Goal: Information Seeking & Learning: Check status

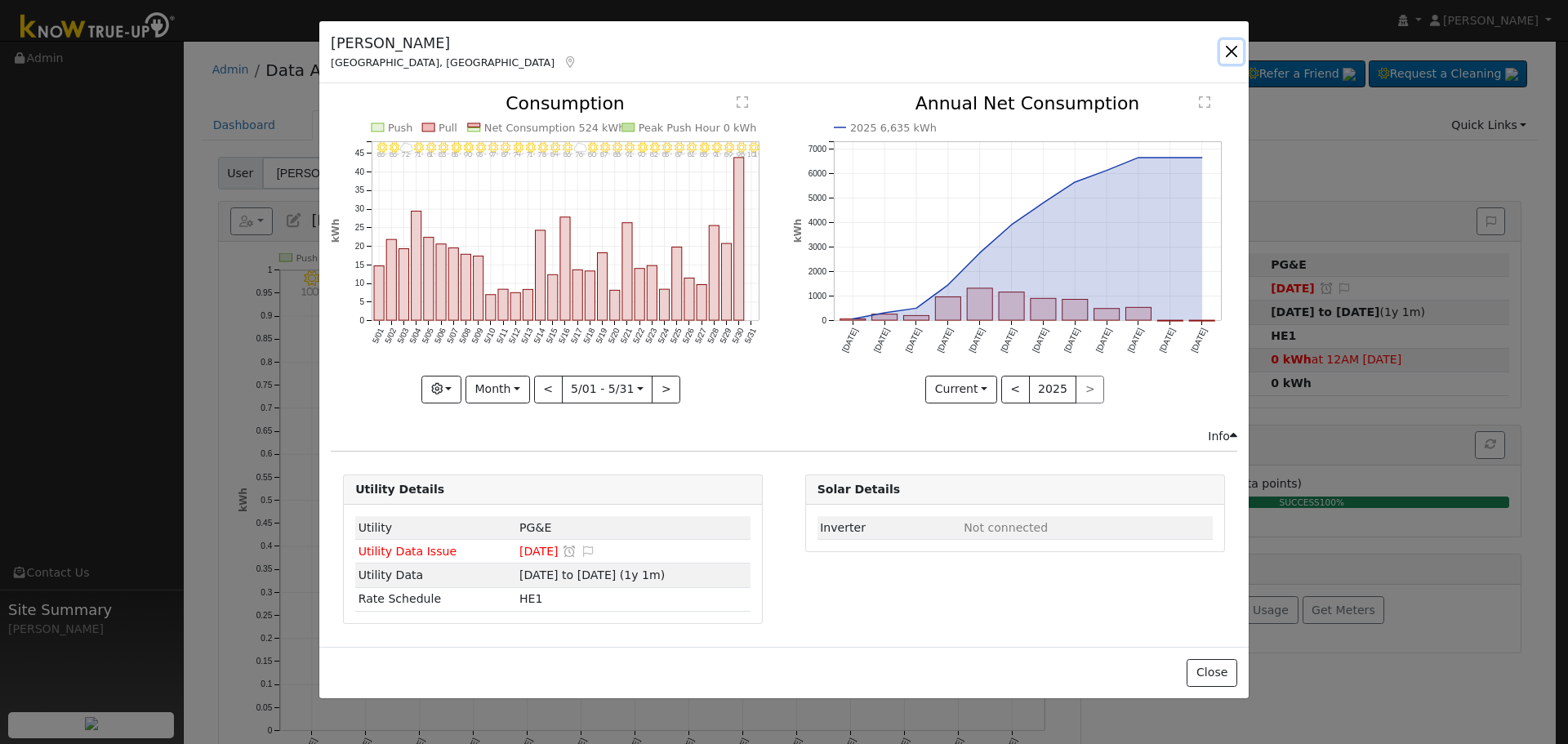
click at [1232, 57] on button "button" at bounding box center [1232, 51] width 23 height 23
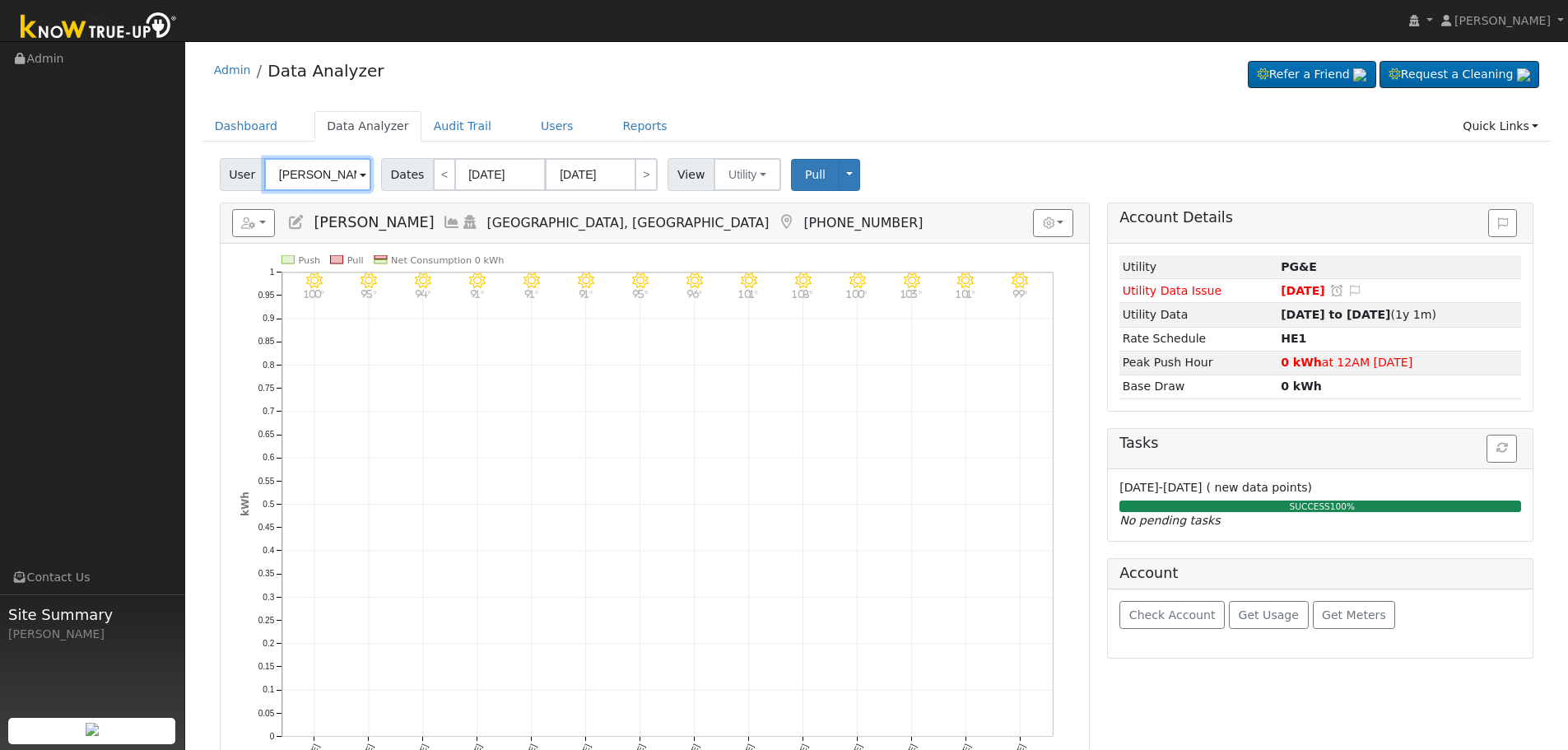
click at [312, 166] on input "[PERSON_NAME]" at bounding box center [318, 174] width 107 height 33
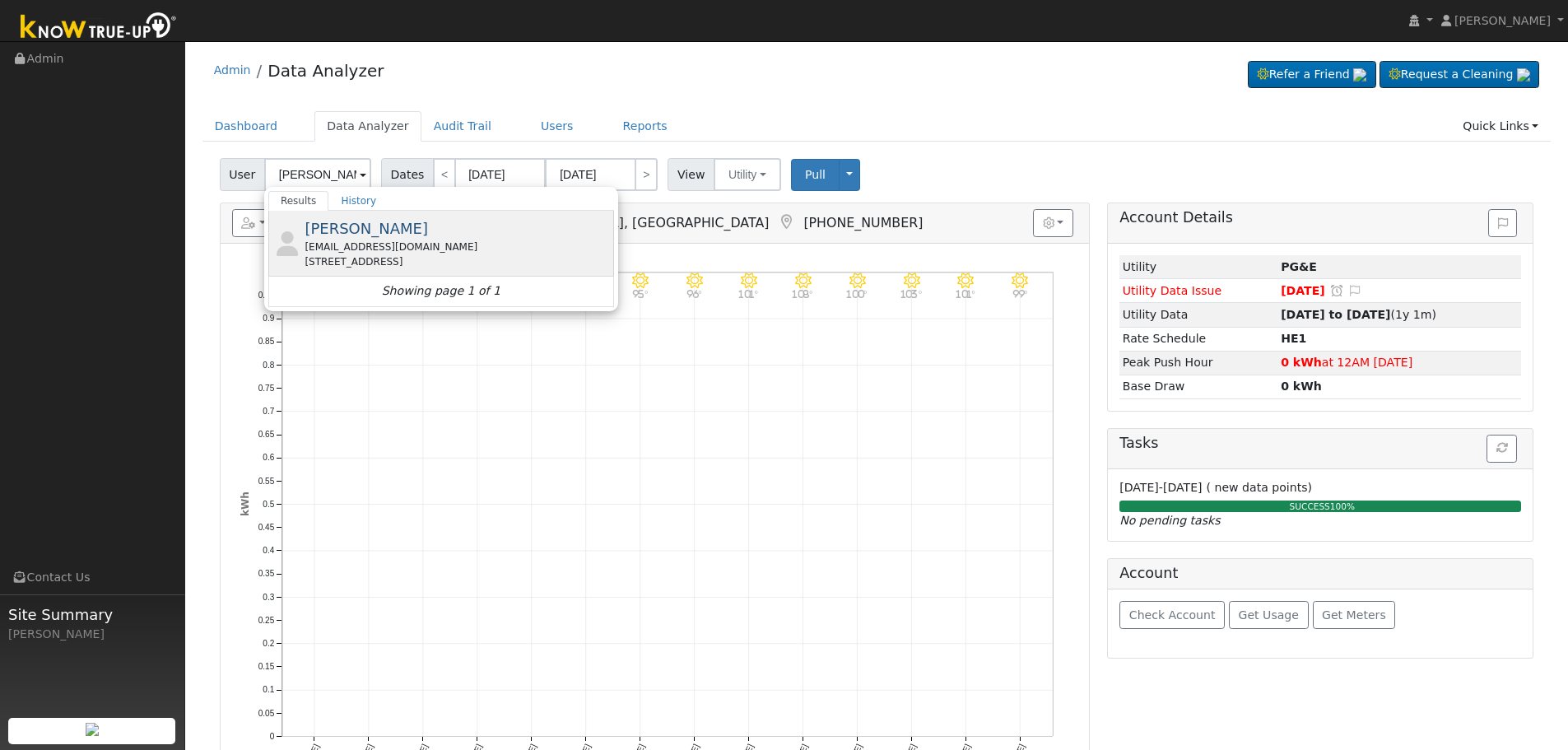
click at [385, 242] on div "[EMAIL_ADDRESS][DOMAIN_NAME]" at bounding box center [457, 246] width 305 height 15
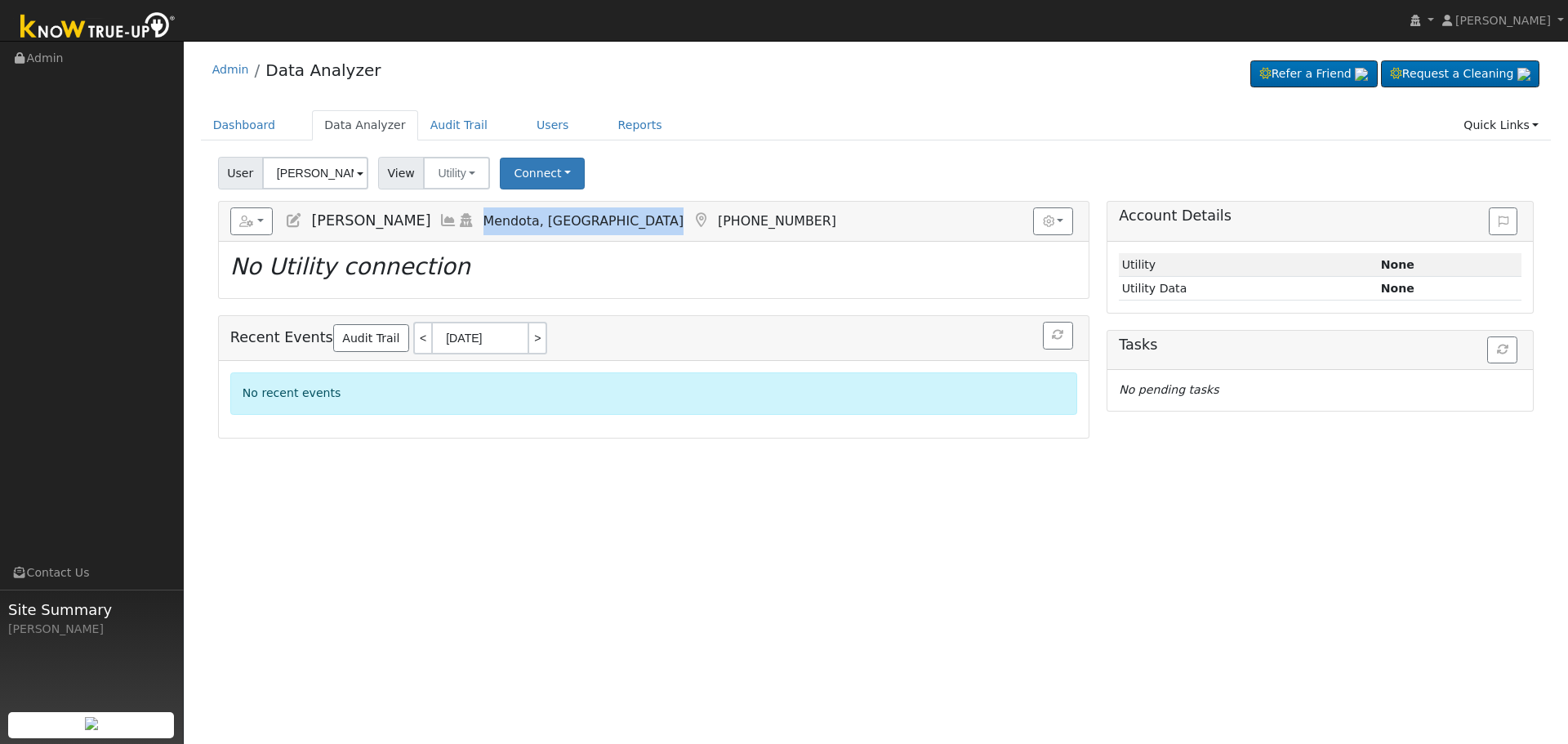
drag, startPoint x: 530, startPoint y: 222, endPoint x: 606, endPoint y: 218, distance: 76.1
click at [606, 218] on h5 "Reports Scenario Health Check Energy Audit Account Timeline User Audit Trail In…" at bounding box center [653, 221] width 846 height 27
click at [552, 247] on div "8/26 - Clear 99° 8/25 - MostlyClear 101° 8/24 - Clear 103° 8/23 - MostlyClear 1…" at bounding box center [653, 270] width 869 height 57
click at [297, 183] on input "[PERSON_NAME]" at bounding box center [315, 173] width 106 height 33
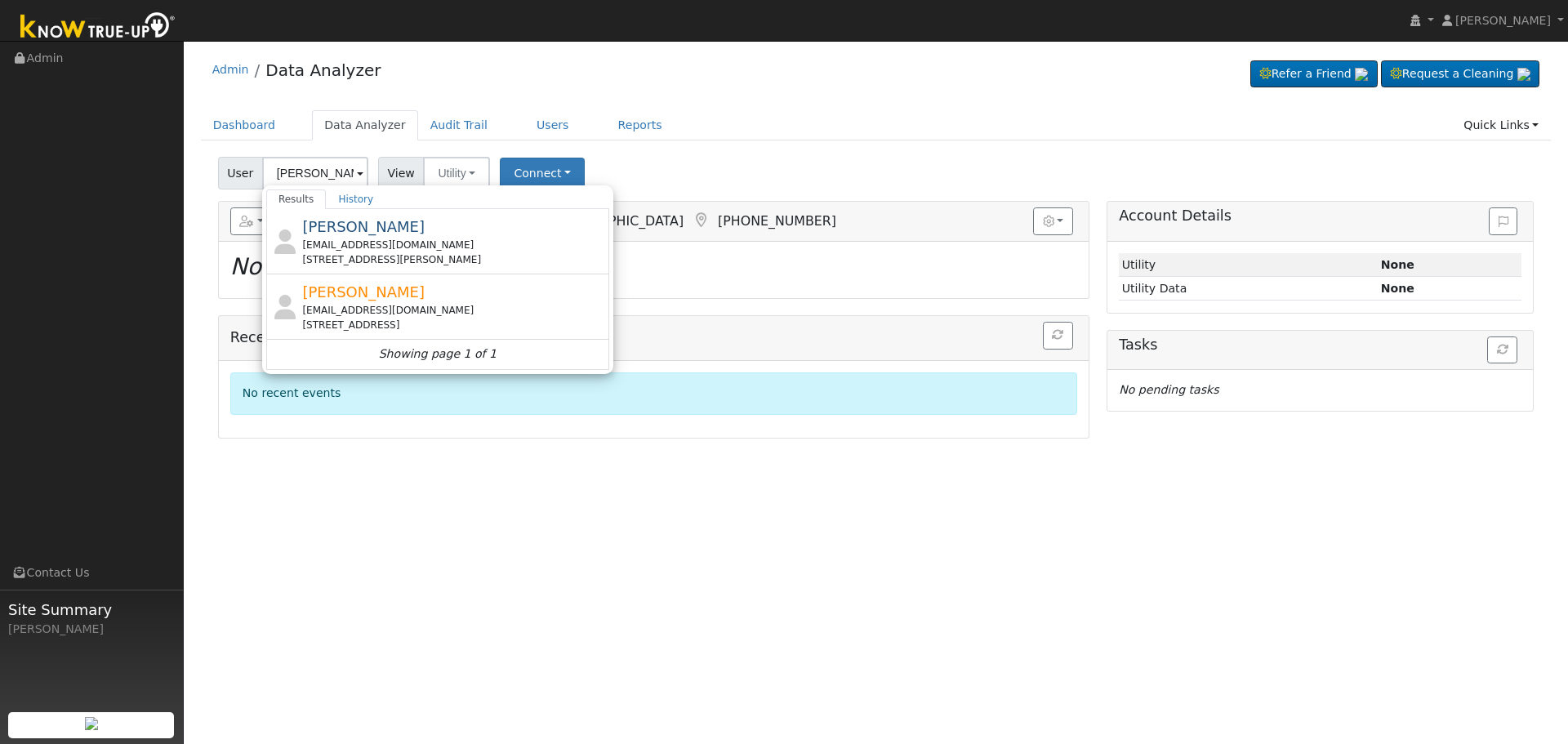
click at [435, 256] on div "[STREET_ADDRESS][PERSON_NAME]" at bounding box center [453, 260] width 303 height 15
type input "[PERSON_NAME]"
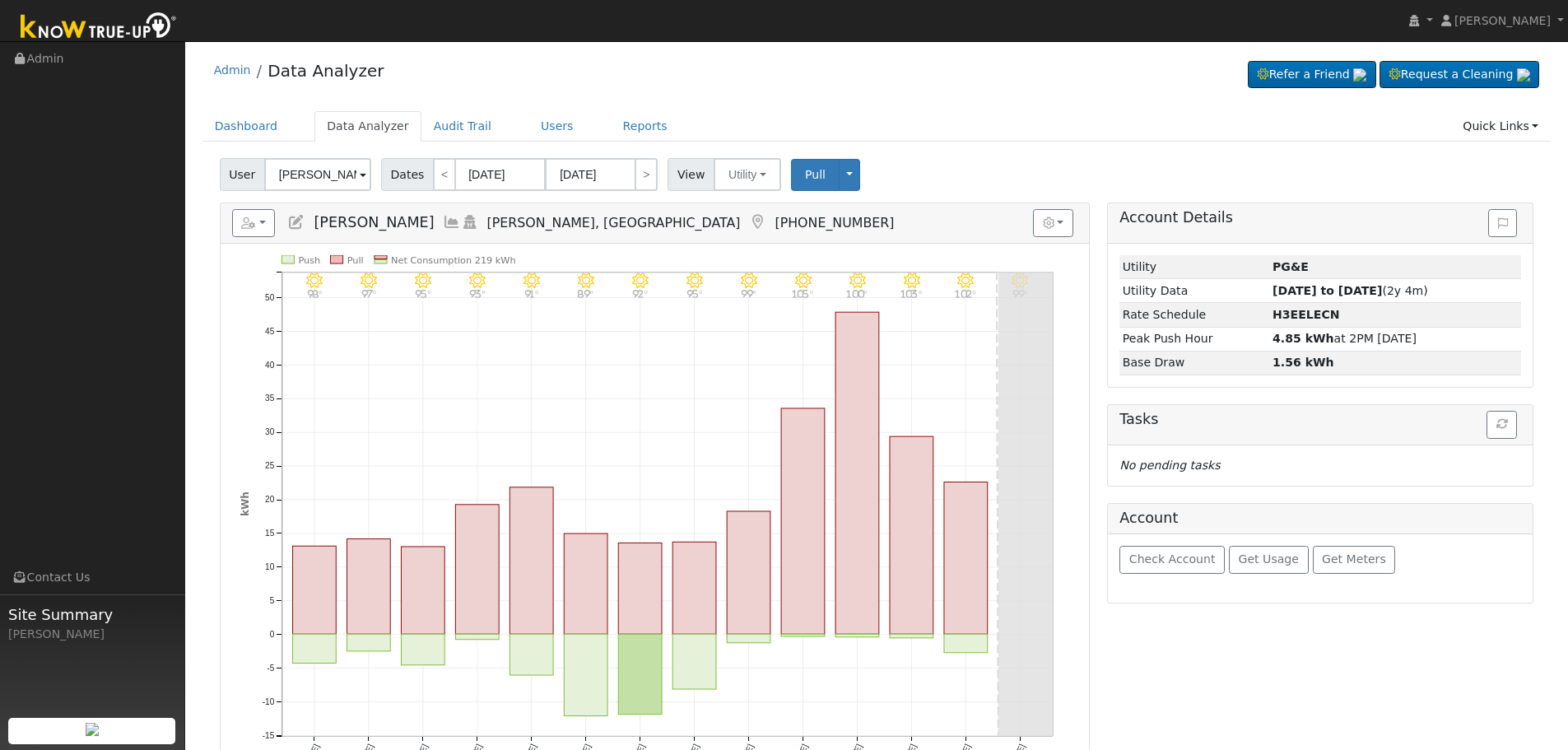
click at [443, 221] on icon at bounding box center [452, 222] width 18 height 15
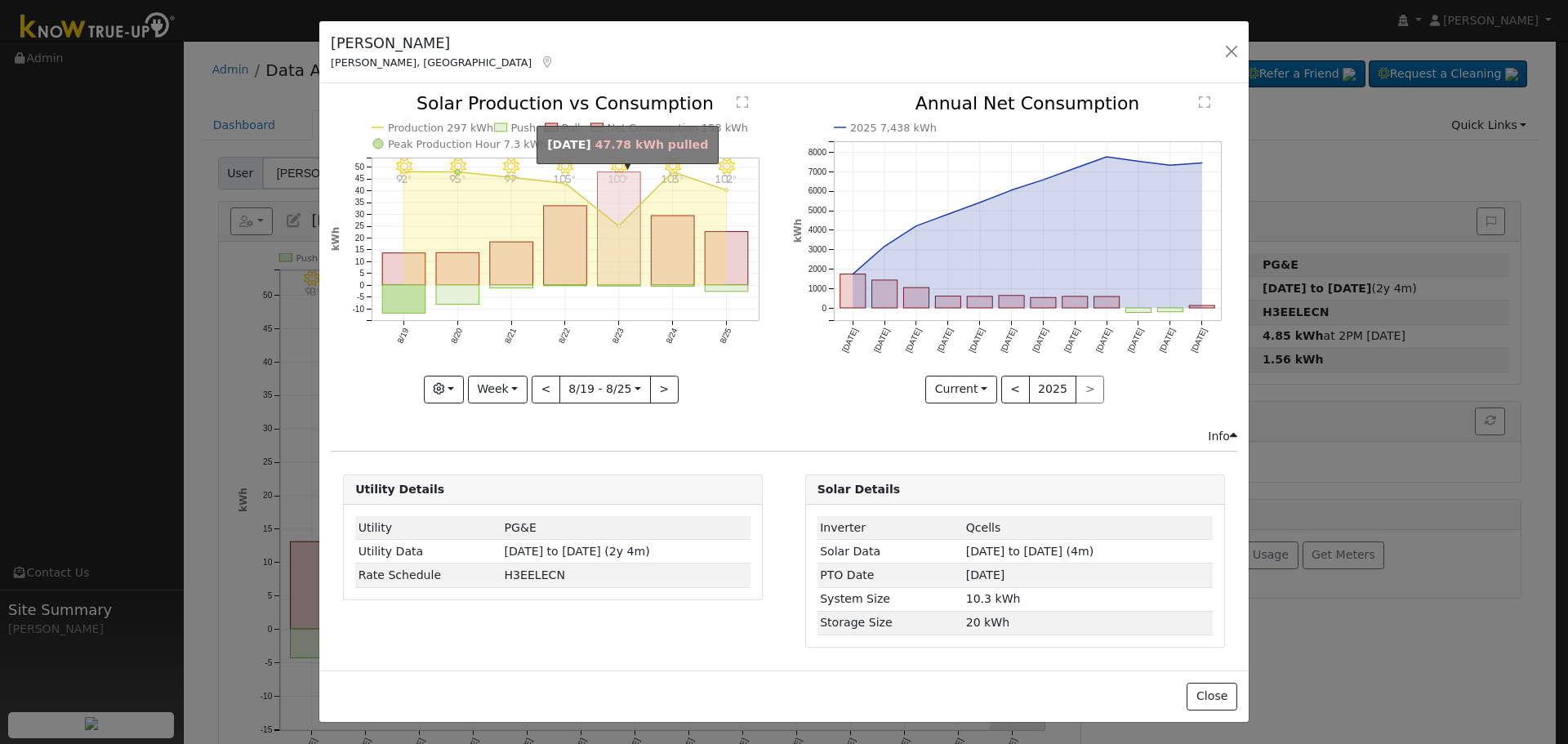
click at [633, 246] on rect "onclick=""" at bounding box center [619, 229] width 43 height 112
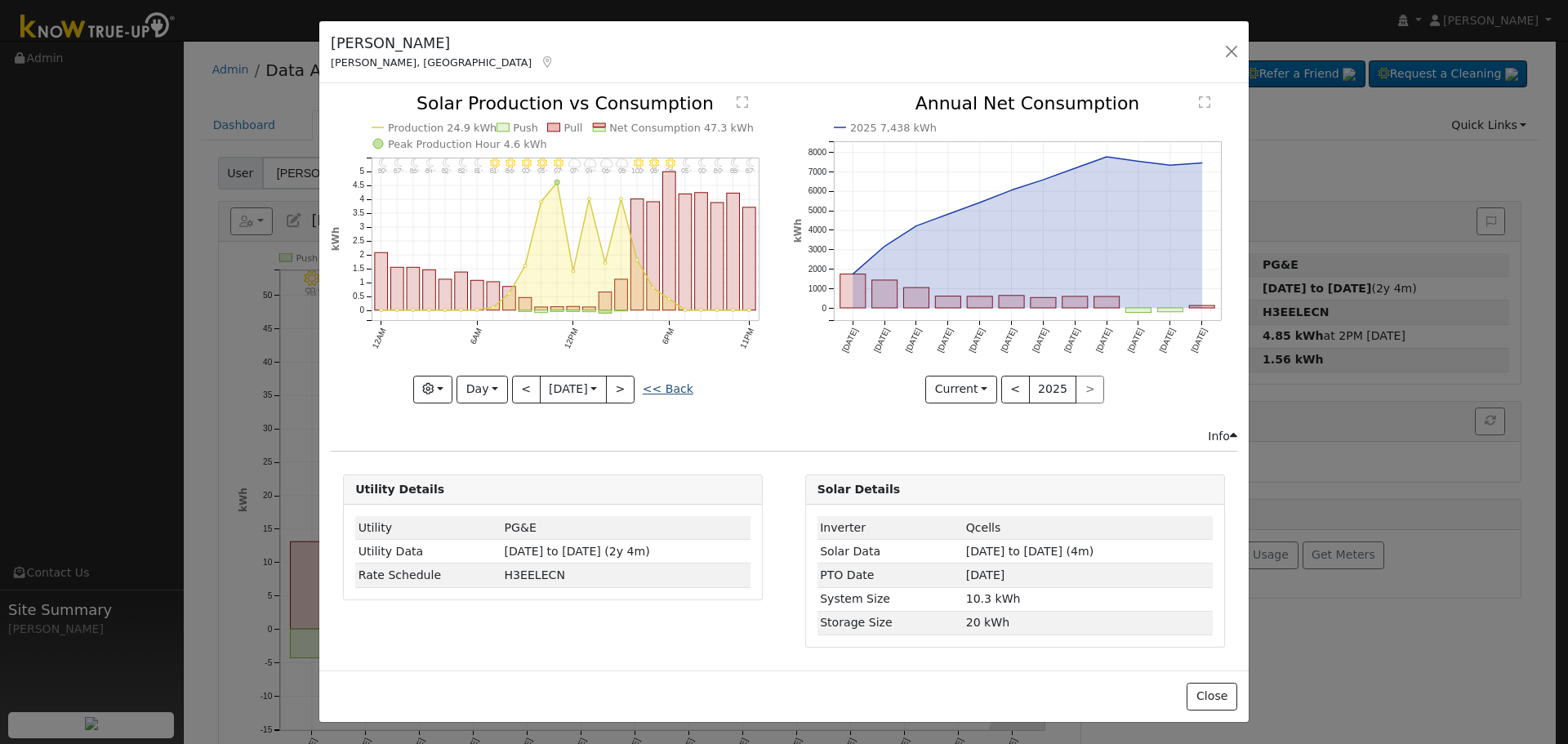
click at [668, 394] on link "<< Back" at bounding box center [668, 389] width 50 height 13
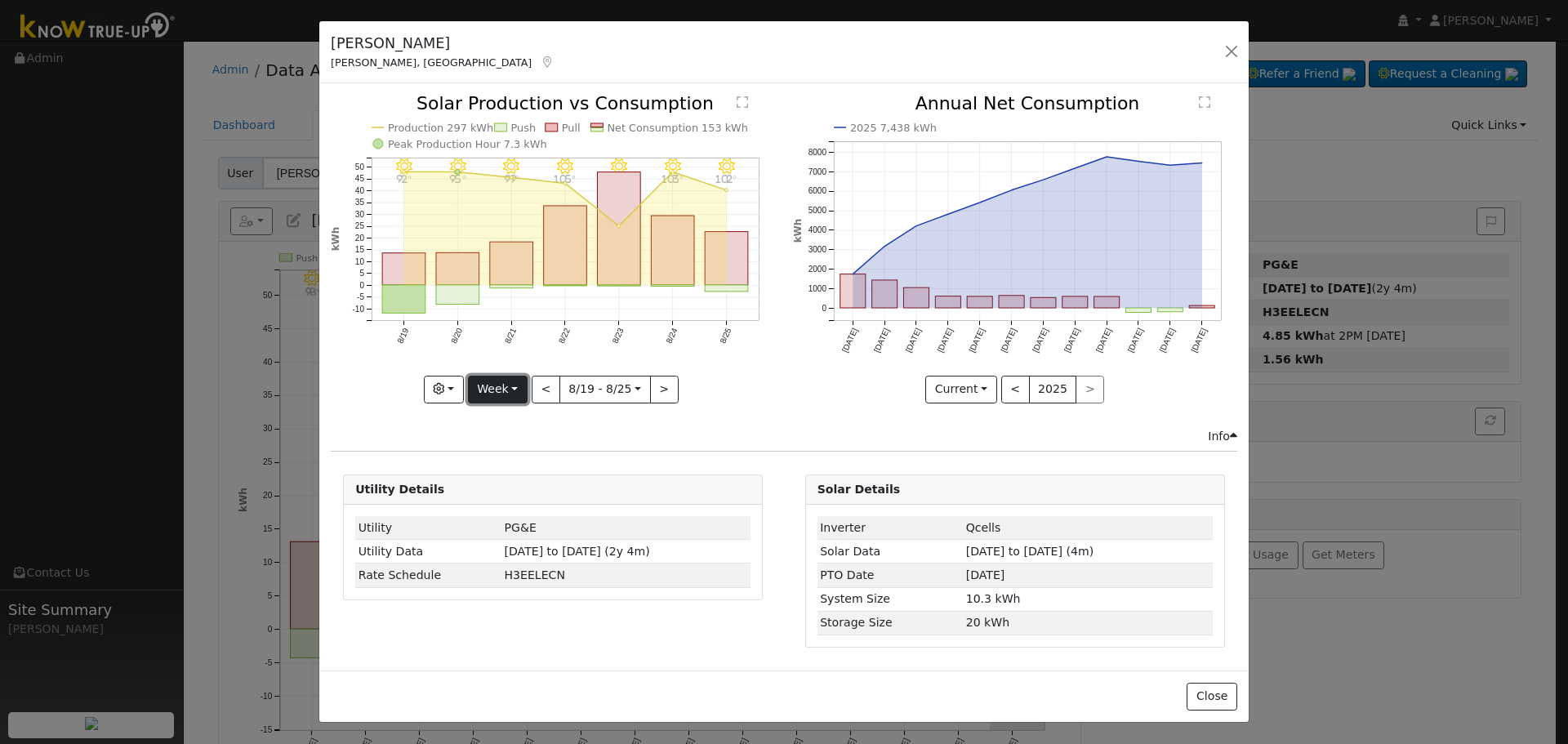
click at [513, 394] on button "Week" at bounding box center [498, 389] width 59 height 27
click at [527, 469] on link "Month" at bounding box center [525, 469] width 113 height 23
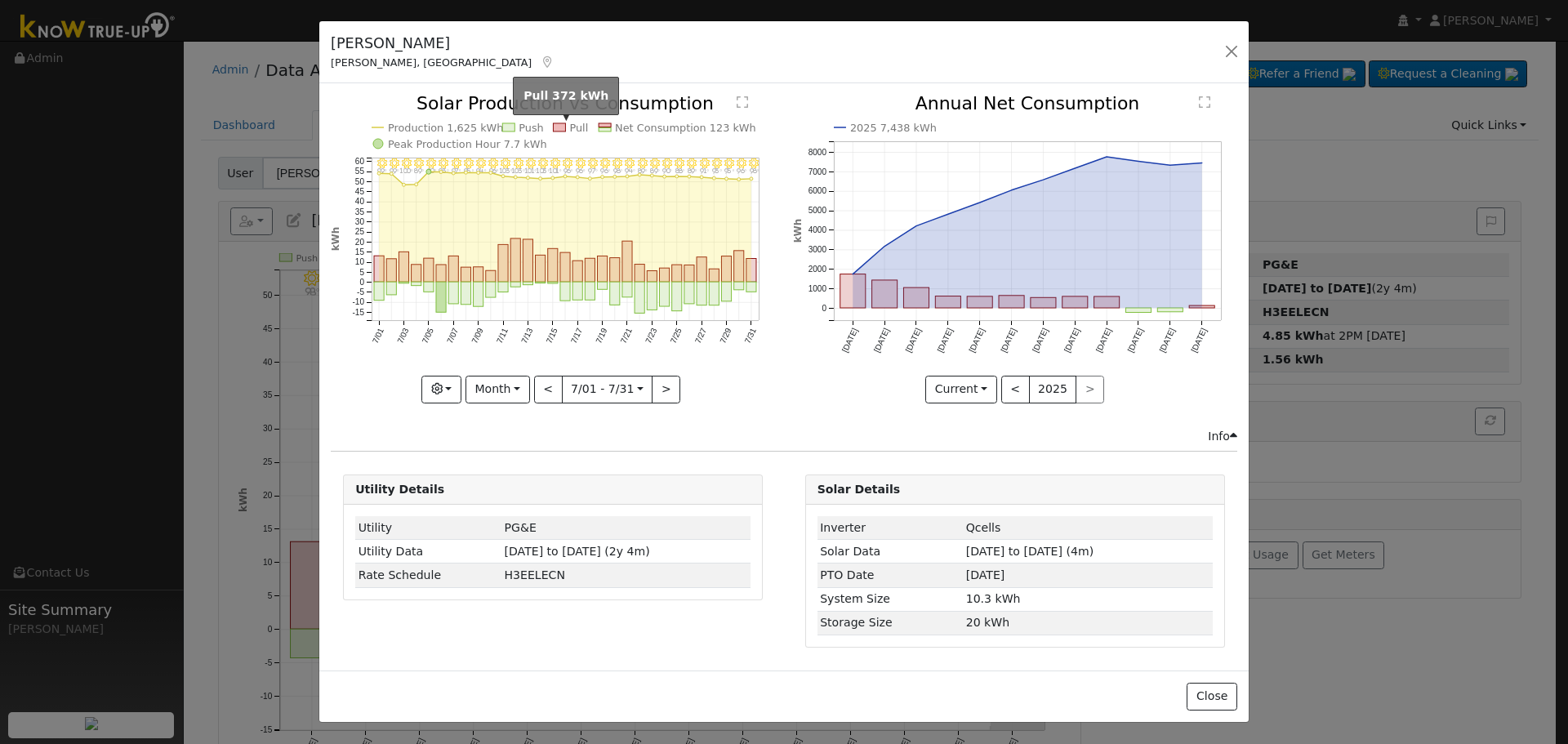
drag, startPoint x: 554, startPoint y: 124, endPoint x: 471, endPoint y: 76, distance: 95.9
click at [471, 76] on div "[PERSON_NAME], [GEOGRAPHIC_DATA] Default Account Default Account [STREET_ADDRES…" at bounding box center [784, 52] width 930 height 63
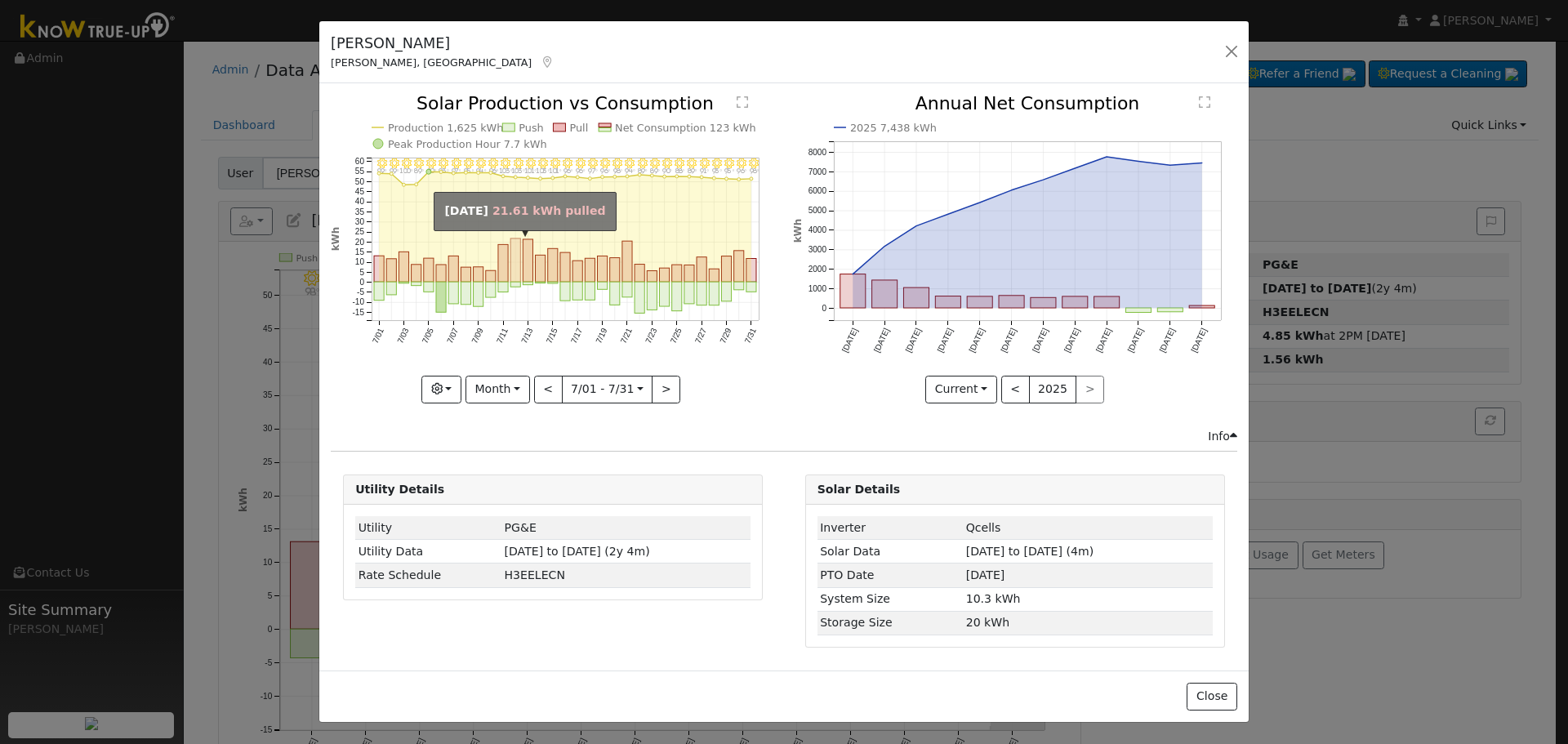
click at [519, 260] on rect "onclick=""" at bounding box center [514, 260] width 10 height 43
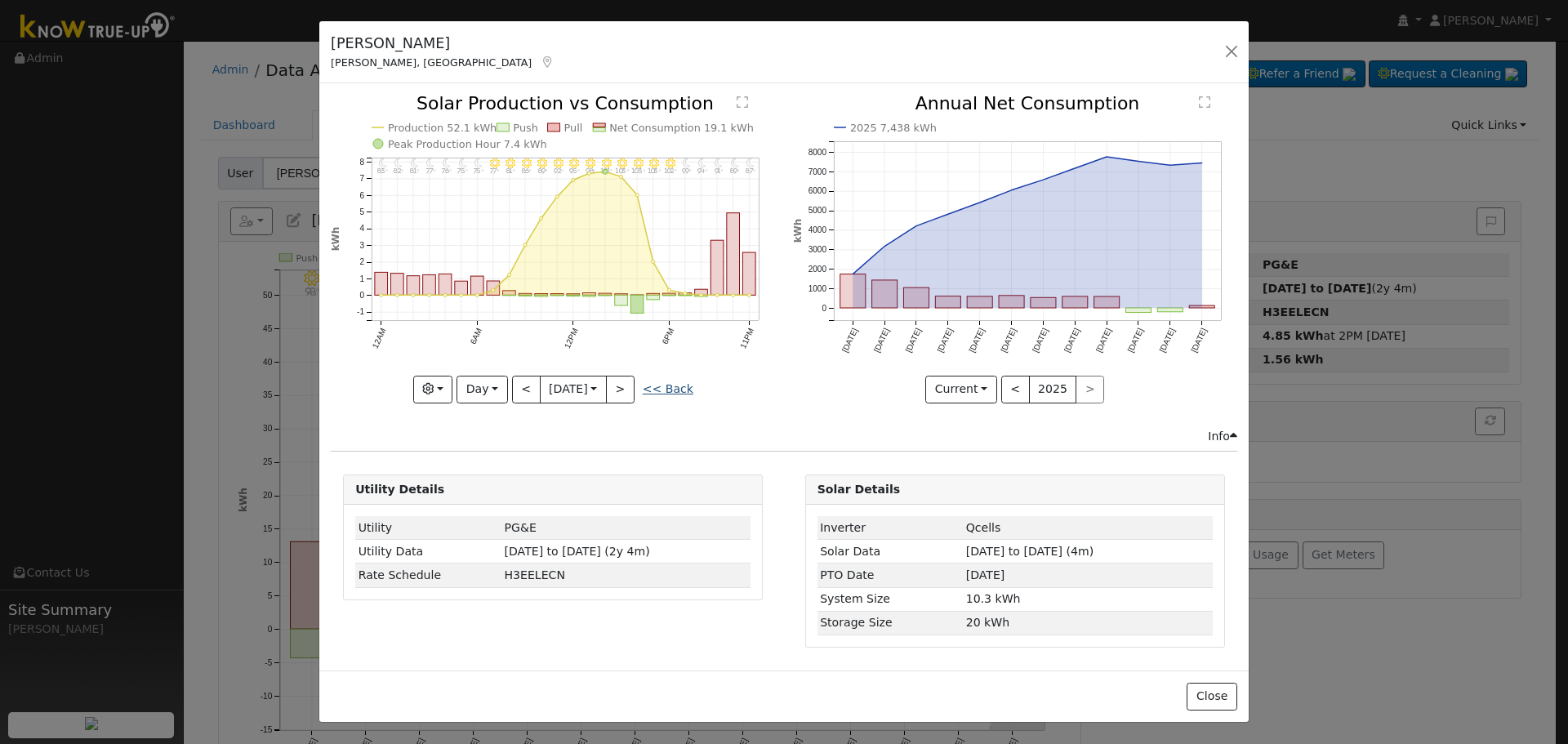
click at [663, 388] on link "<< Back" at bounding box center [668, 389] width 50 height 13
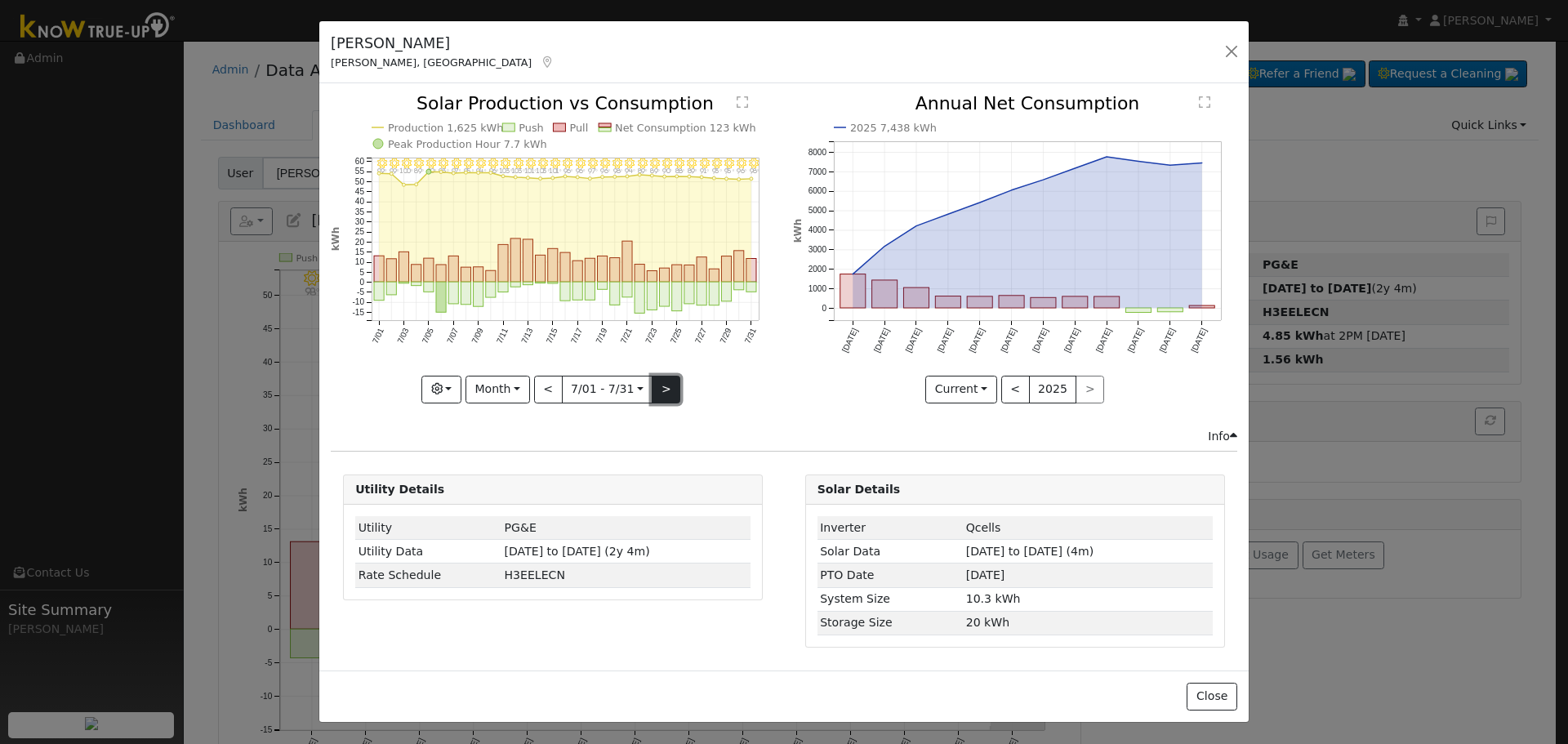
click at [662, 390] on button ">" at bounding box center [666, 389] width 28 height 27
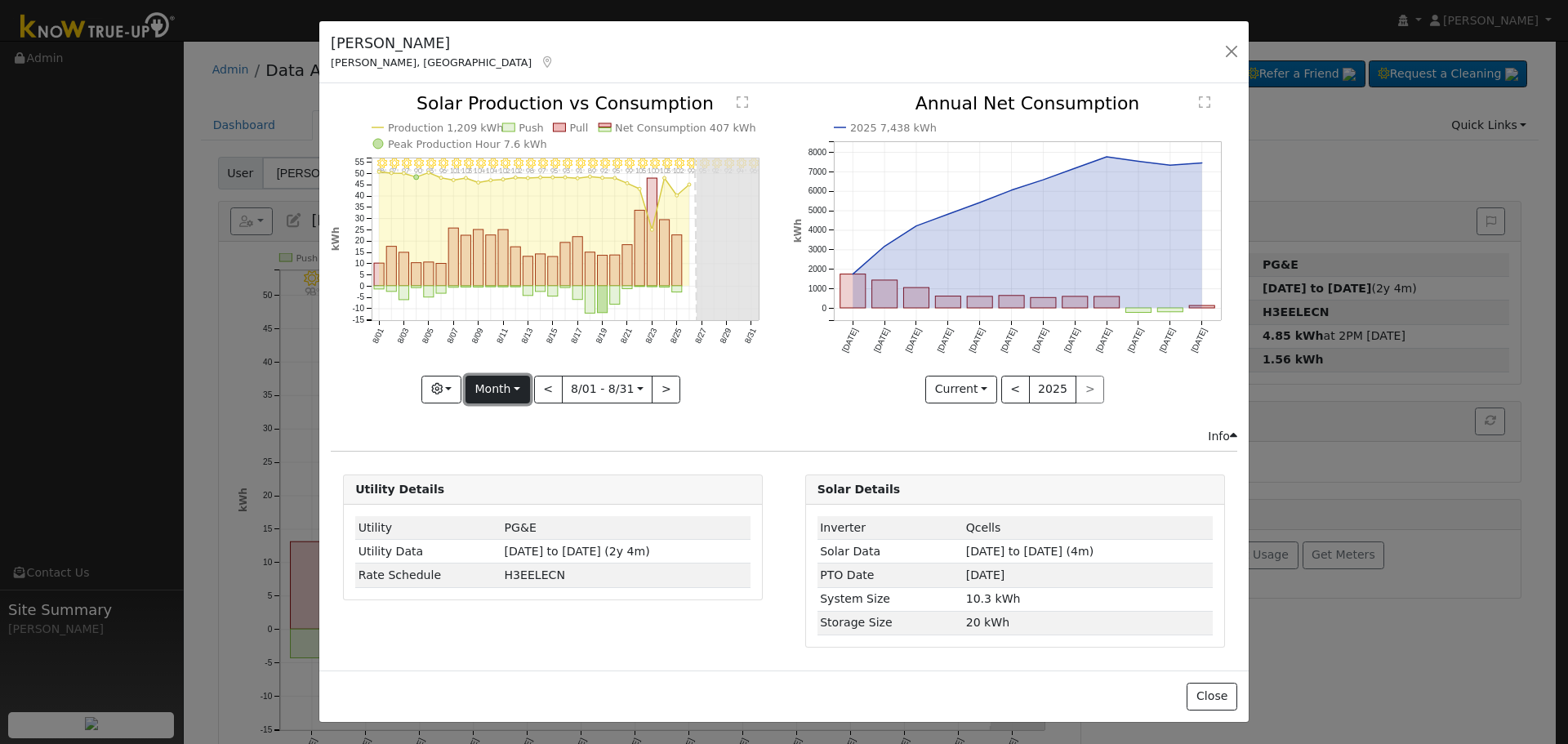
click at [516, 386] on button "Month" at bounding box center [498, 389] width 65 height 27
click at [524, 484] on link "Year" at bounding box center [523, 492] width 113 height 23
type input "[DATE]"
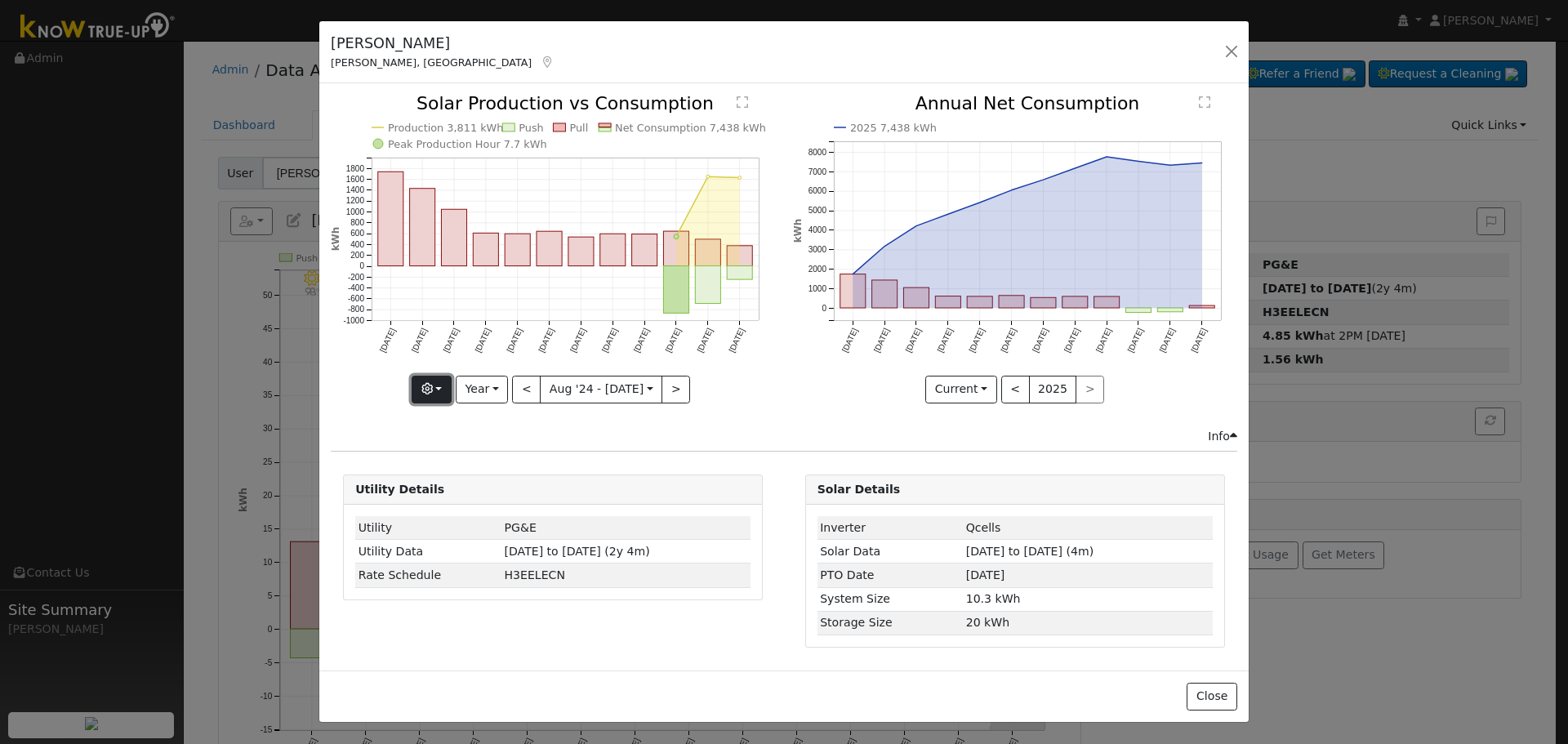
click at [448, 384] on button "button" at bounding box center [431, 389] width 40 height 27
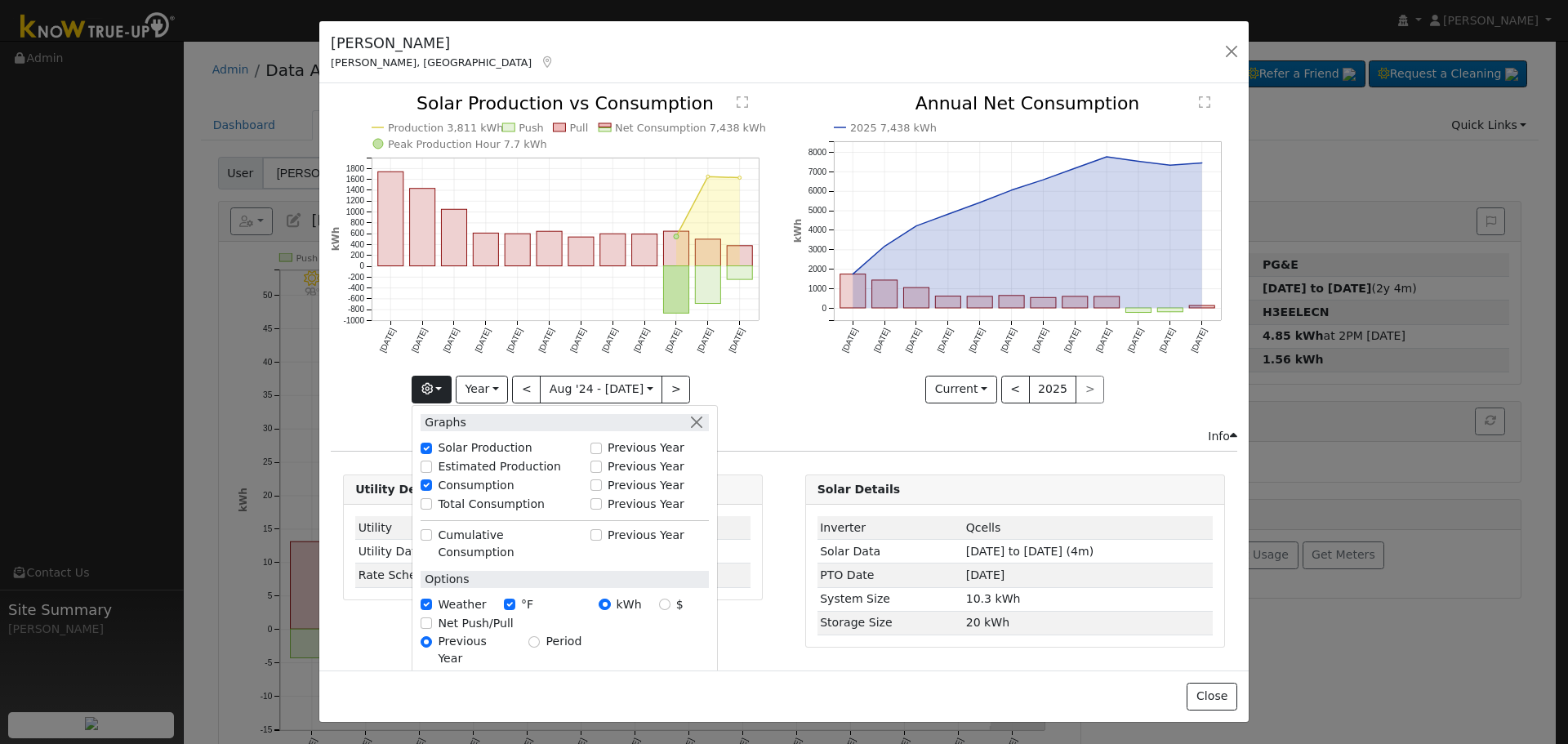
click at [485, 507] on label "Total Consumption" at bounding box center [490, 504] width 107 height 17
click at [432, 507] on input "Total Consumption" at bounding box center [426, 504] width 12 height 12
checkbox input "true"
click at [786, 406] on div "2025 7,438 kWh [DATE] Sep '[DATE] Nov '[DATE] Jan '[DATE] Mar '[DATE] May '[DAT…" at bounding box center [1014, 260] width 461 height 332
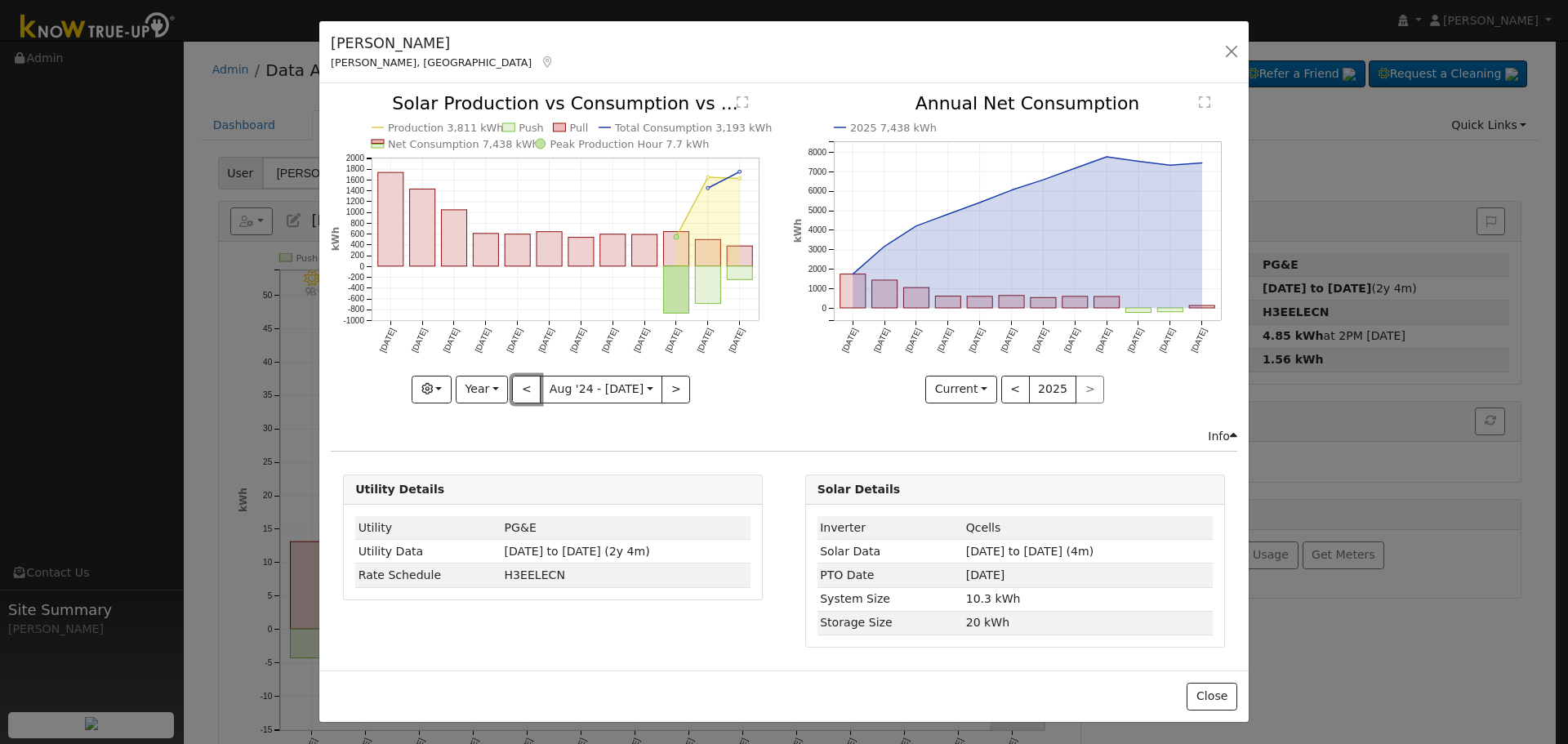
click at [524, 383] on button "<" at bounding box center [526, 389] width 28 height 27
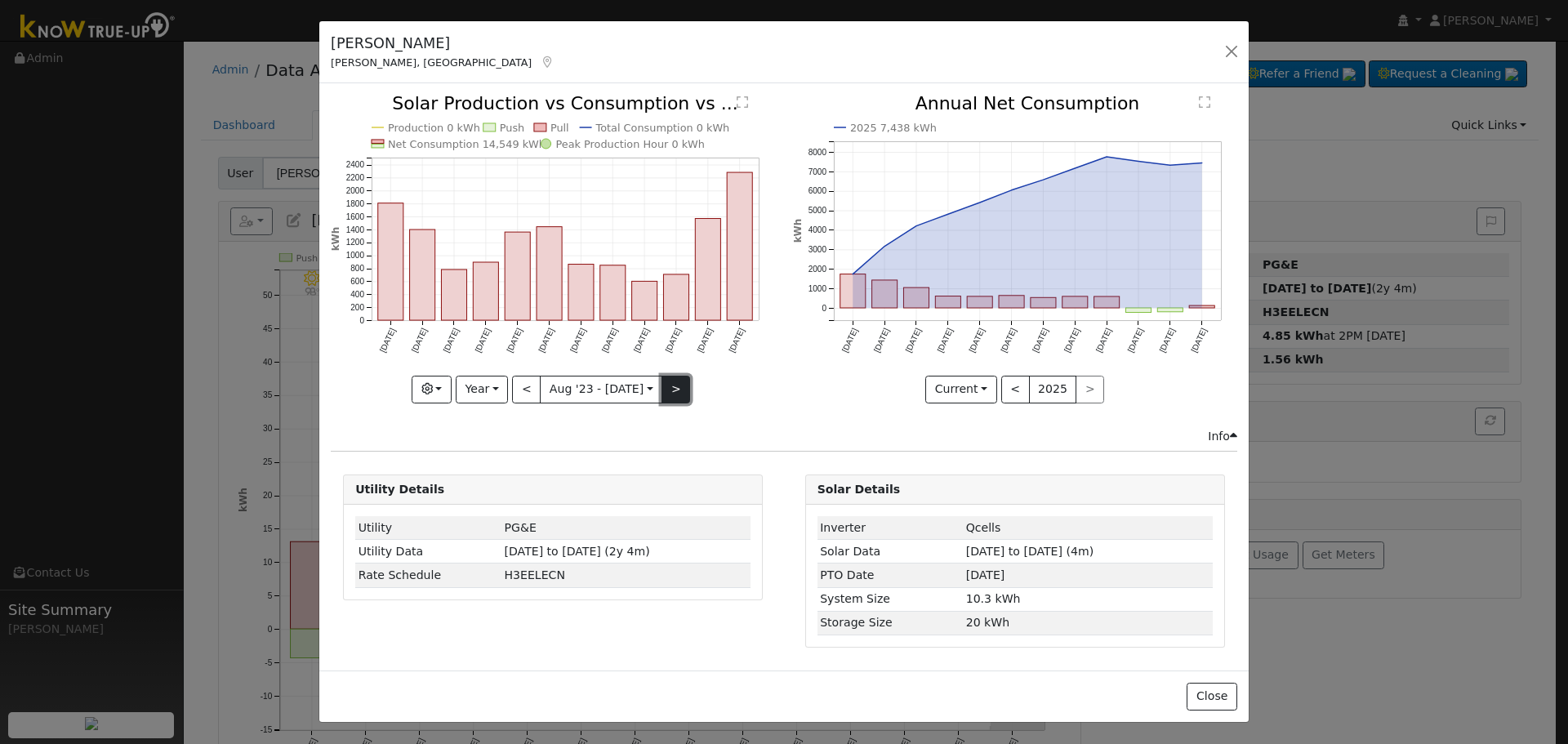
click at [669, 384] on button ">" at bounding box center [676, 389] width 28 height 27
type input "[DATE]"
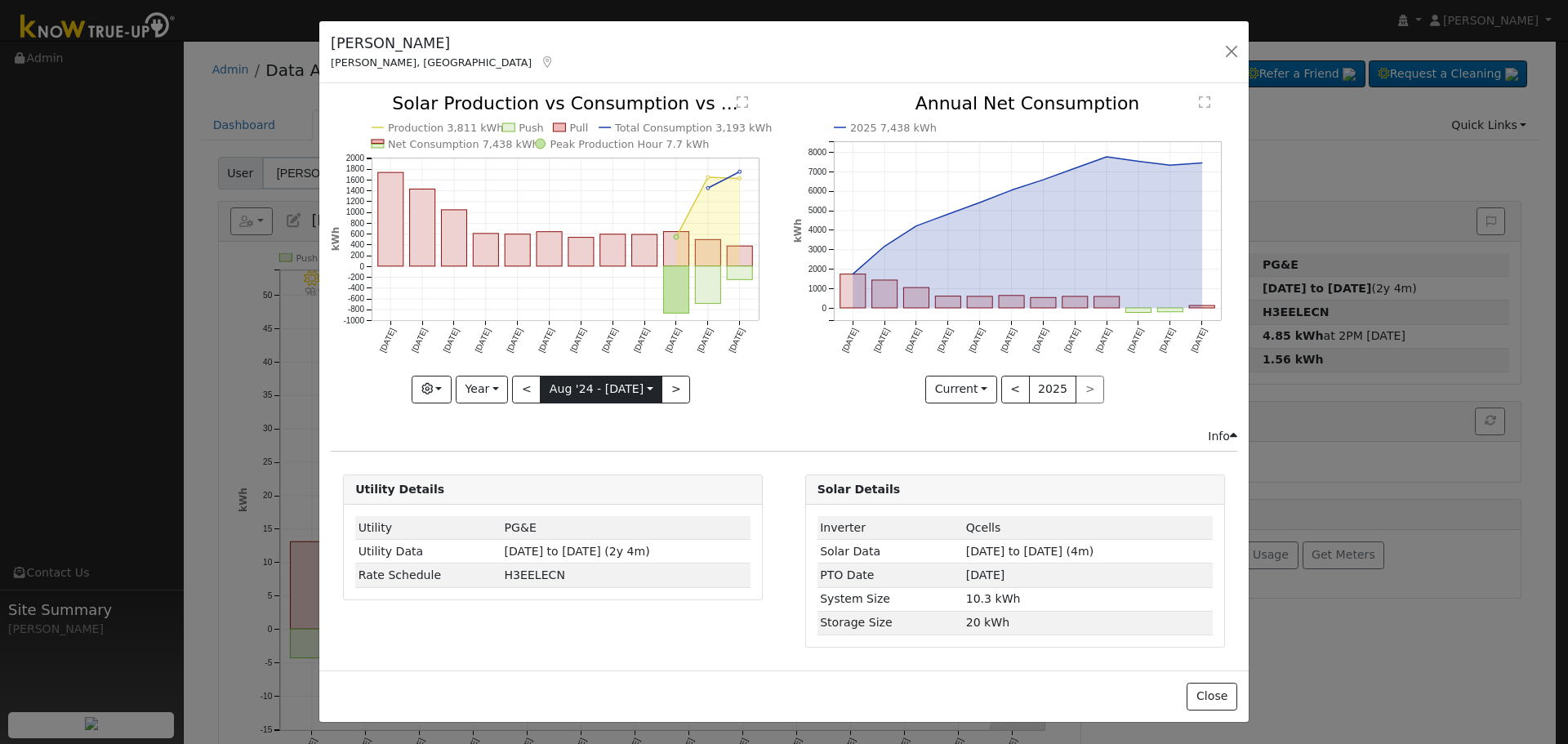
click at [589, 389] on input "[DATE]" at bounding box center [601, 390] width 121 height 27
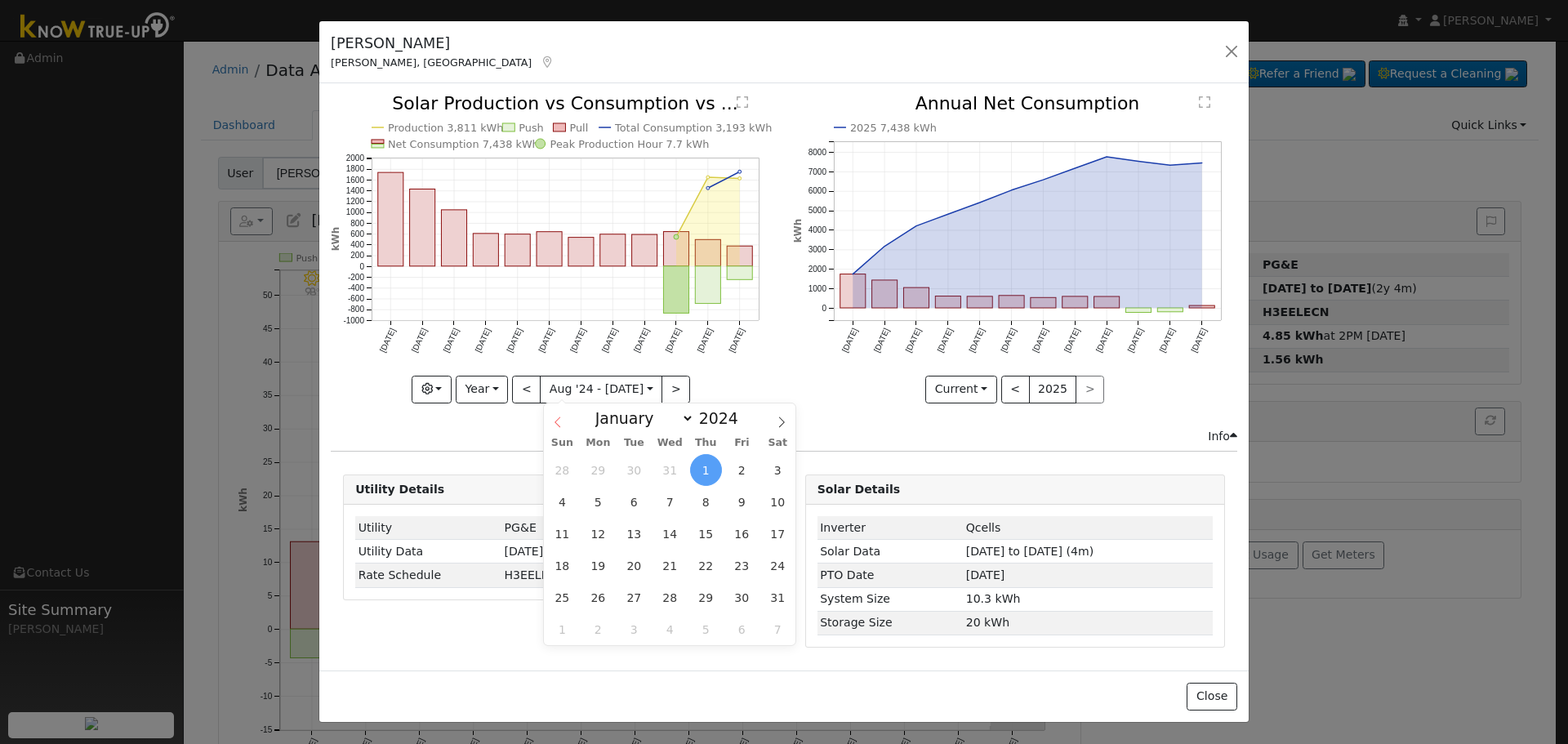
click at [562, 426] on icon at bounding box center [558, 422] width 12 height 12
select select "6"
click at [600, 477] on span "1" at bounding box center [599, 470] width 32 height 32
type input "[DATE]"
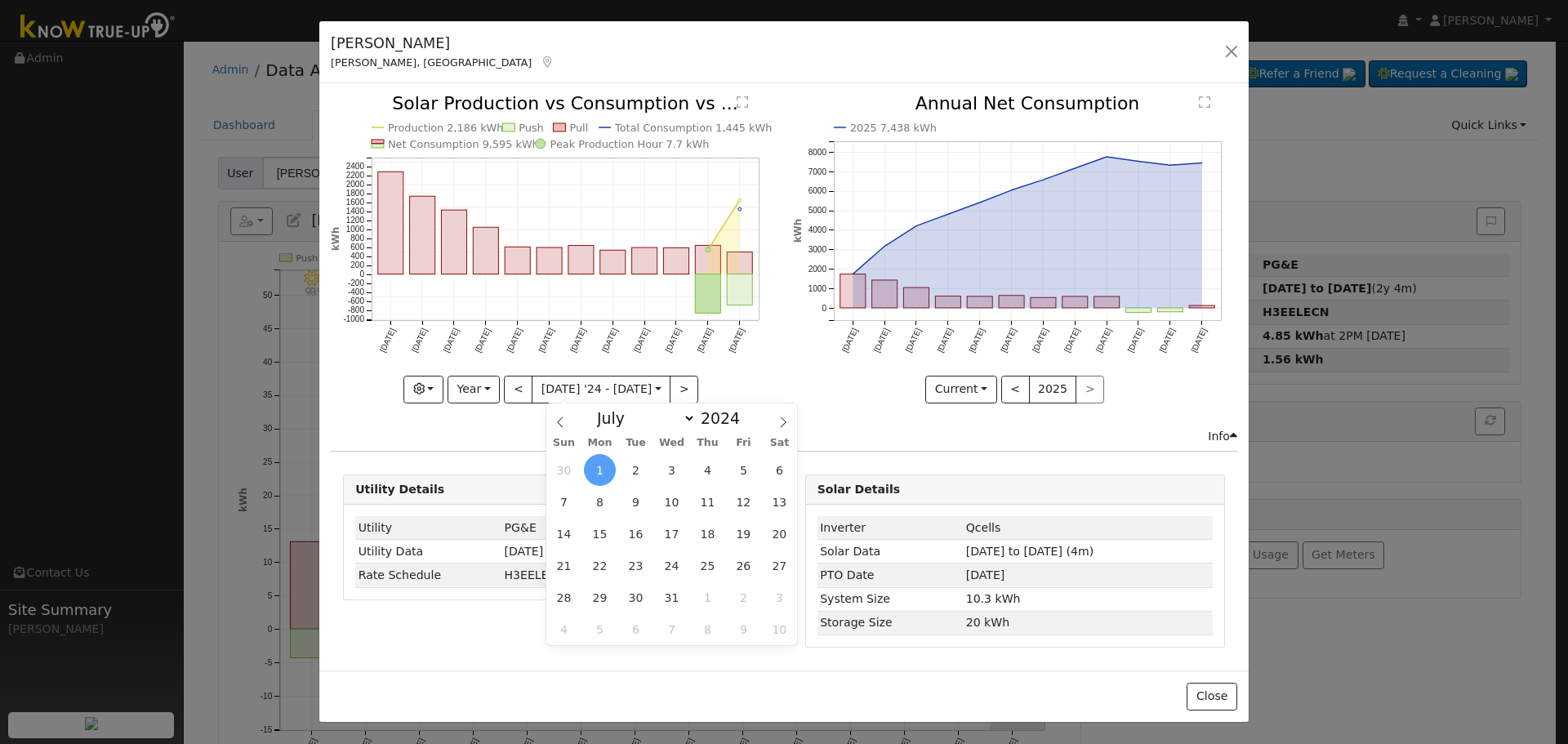
click at [732, 349] on text "[DATE]" at bounding box center [737, 340] width 19 height 27
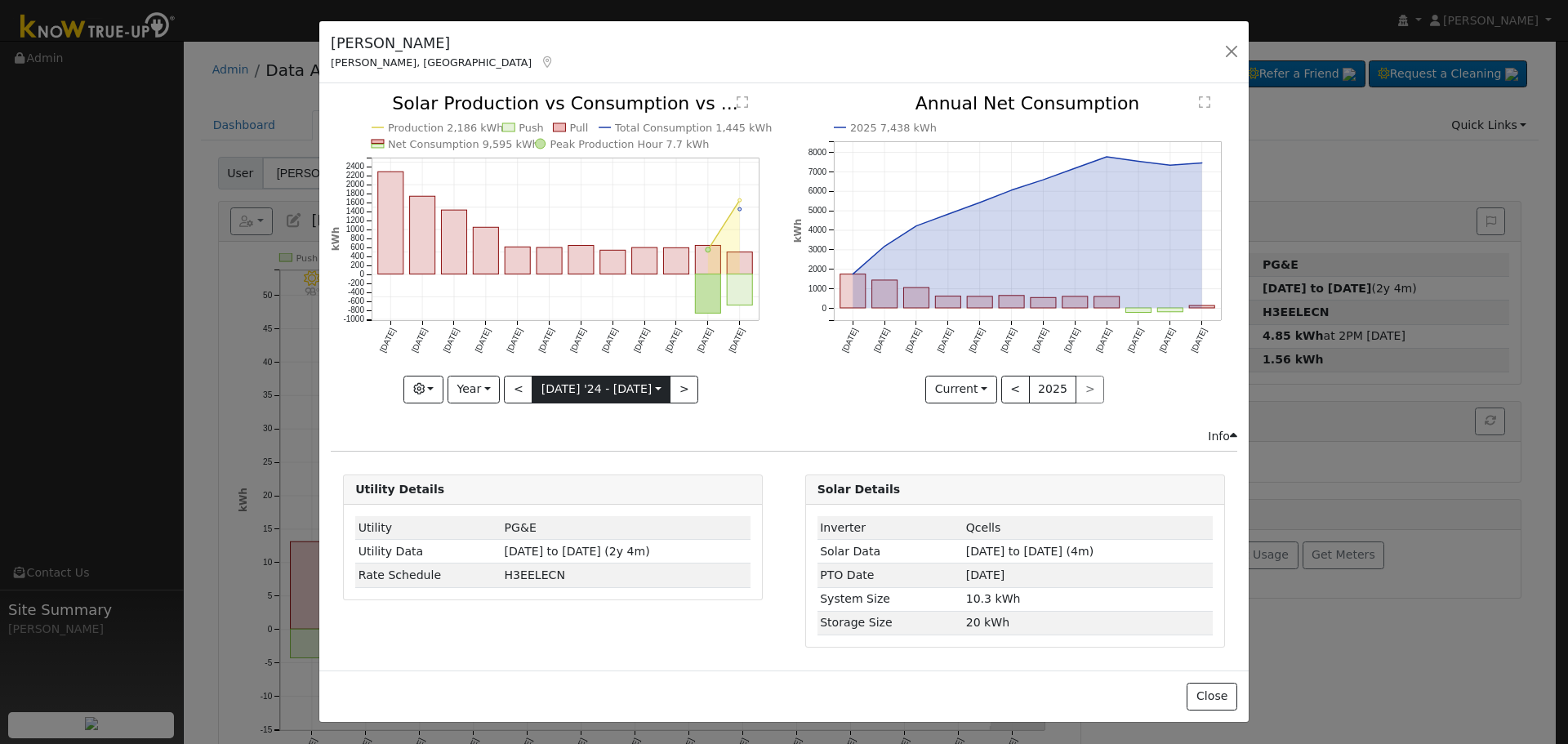
click at [615, 378] on input "[DATE]" at bounding box center [600, 390] width 137 height 27
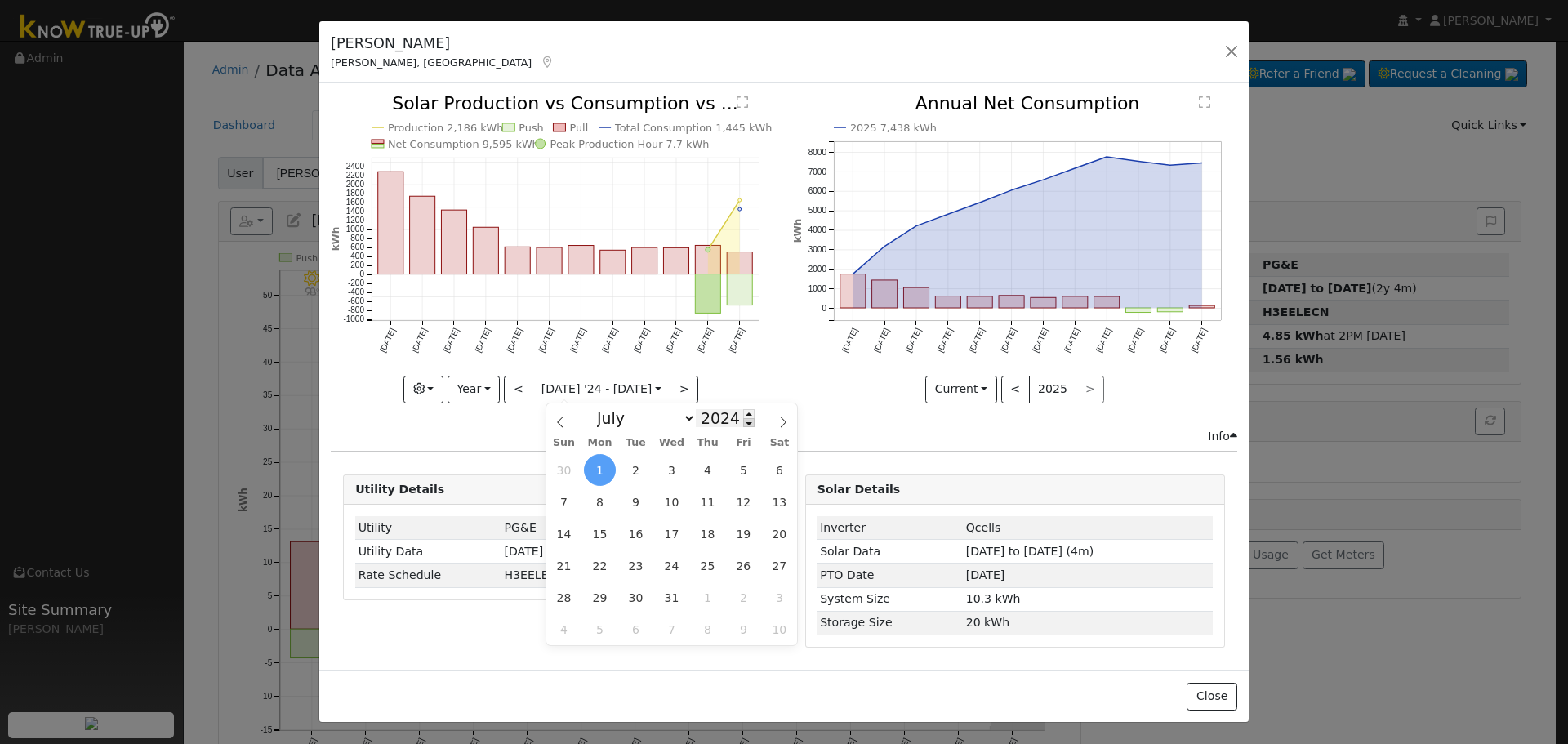
click at [743, 422] on span at bounding box center [748, 422] width 12 height 9
type input "2023"
click at [770, 467] on span "1" at bounding box center [779, 470] width 32 height 32
type input "[DATE]"
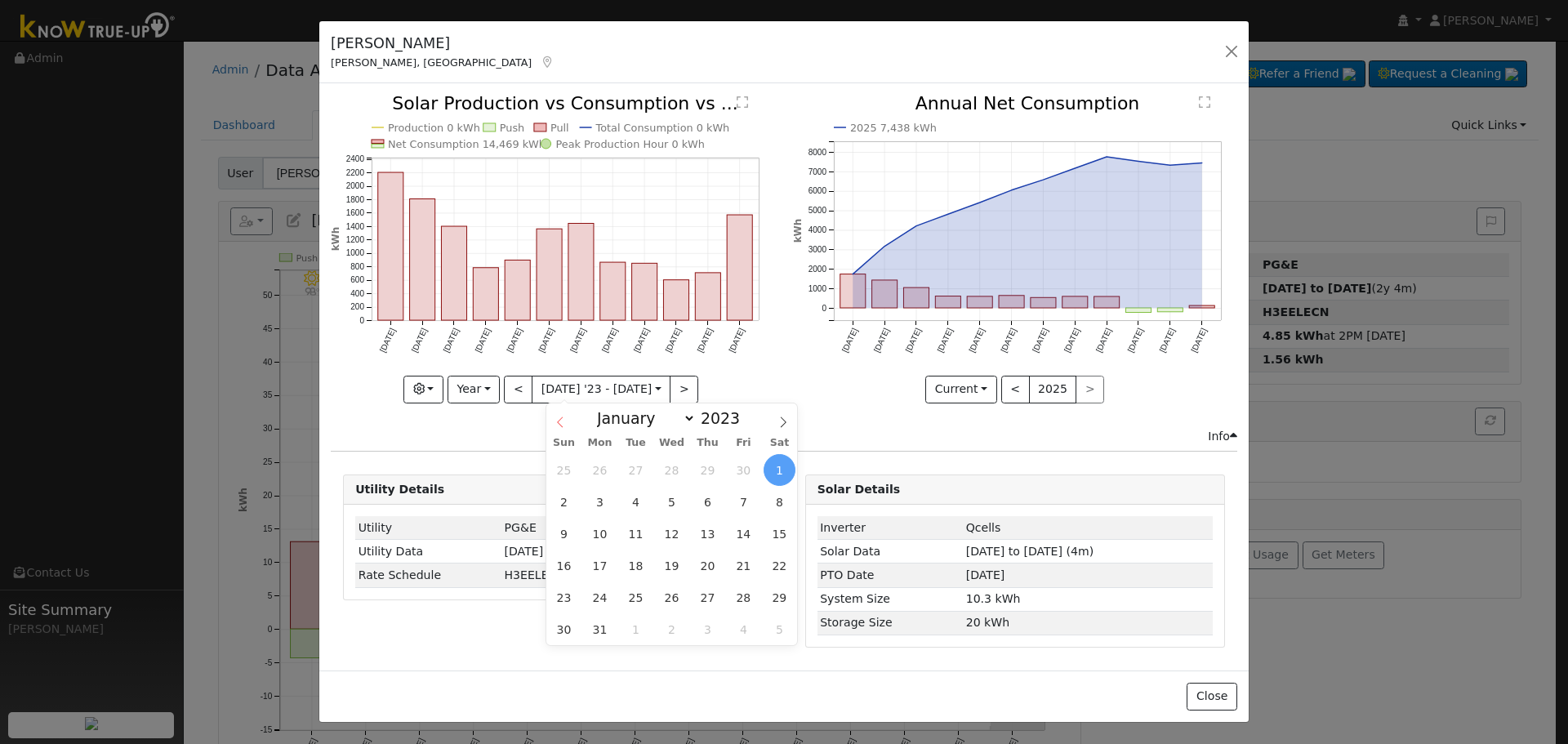
click at [551, 420] on span at bounding box center [560, 417] width 27 height 27
select select "5"
click at [711, 472] on span "1" at bounding box center [707, 470] width 32 height 32
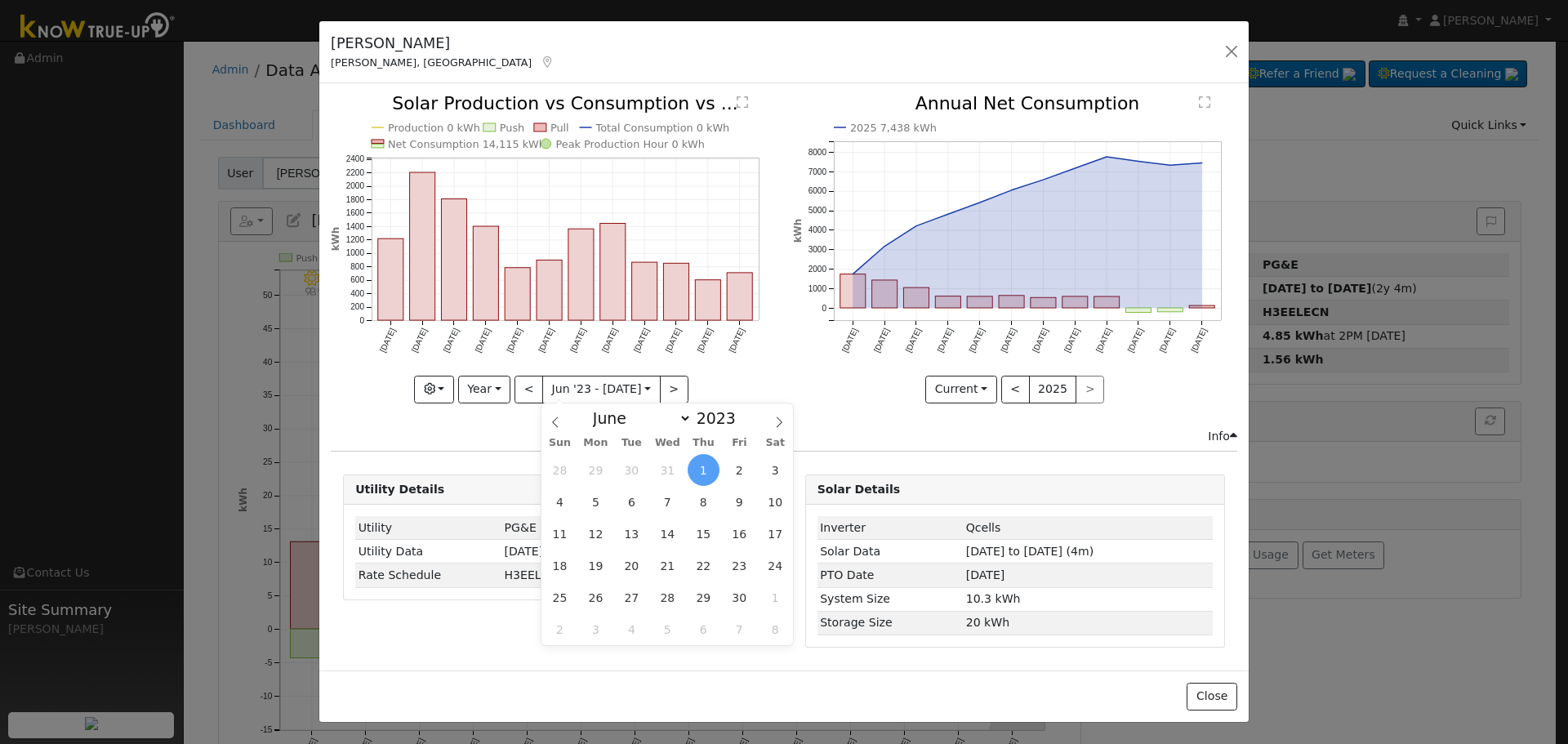
click at [737, 131] on icon "Production 0 kWh Push Pull Total Consumption 0 kWh Net Consumption 14,115 kWh P…" at bounding box center [553, 248] width 444 height 306
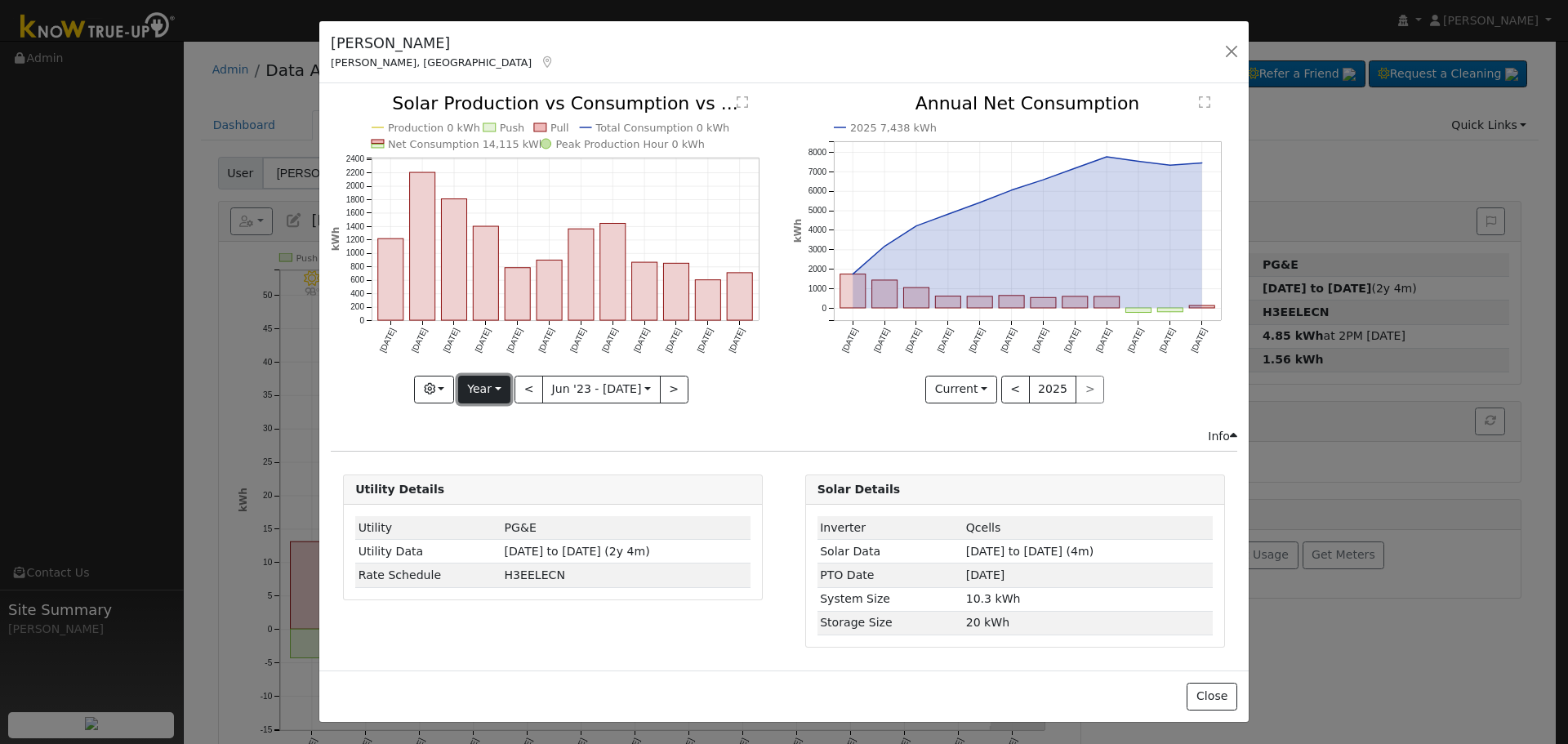
click at [492, 392] on button "Year" at bounding box center [483, 389] width 52 height 27
click at [493, 461] on link "Month" at bounding box center [515, 469] width 113 height 23
type input "[DATE]"
type input "2024"
select select "4"
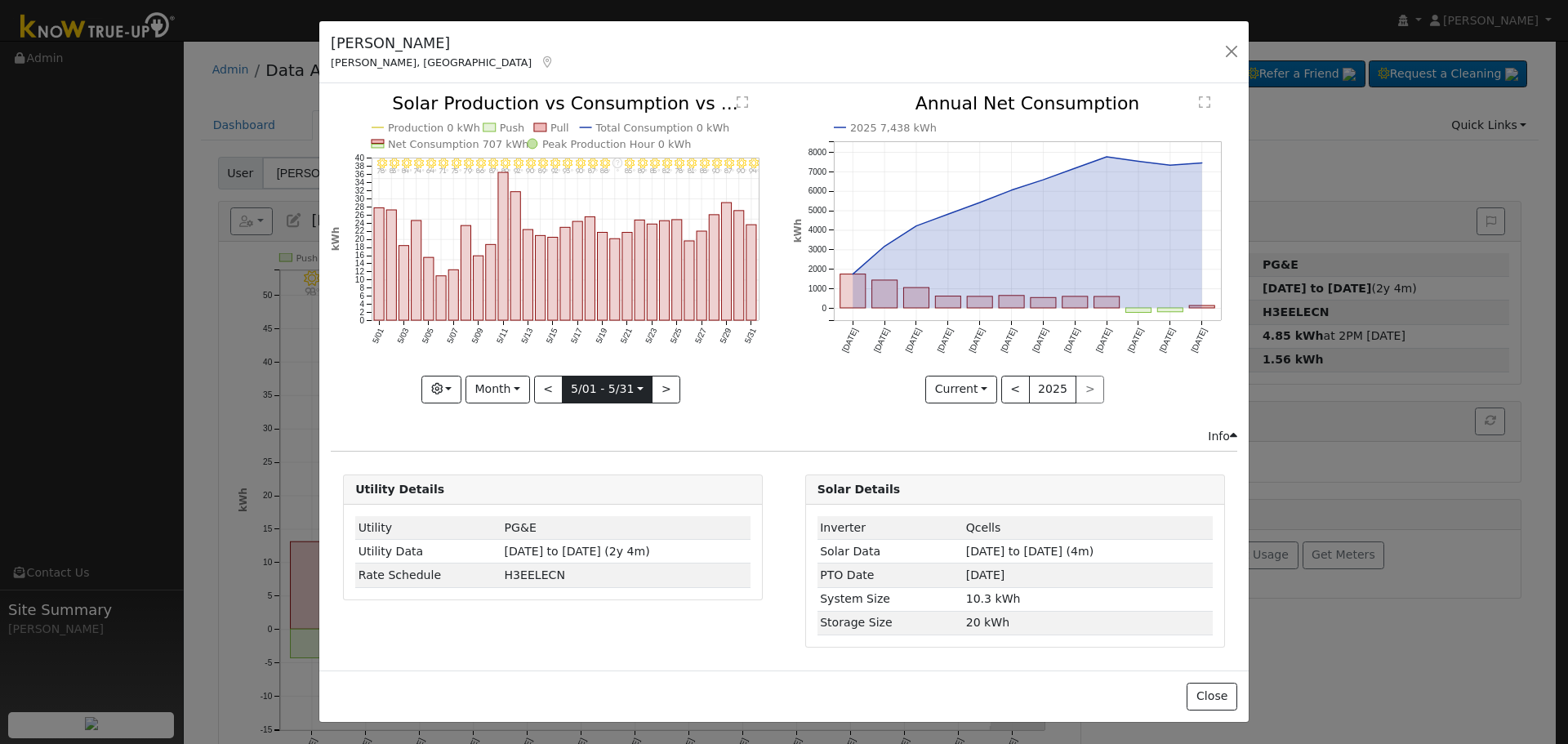
click at [592, 391] on input "[DATE]" at bounding box center [607, 390] width 89 height 27
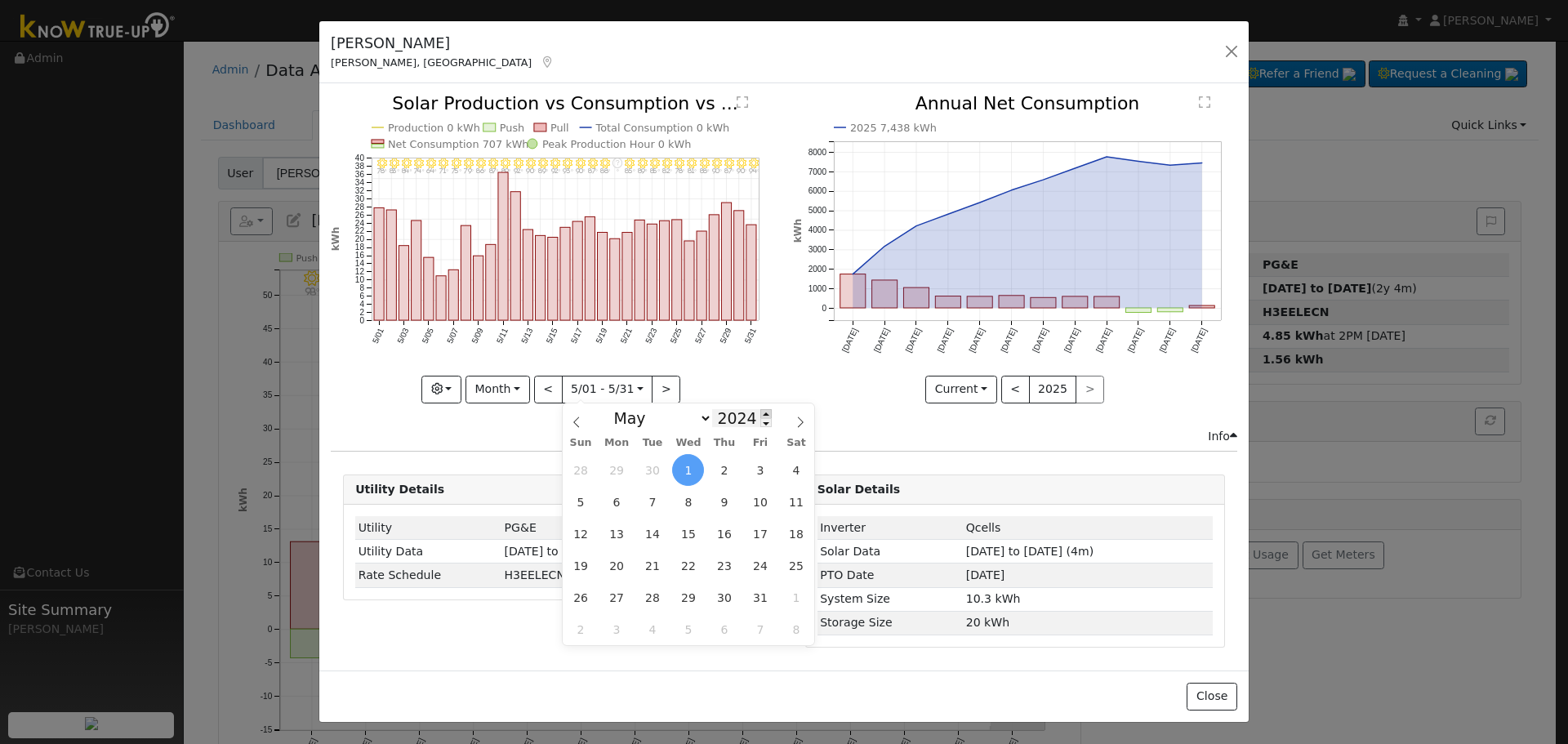
click at [761, 414] on span at bounding box center [766, 414] width 12 height 9
type input "2025"
click at [801, 415] on span at bounding box center [799, 417] width 27 height 27
click at [799, 415] on span at bounding box center [799, 417] width 27 height 27
click at [795, 421] on icon at bounding box center [799, 422] width 12 height 12
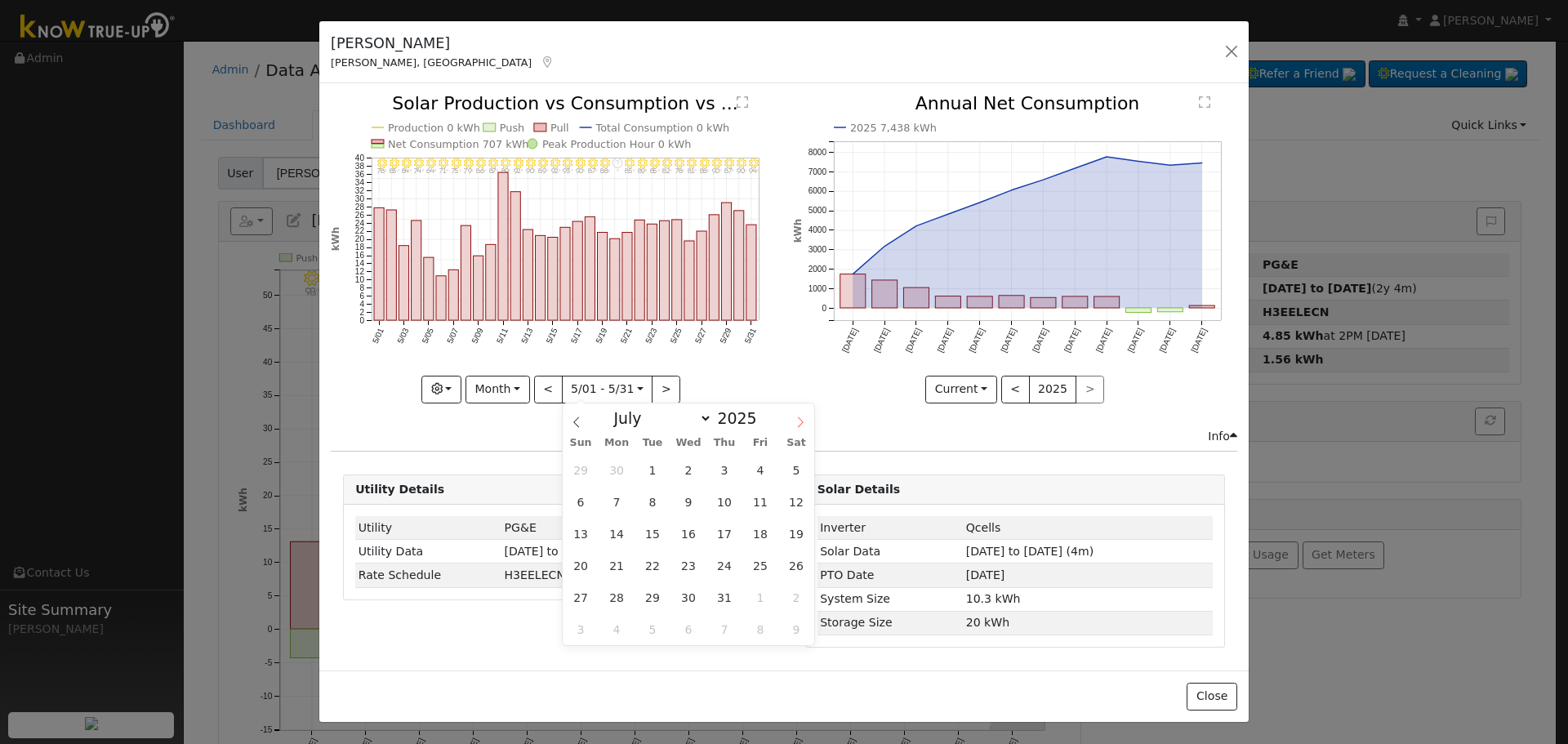
select select "7"
click at [687, 594] on span "27" at bounding box center [688, 598] width 32 height 32
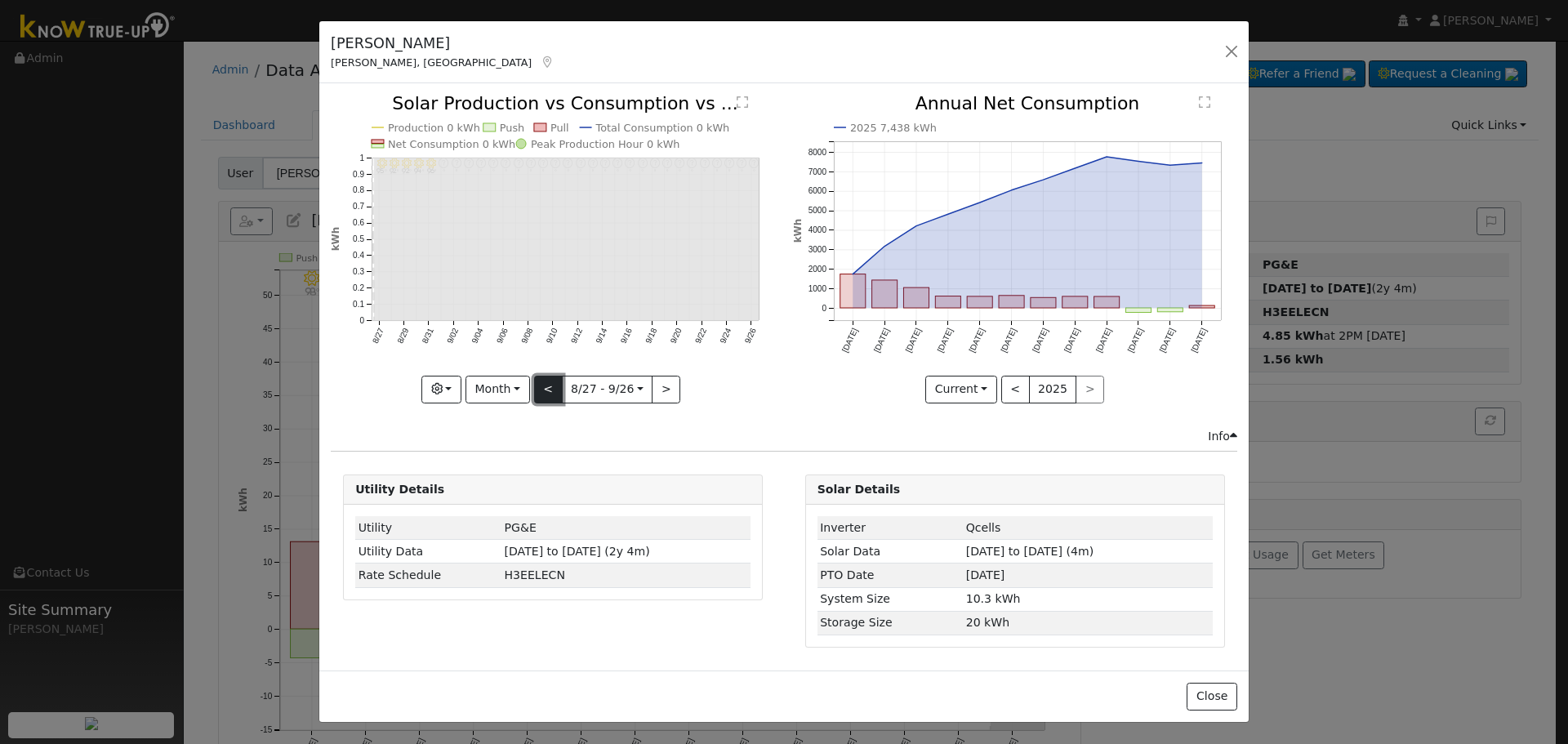
click at [550, 390] on button "<" at bounding box center [548, 389] width 28 height 27
type input "[DATE]"
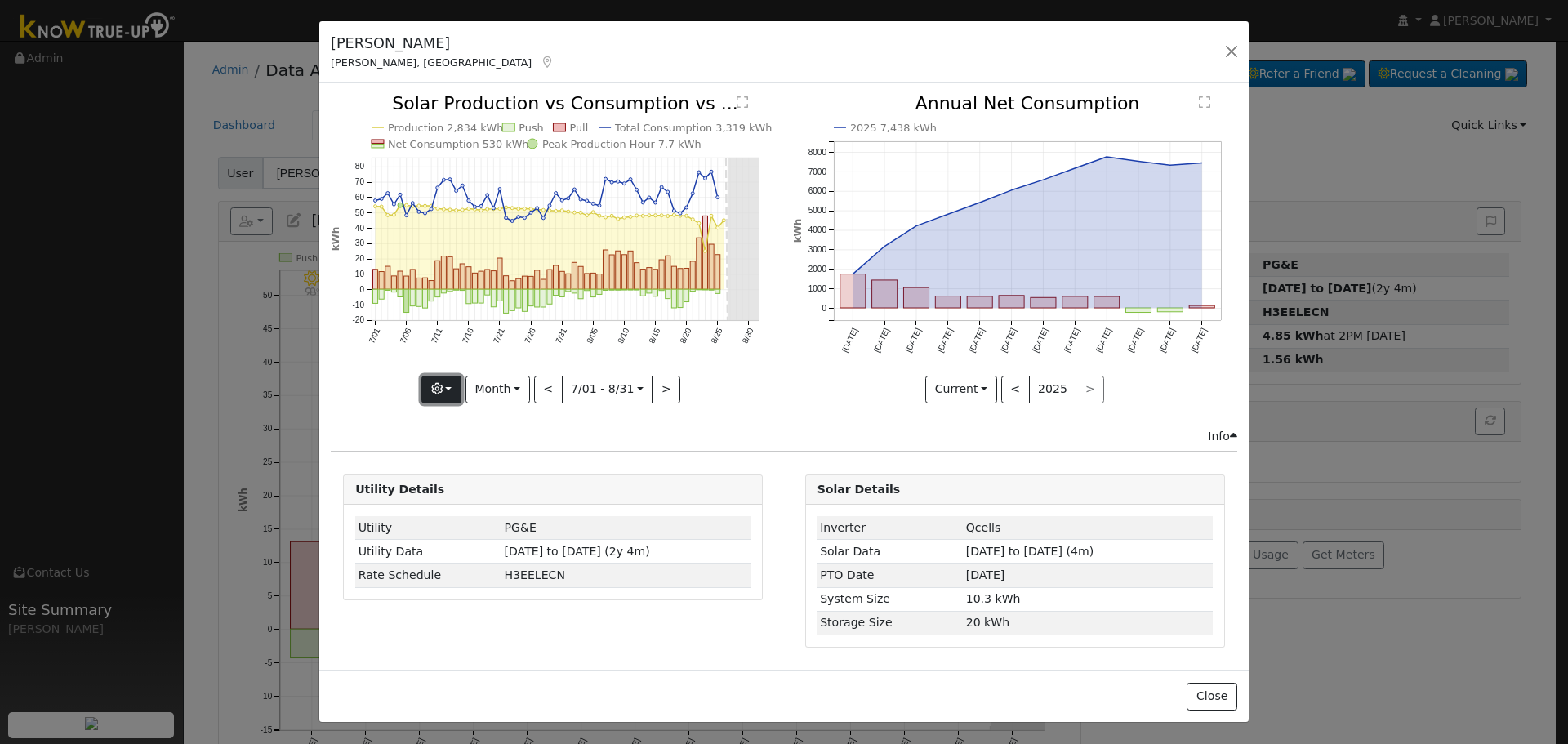
click at [457, 391] on button "button" at bounding box center [441, 389] width 40 height 27
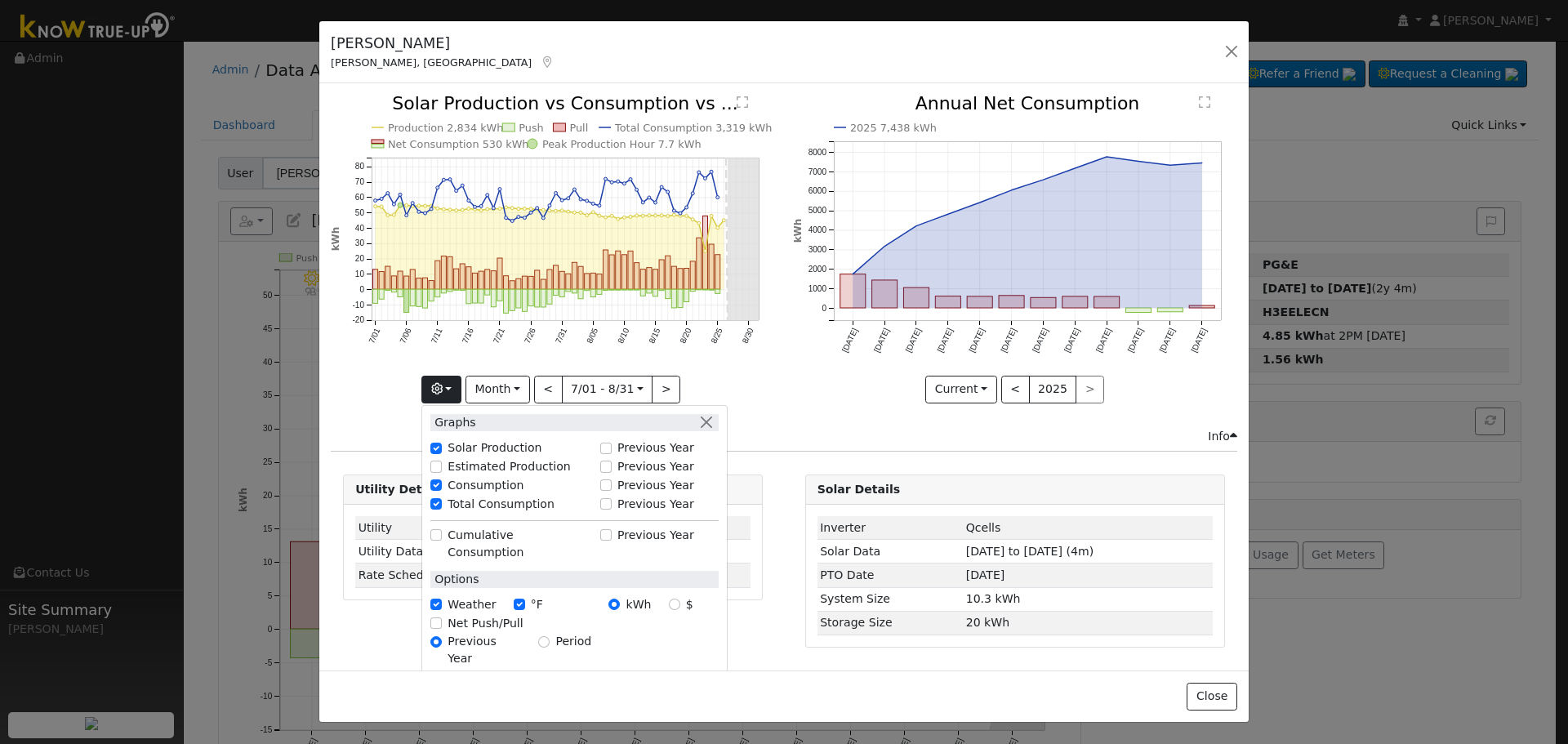
click at [499, 508] on label "Total Consumption" at bounding box center [500, 504] width 107 height 17
click at [442, 508] on input "Total Consumption" at bounding box center [436, 504] width 12 height 12
checkbox input "false"
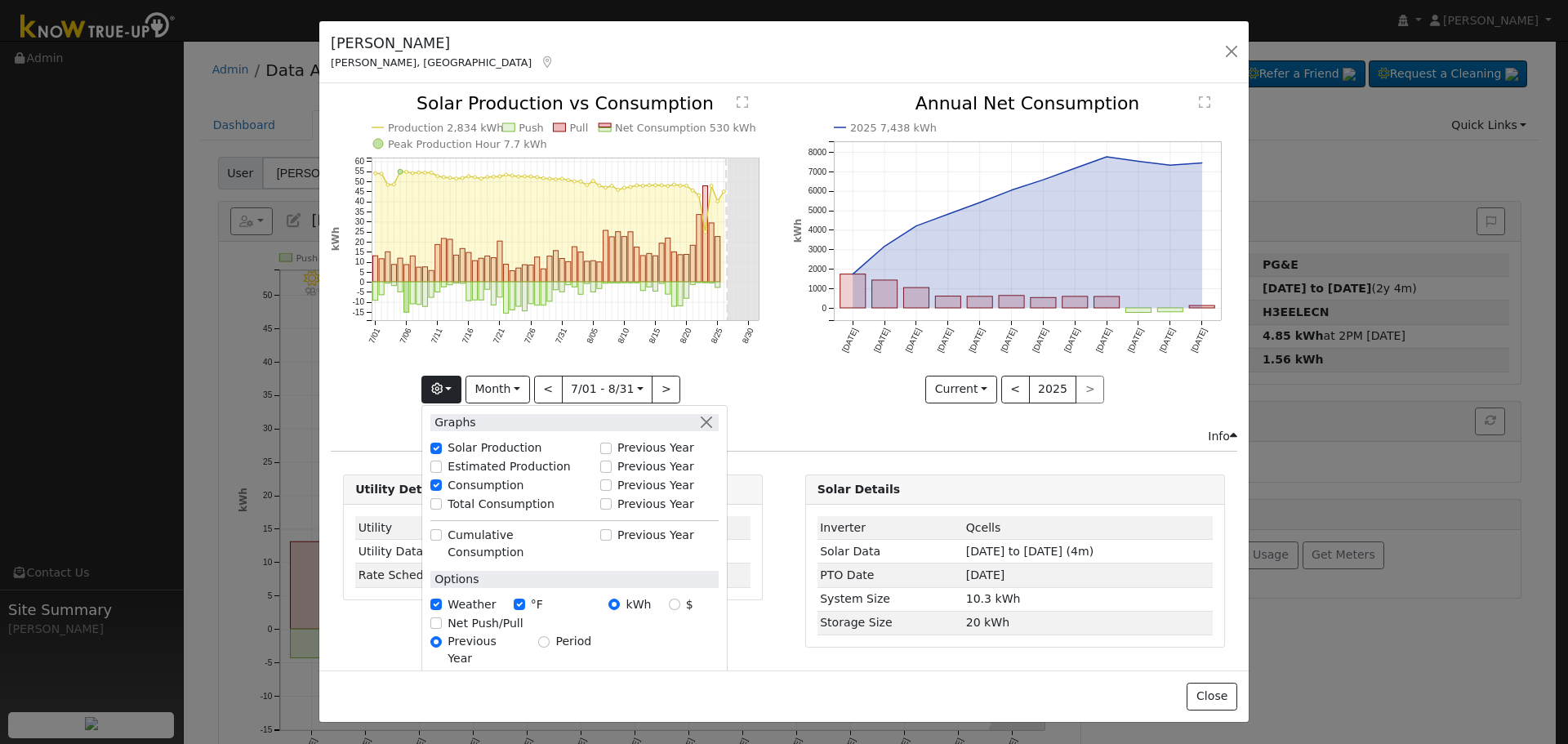
click at [709, 363] on icon "Production 2,834 kWh Push Pull Net Consumption 530 kWh Peak Production Hour 7.7…" at bounding box center [553, 248] width 444 height 306
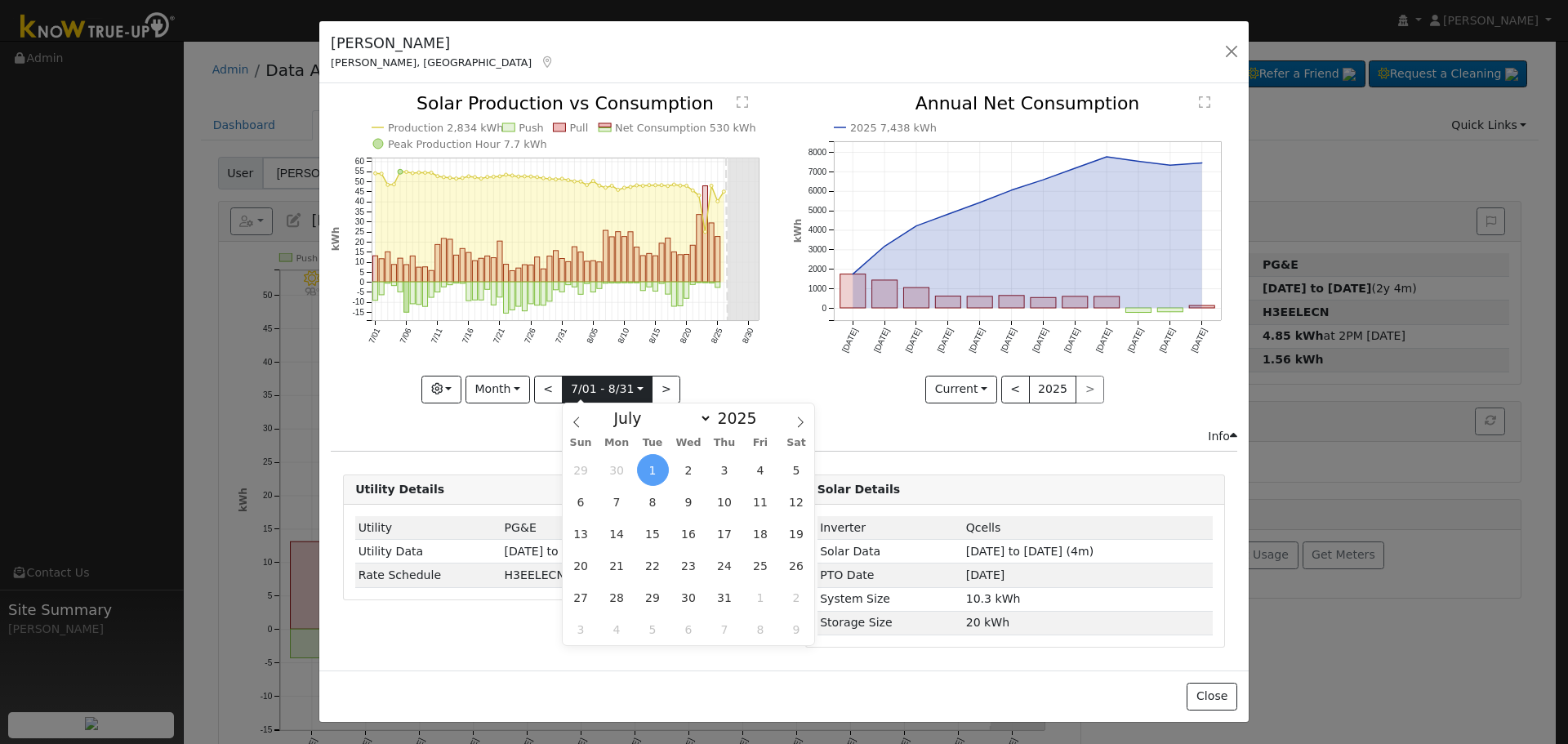
click at [583, 393] on input "[DATE]" at bounding box center [607, 390] width 89 height 27
click at [799, 426] on icon at bounding box center [799, 422] width 12 height 12
select select "7"
click at [760, 458] on span "1" at bounding box center [760, 470] width 32 height 32
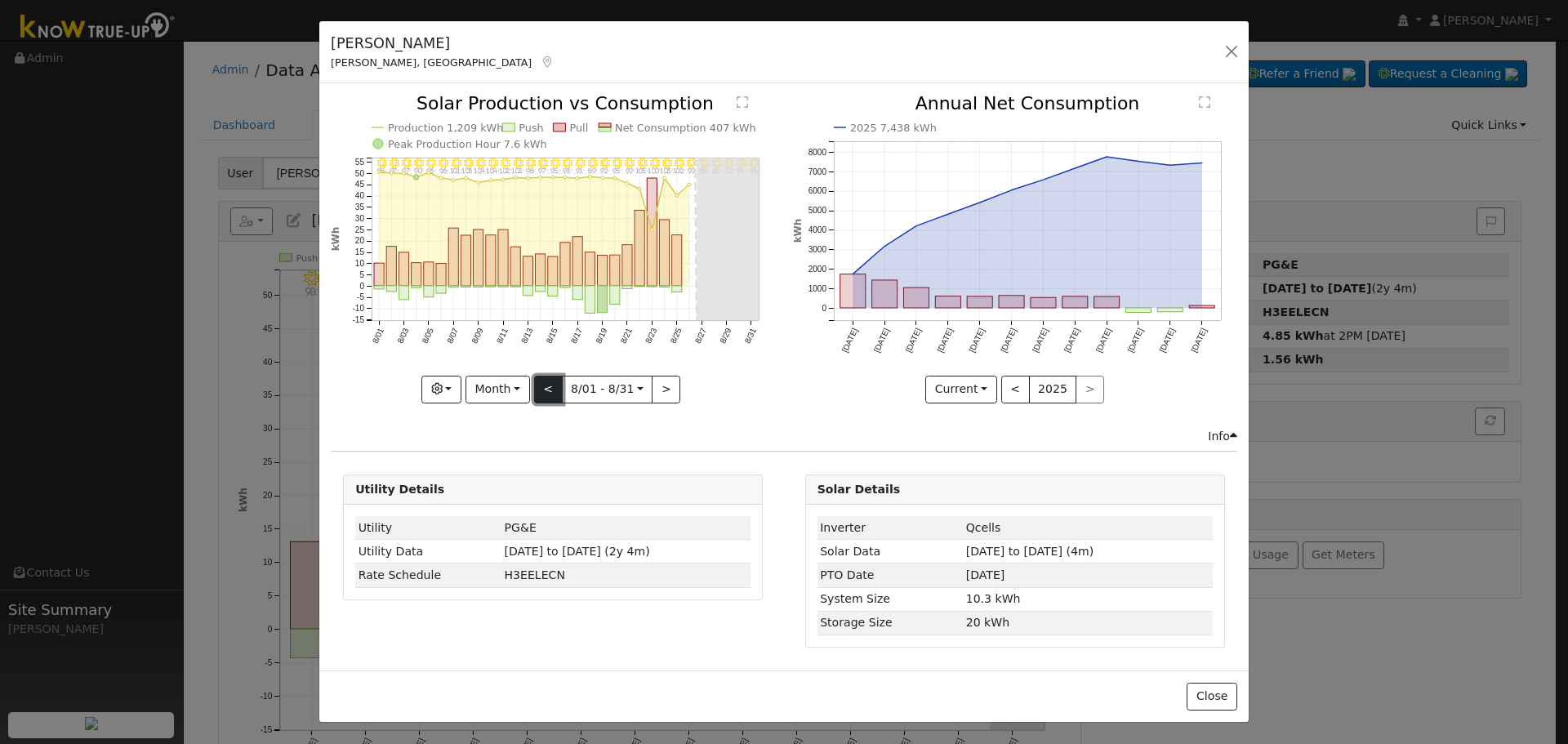
click at [548, 392] on button "<" at bounding box center [548, 389] width 28 height 27
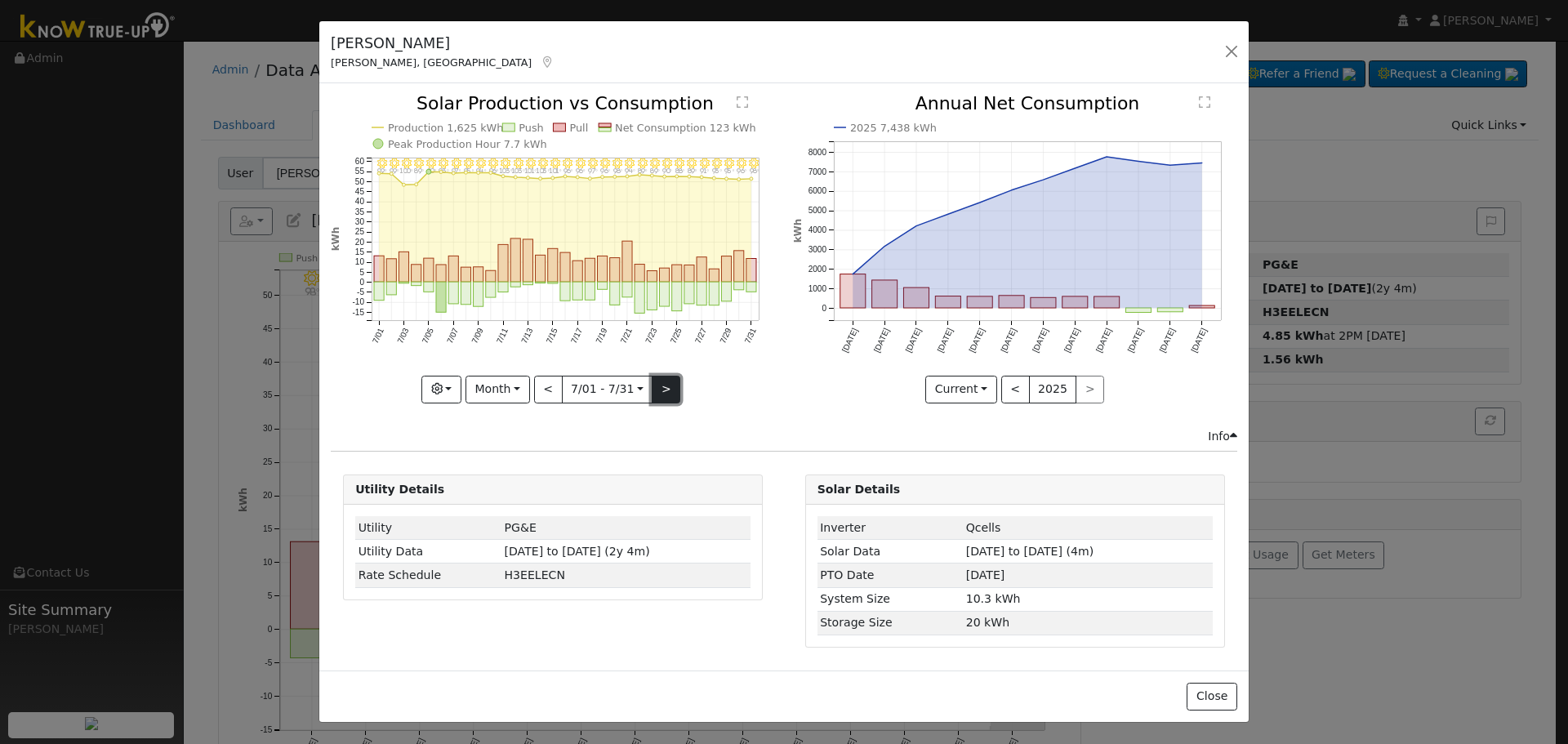
click at [658, 394] on button ">" at bounding box center [666, 389] width 28 height 27
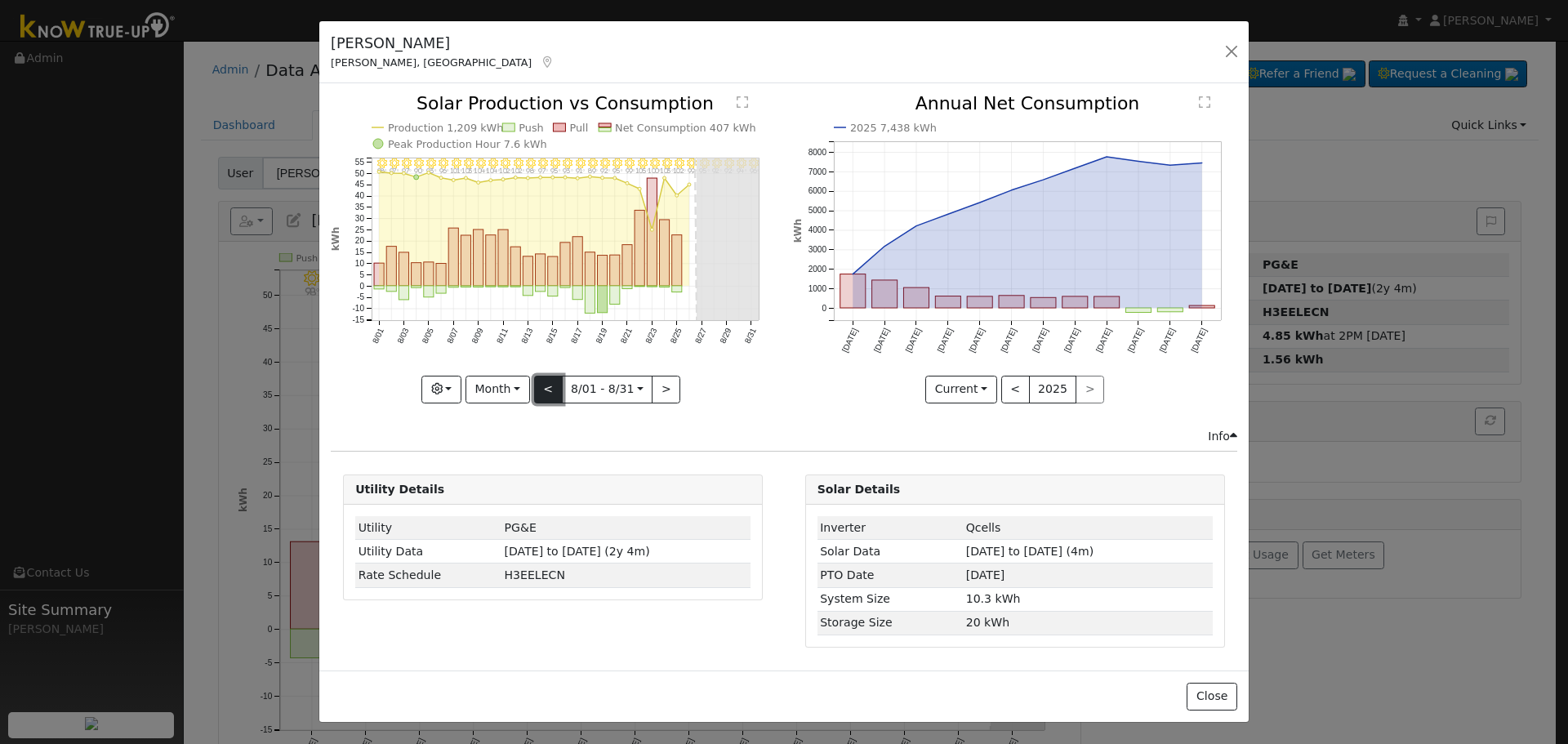
click at [544, 384] on button "<" at bounding box center [548, 389] width 28 height 27
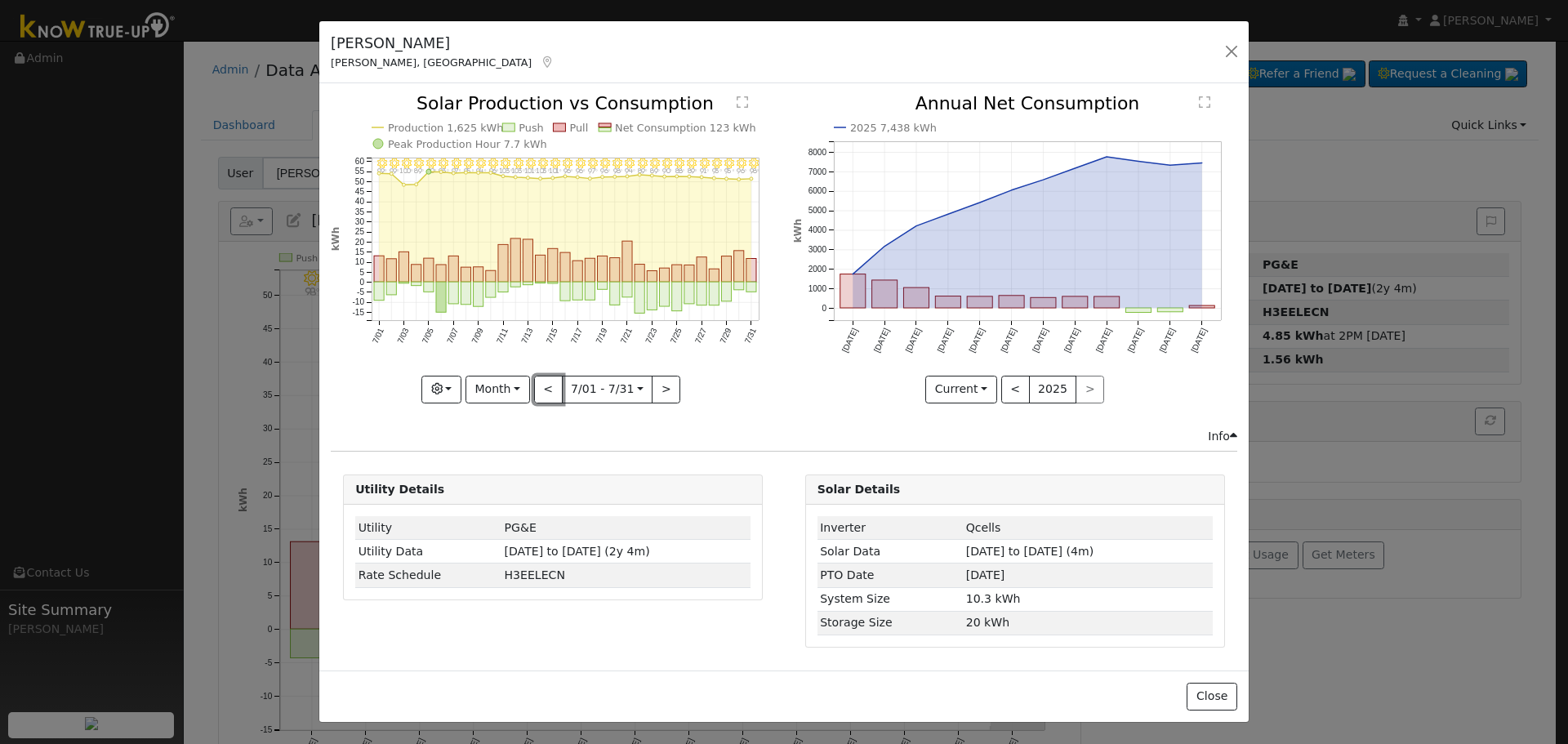
click at [544, 381] on button "<" at bounding box center [548, 389] width 28 height 27
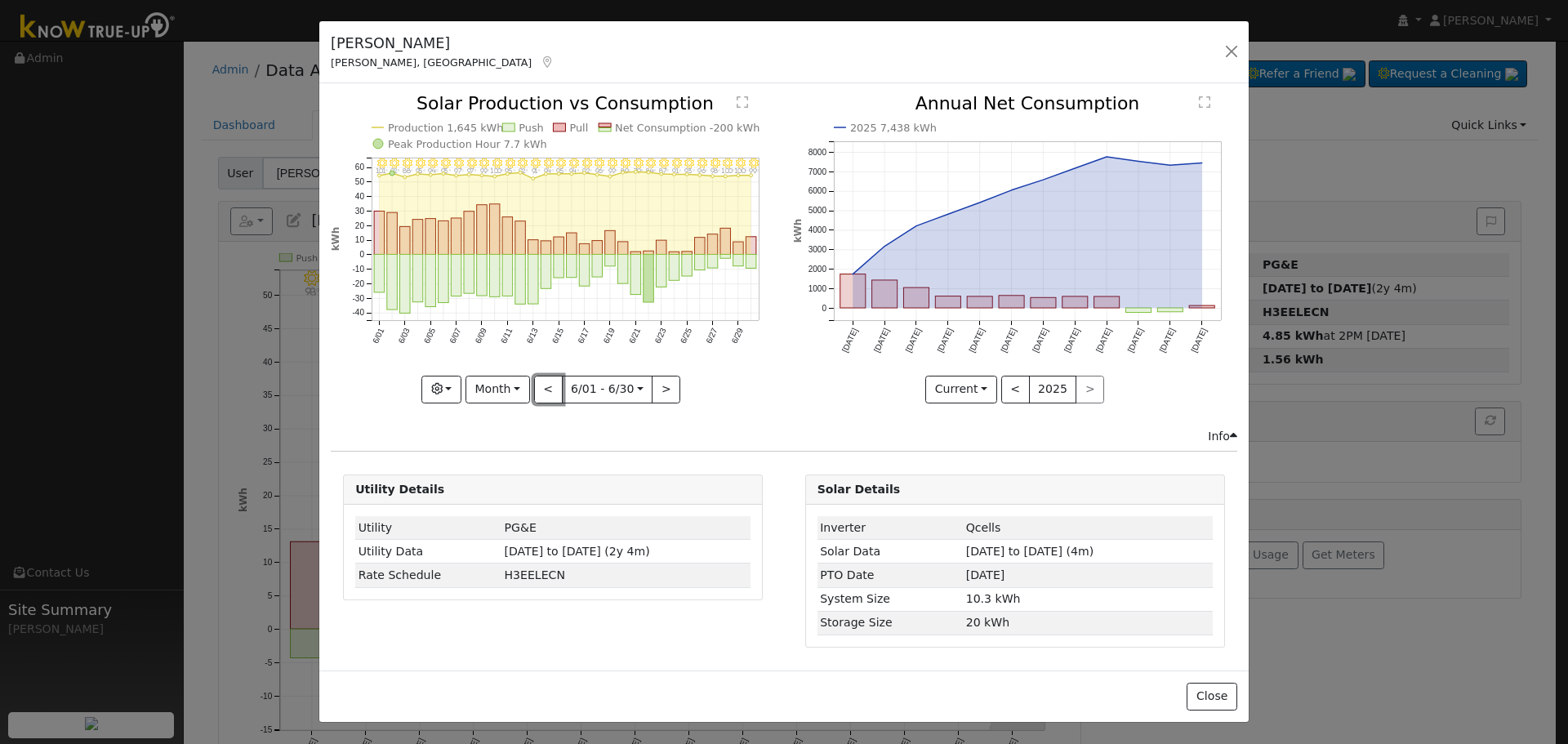
click at [544, 381] on button "<" at bounding box center [548, 389] width 28 height 27
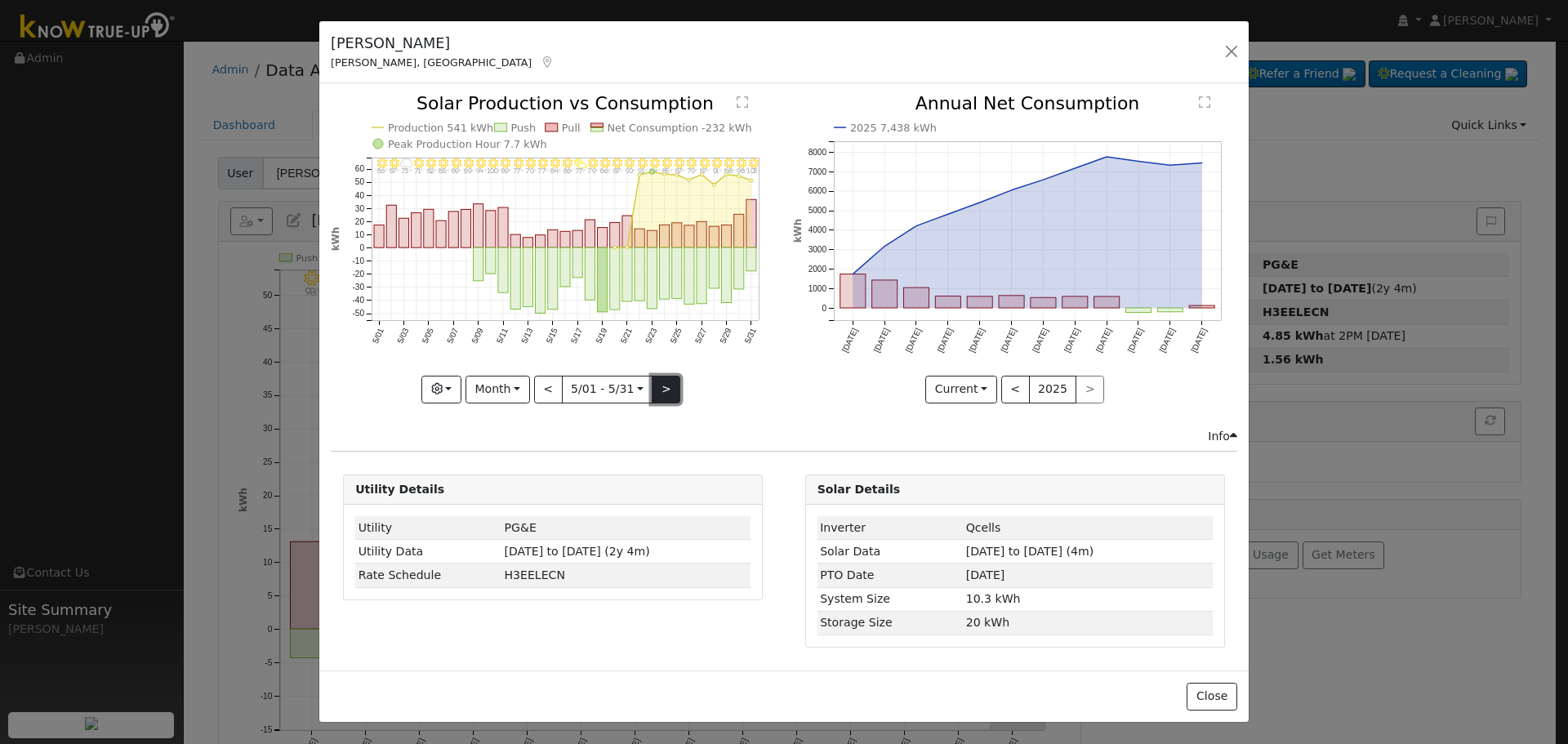
click at [652, 388] on button ">" at bounding box center [666, 389] width 28 height 27
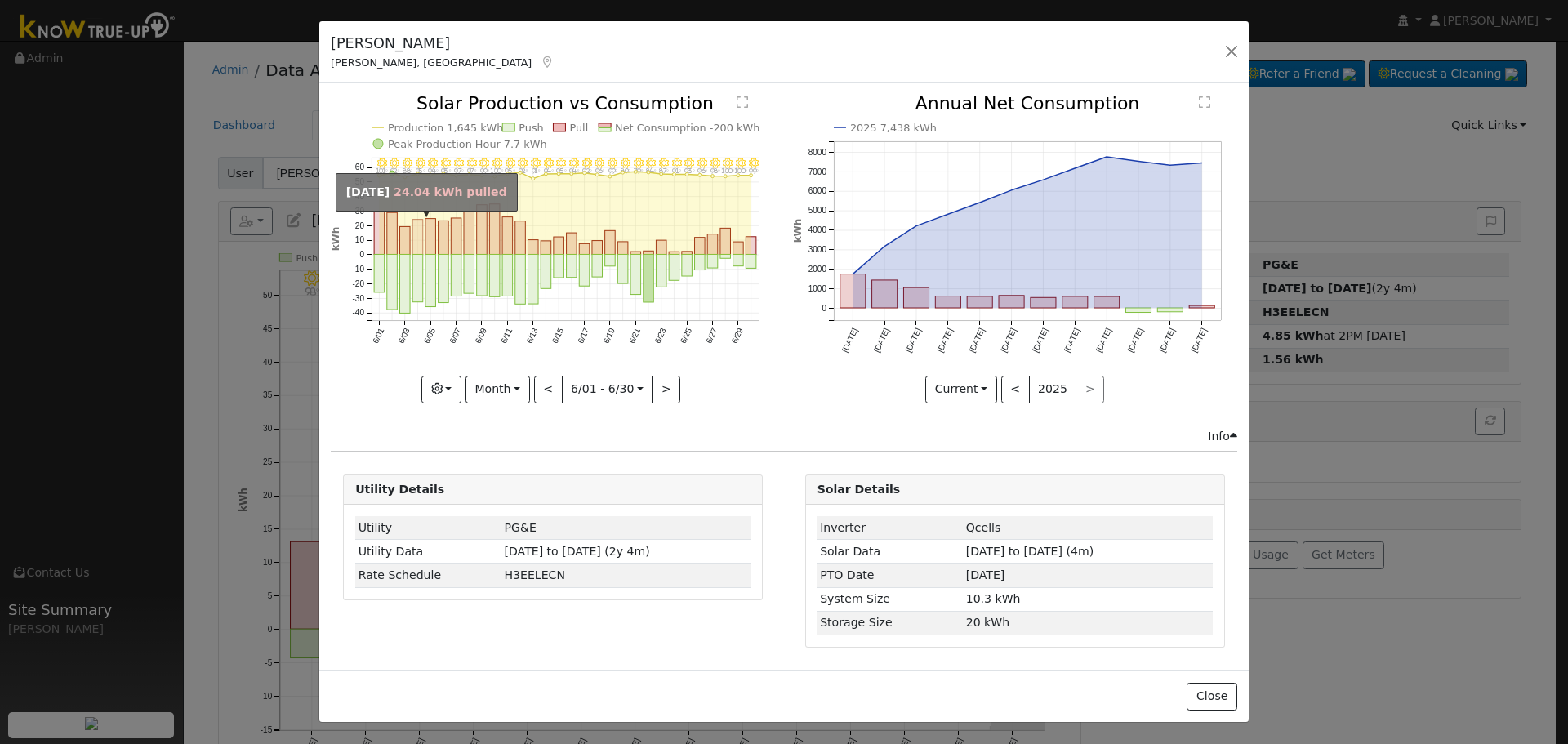
click at [423, 234] on rect "onclick=""" at bounding box center [418, 237] width 11 height 35
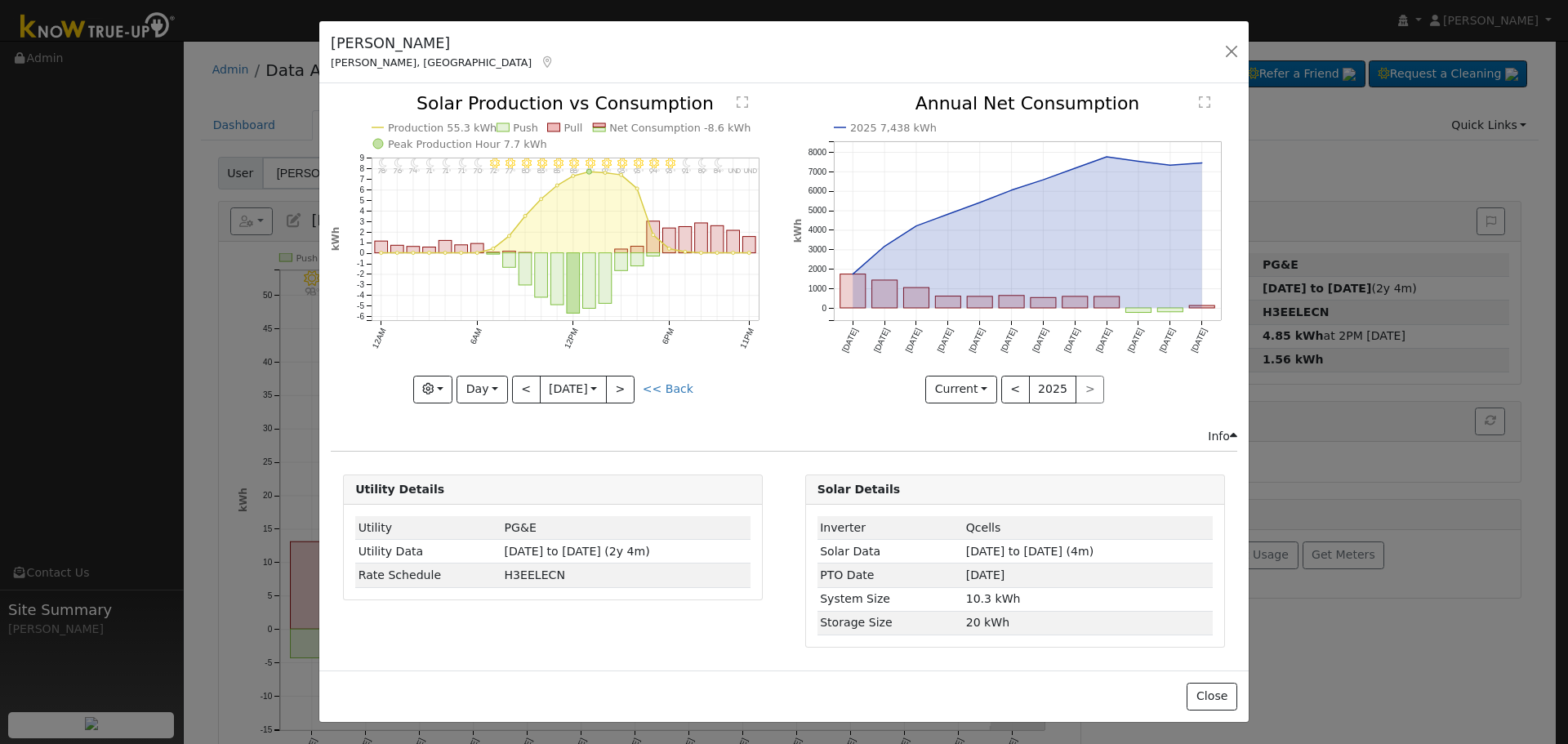
click at [630, 374] on icon "11PM - undefined undefined° 10PM - undefined undefined° 9PM - Clear 84° 8PM - C…" at bounding box center [553, 248] width 444 height 306
click at [630, 380] on button ">" at bounding box center [620, 389] width 28 height 27
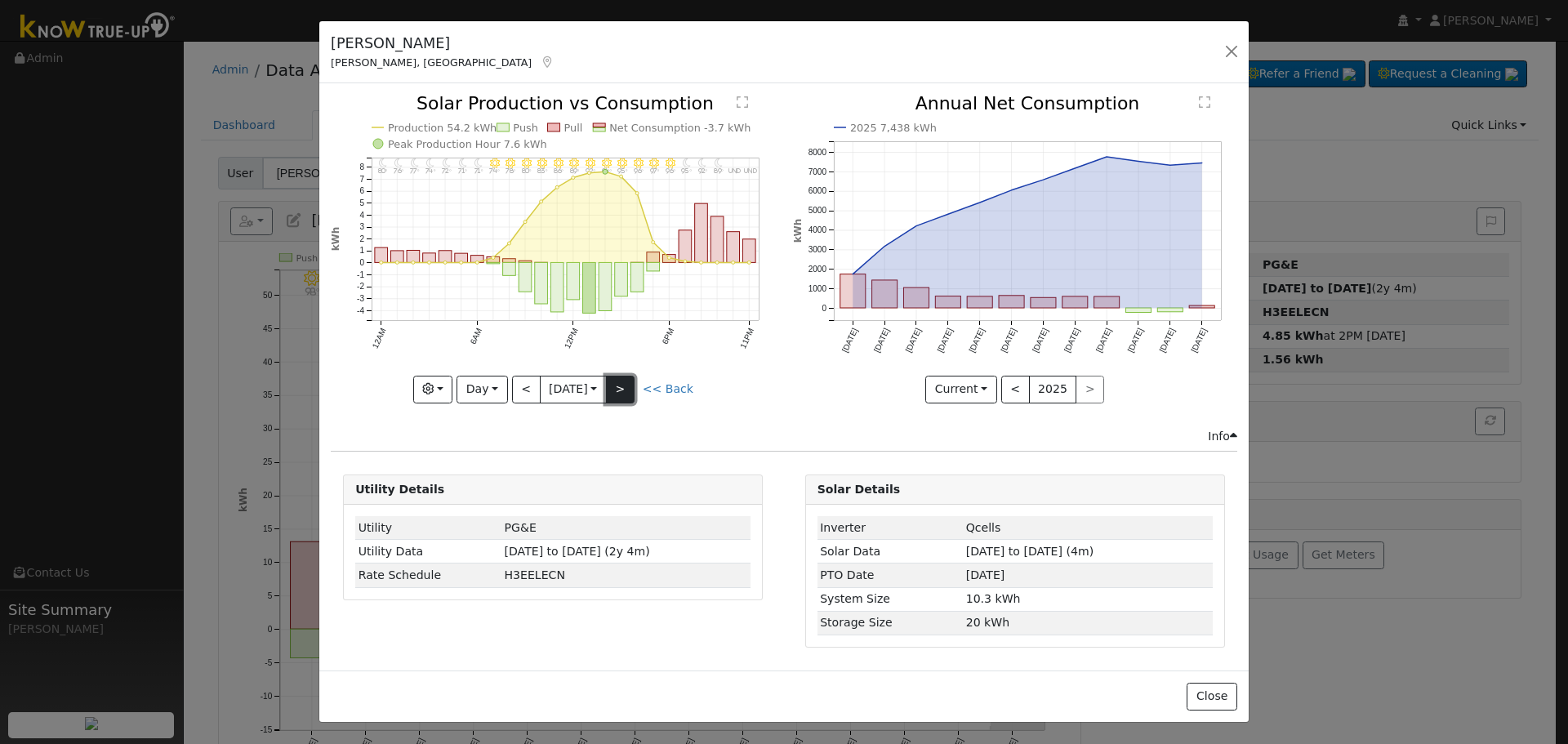
click at [630, 380] on button ">" at bounding box center [620, 389] width 28 height 27
click at [620, 391] on button ">" at bounding box center [620, 389] width 28 height 27
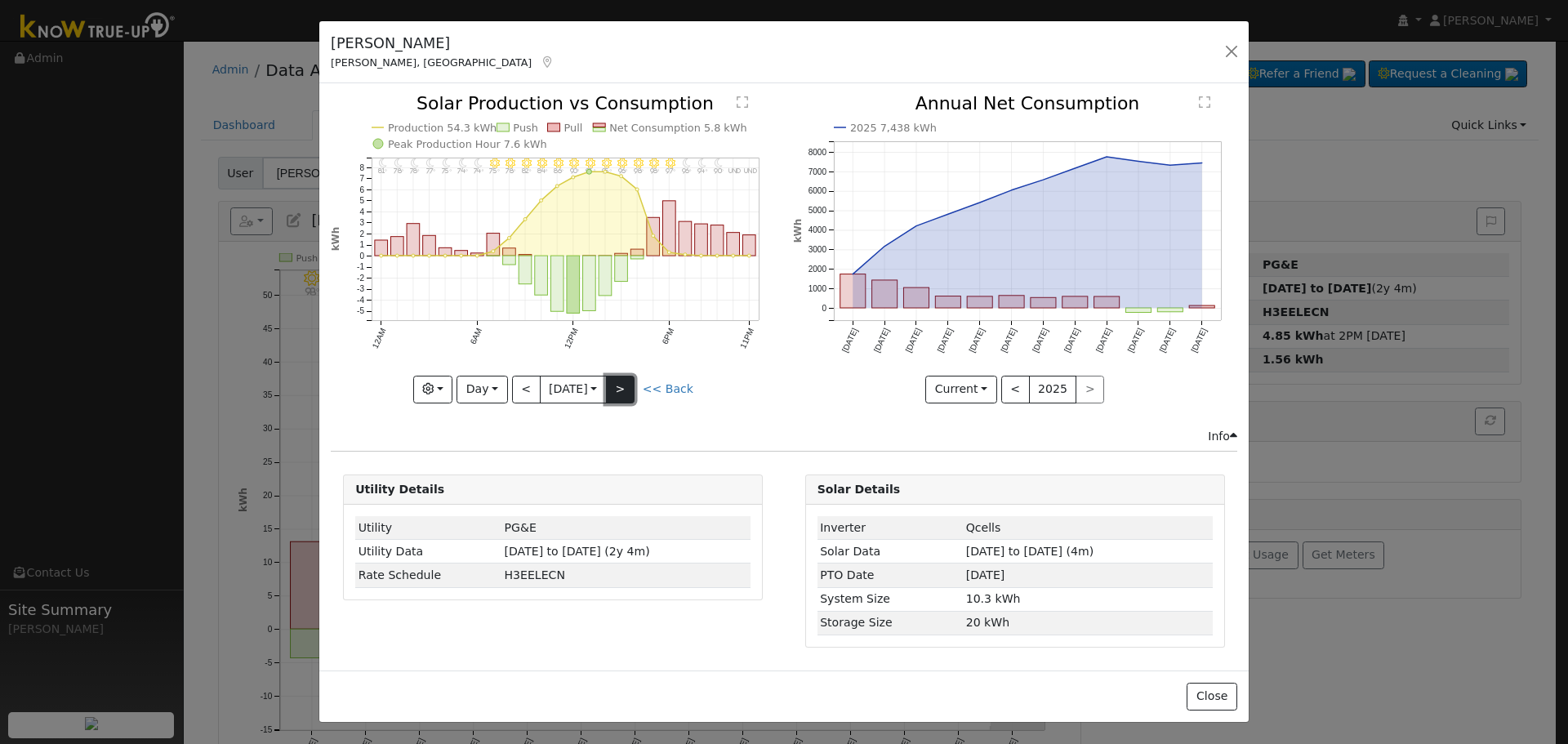
click at [622, 386] on button ">" at bounding box center [620, 389] width 28 height 27
click at [622, 387] on button ">" at bounding box center [620, 389] width 28 height 27
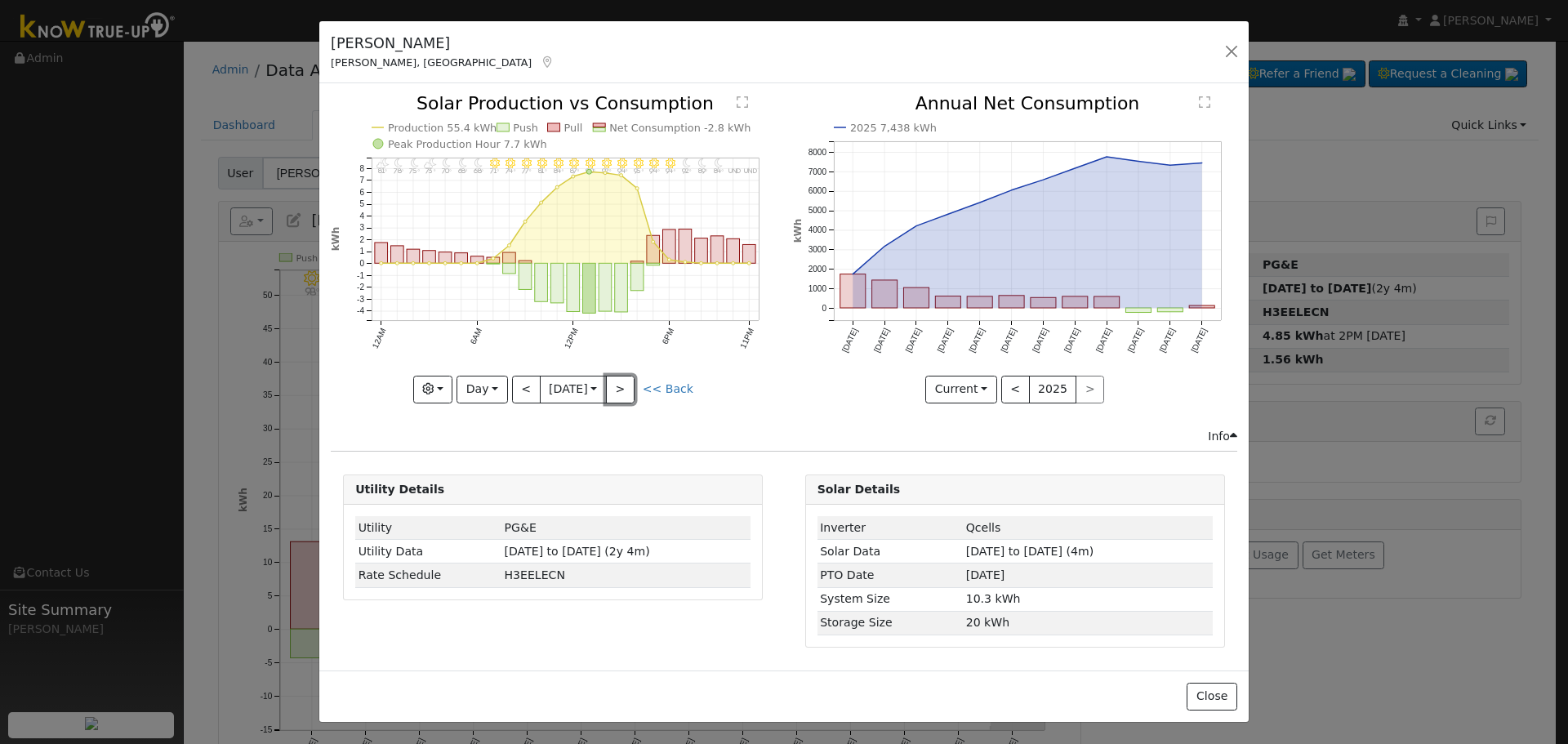
click at [622, 388] on button ">" at bounding box center [620, 389] width 28 height 27
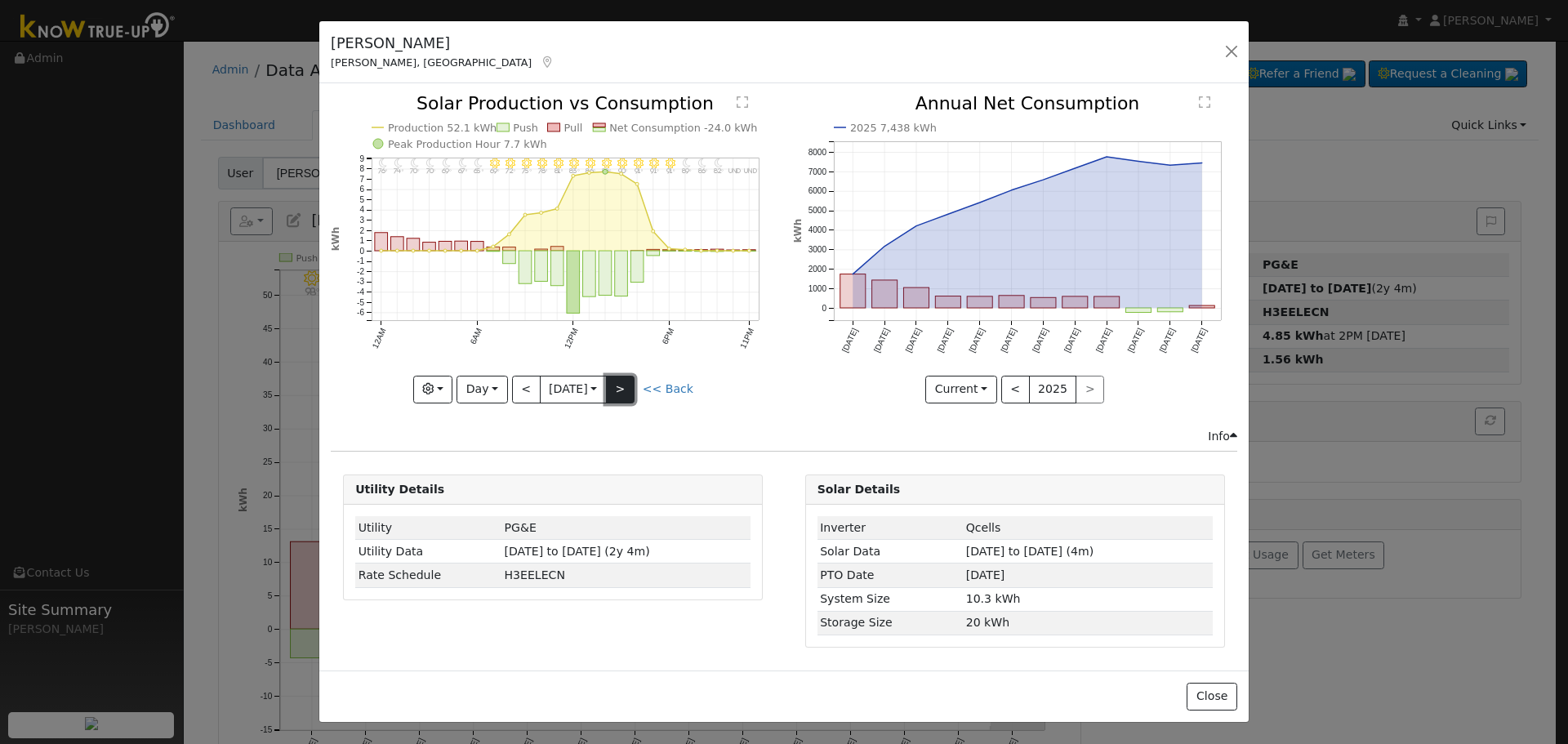
click at [626, 383] on button ">" at bounding box center [620, 389] width 28 height 27
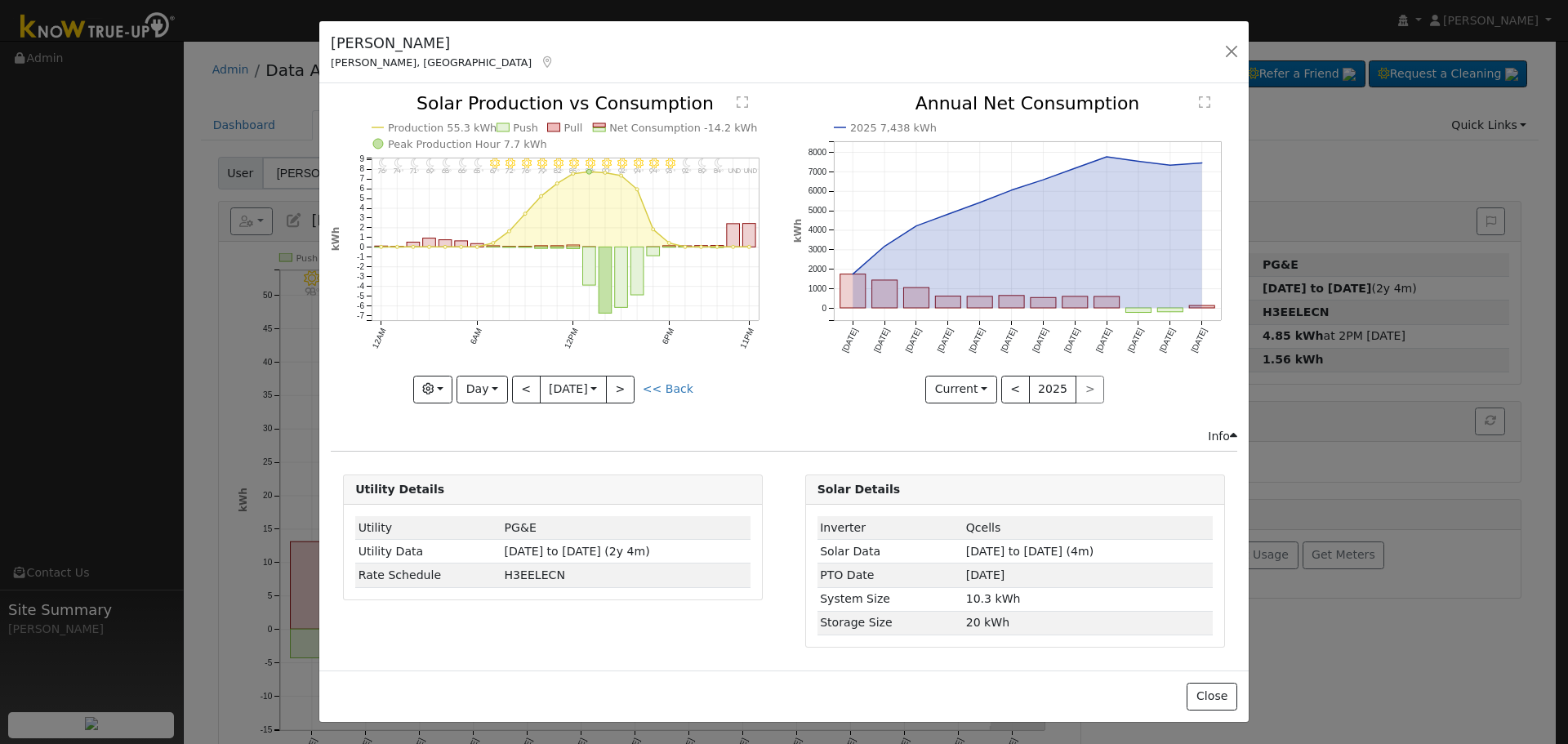
click at [660, 383] on link "<< Back" at bounding box center [668, 389] width 50 height 13
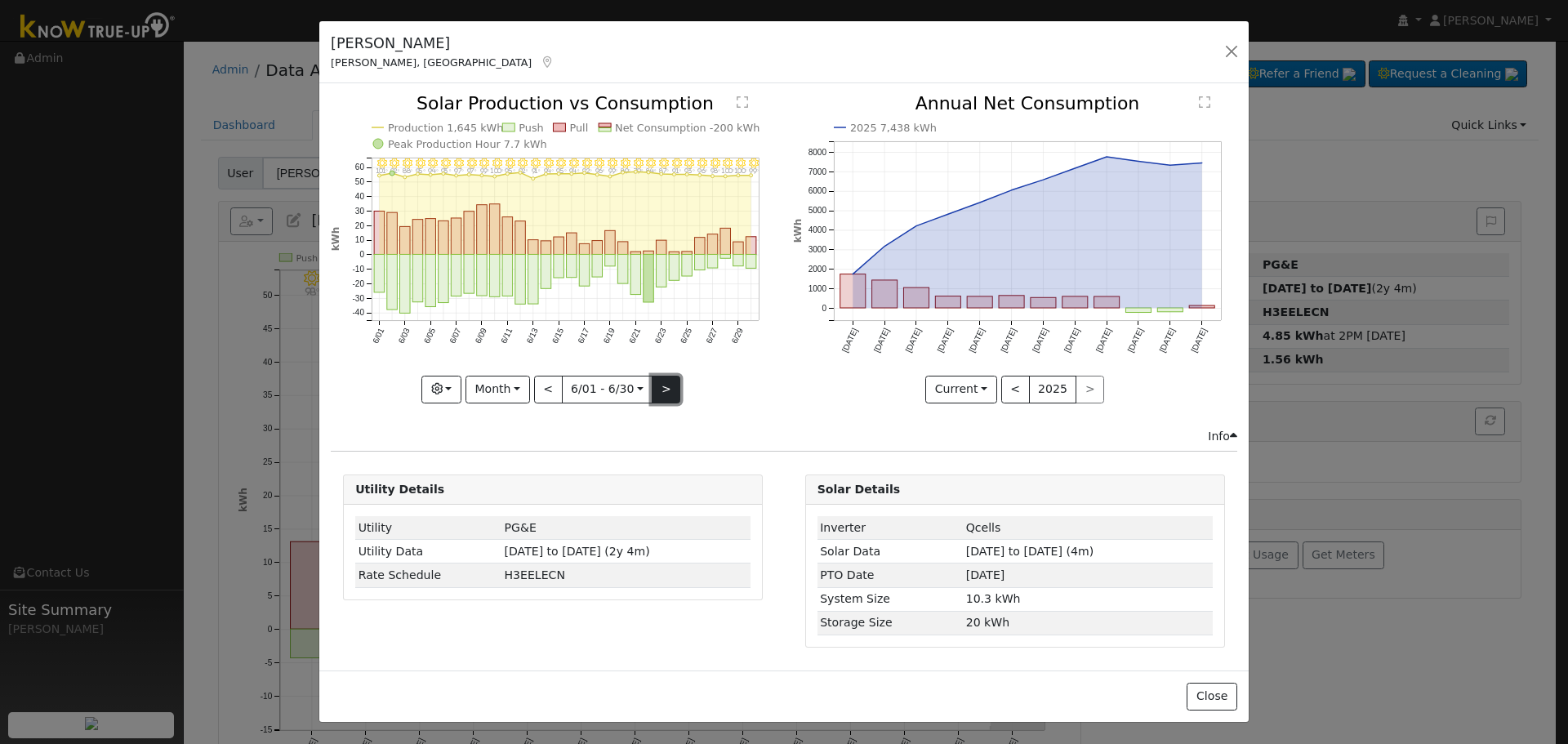
click at [670, 378] on button ">" at bounding box center [666, 389] width 28 height 27
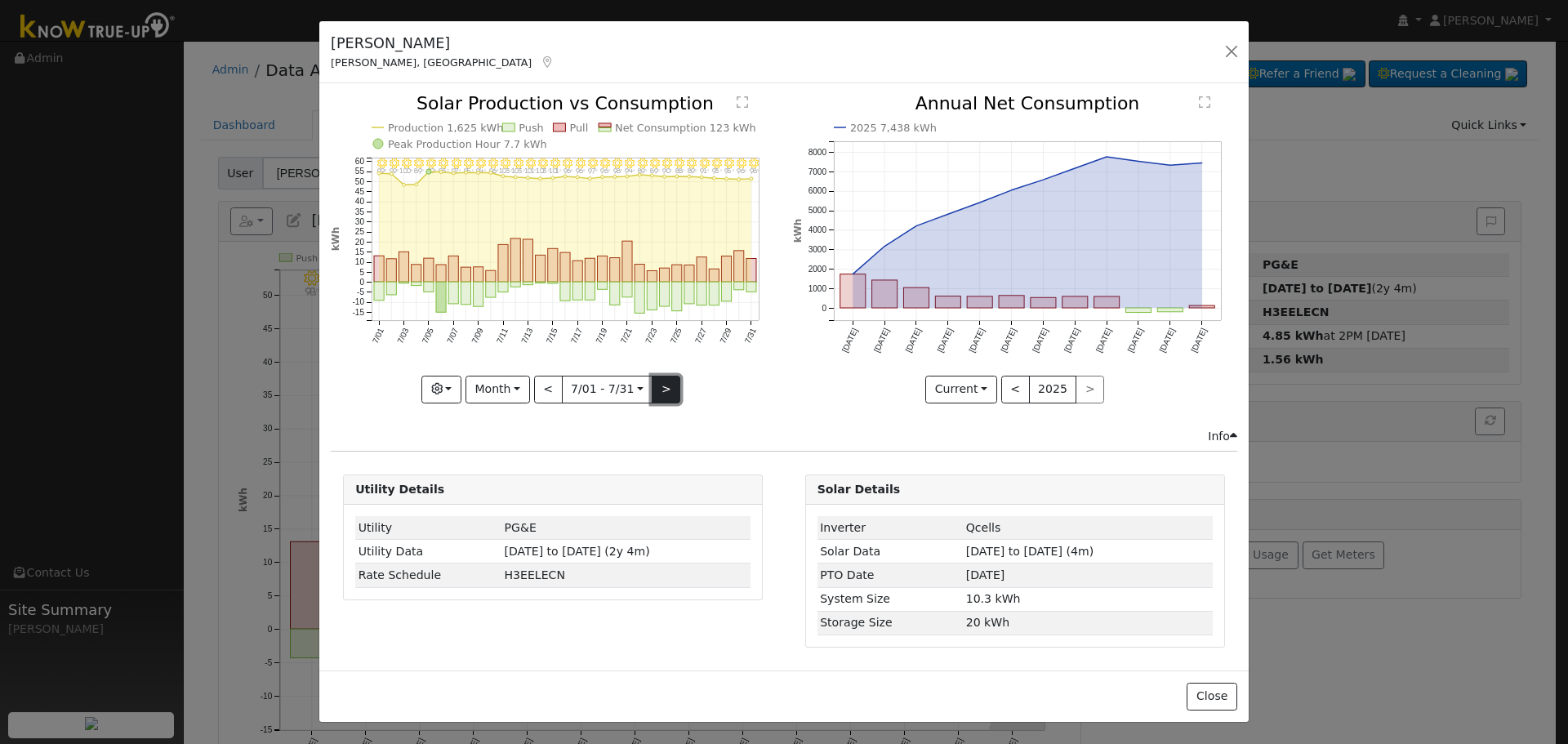
click at [669, 384] on button ">" at bounding box center [666, 389] width 28 height 27
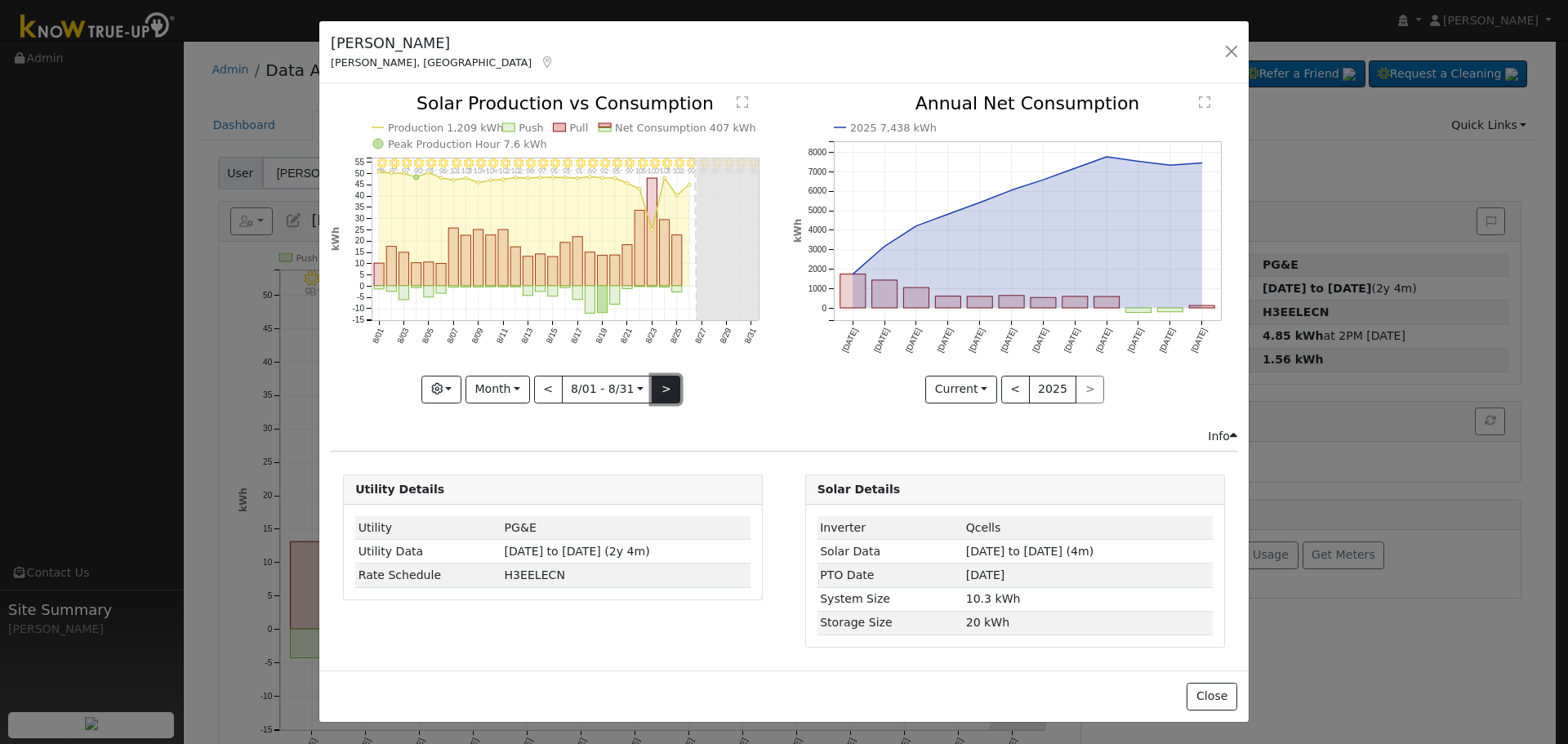
click at [669, 384] on button ">" at bounding box center [666, 389] width 28 height 27
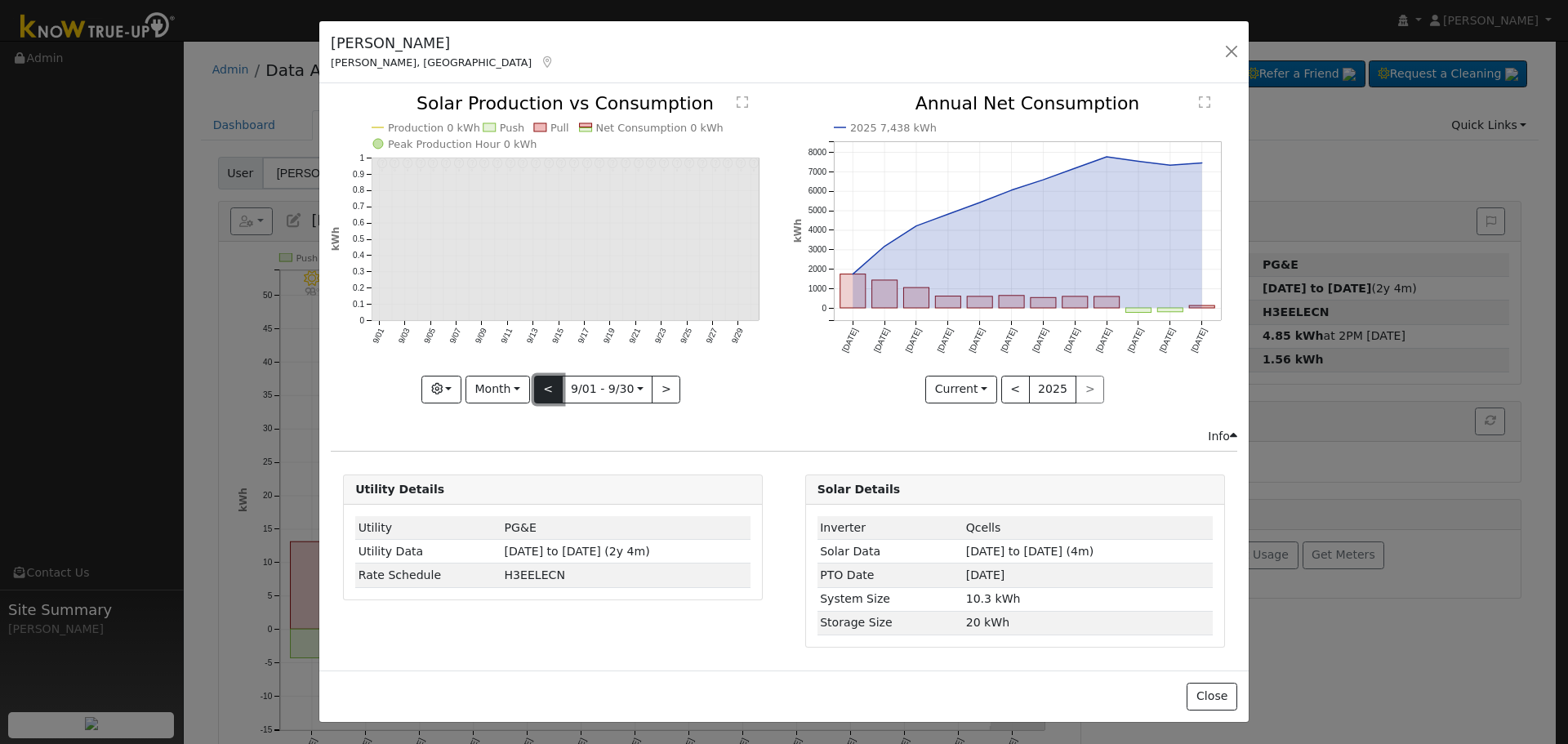
click at [546, 393] on button "<" at bounding box center [548, 389] width 28 height 27
type input "[DATE]"
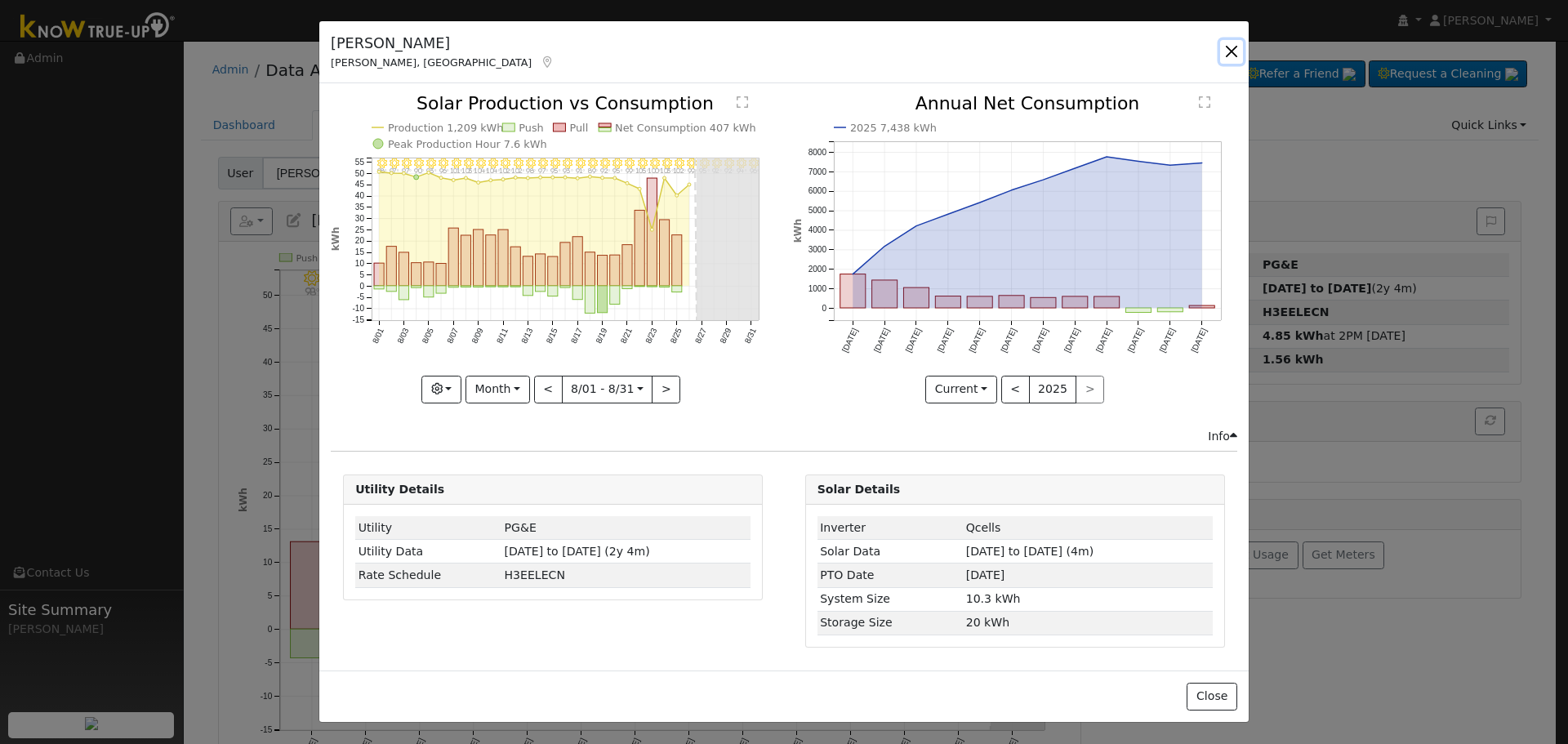
click at [1228, 50] on button "button" at bounding box center [1232, 51] width 23 height 23
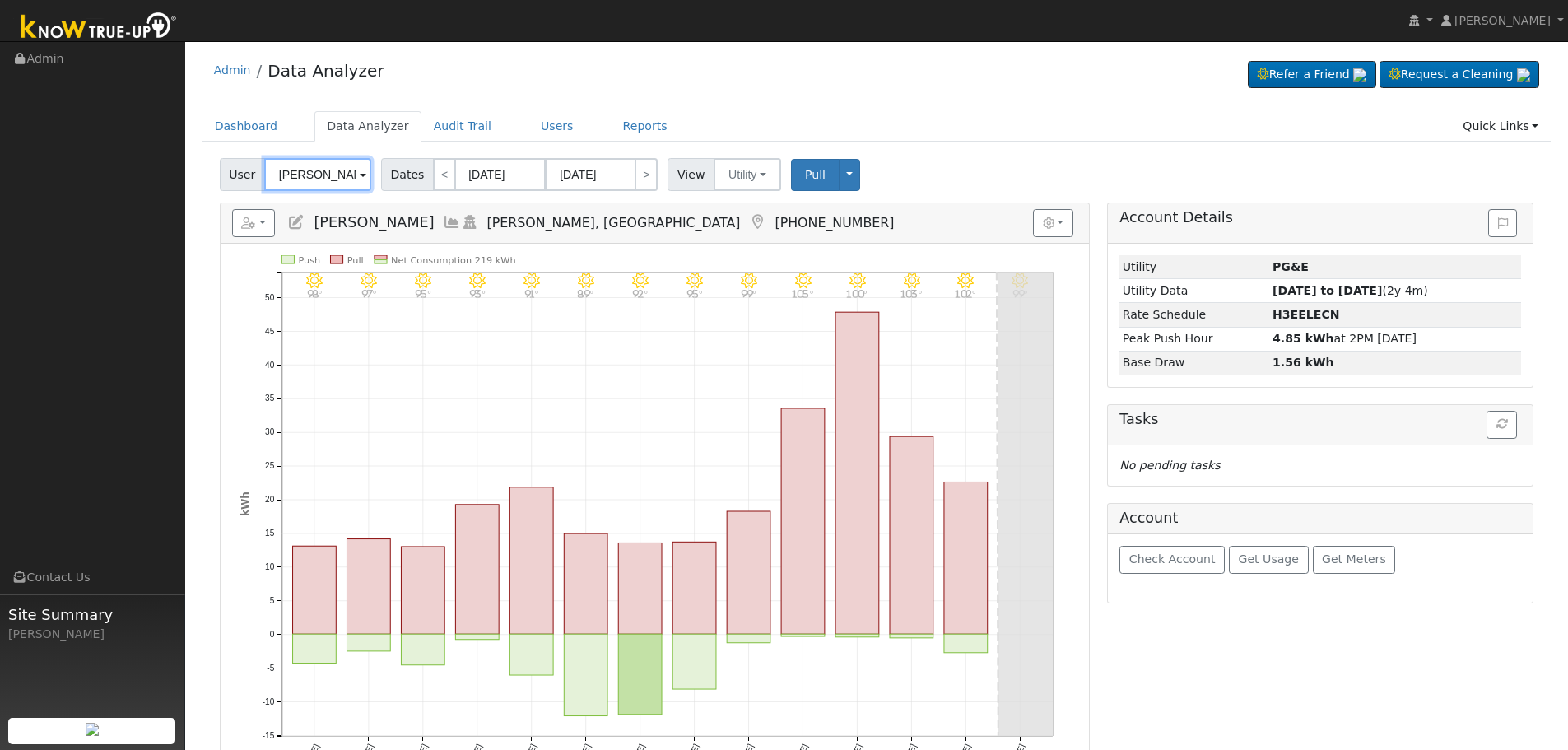
click at [292, 179] on input "[PERSON_NAME]" at bounding box center [318, 174] width 107 height 33
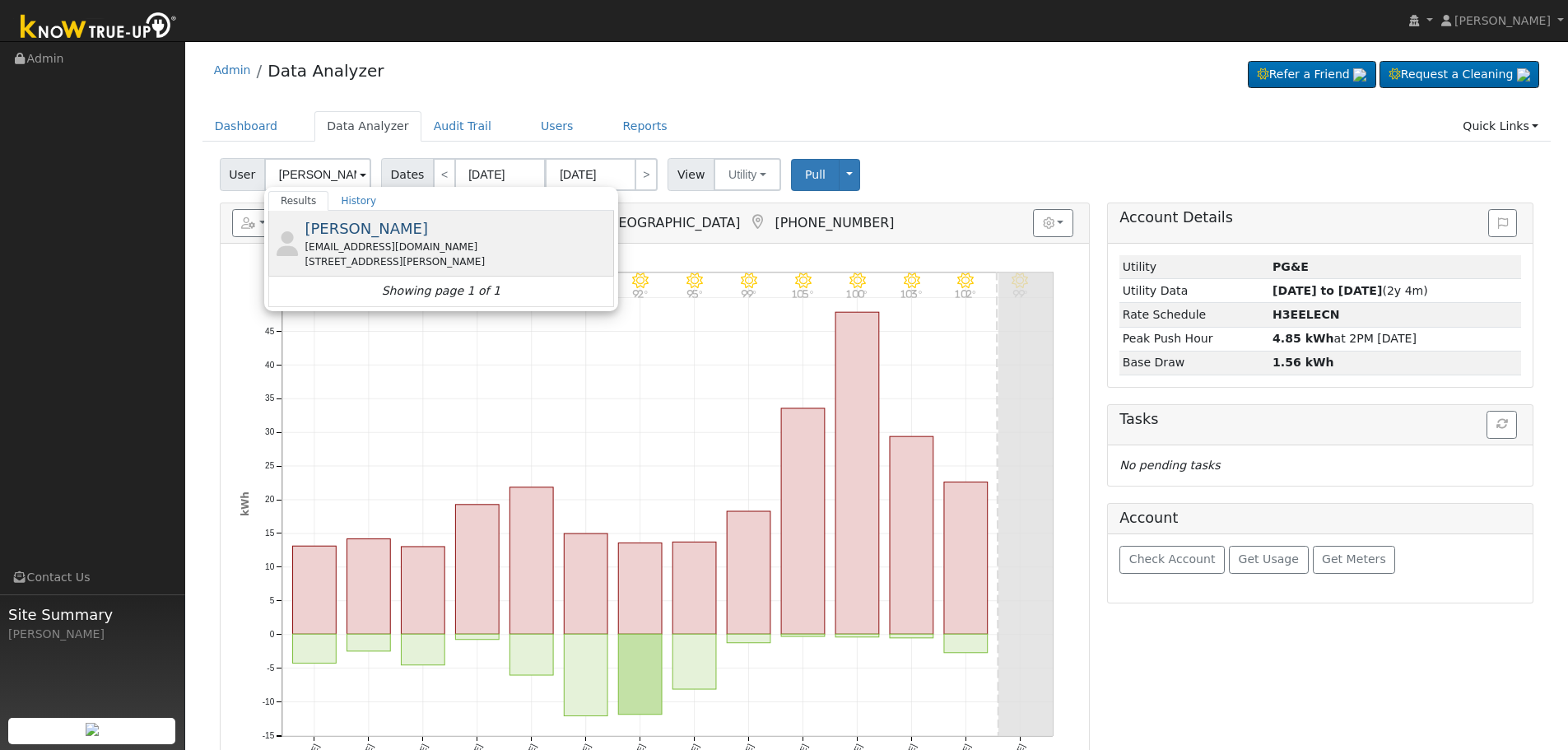
click at [392, 244] on div "[EMAIL_ADDRESS][DOMAIN_NAME]" at bounding box center [457, 246] width 305 height 15
type input "[PERSON_NAME]"
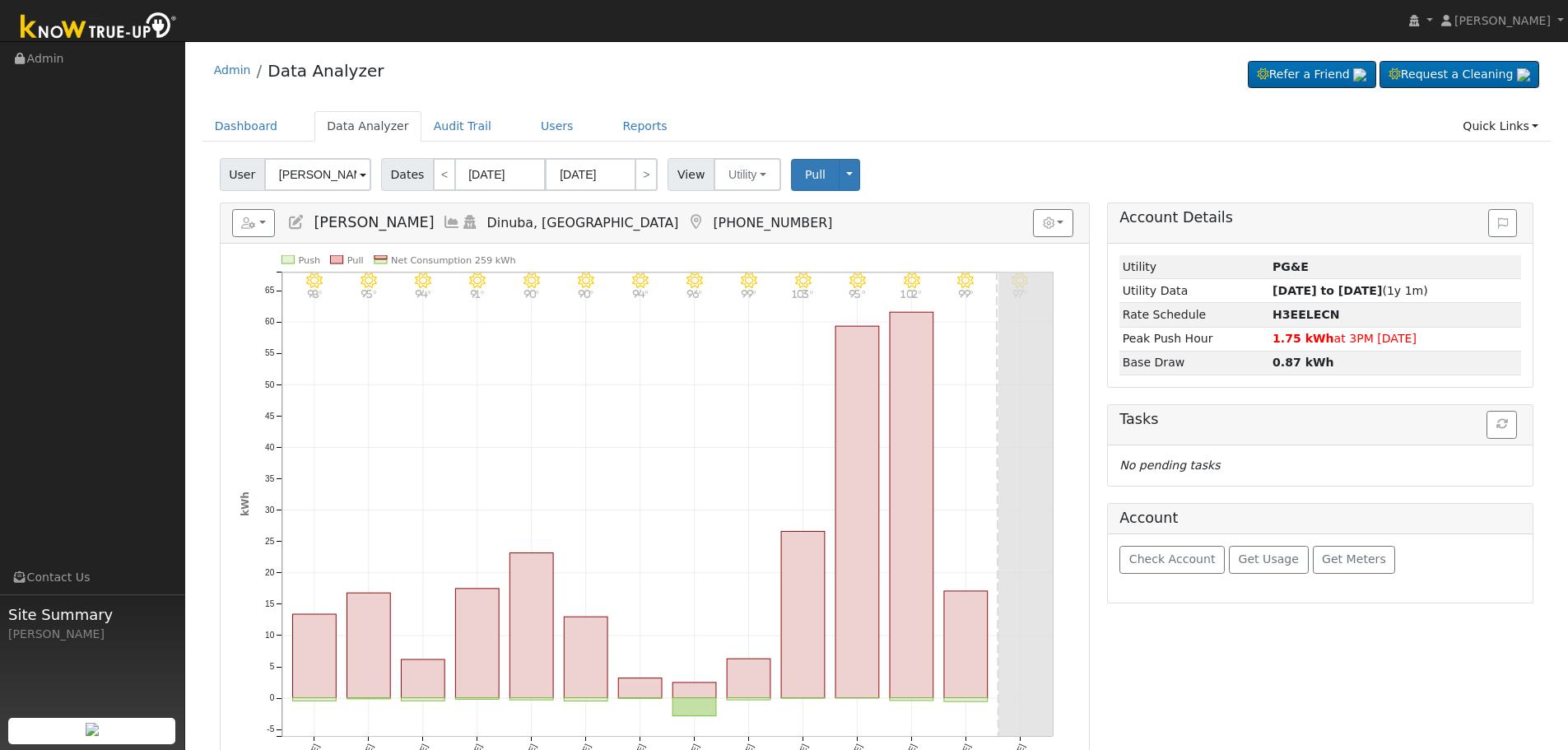
click at [443, 226] on icon at bounding box center [452, 222] width 18 height 15
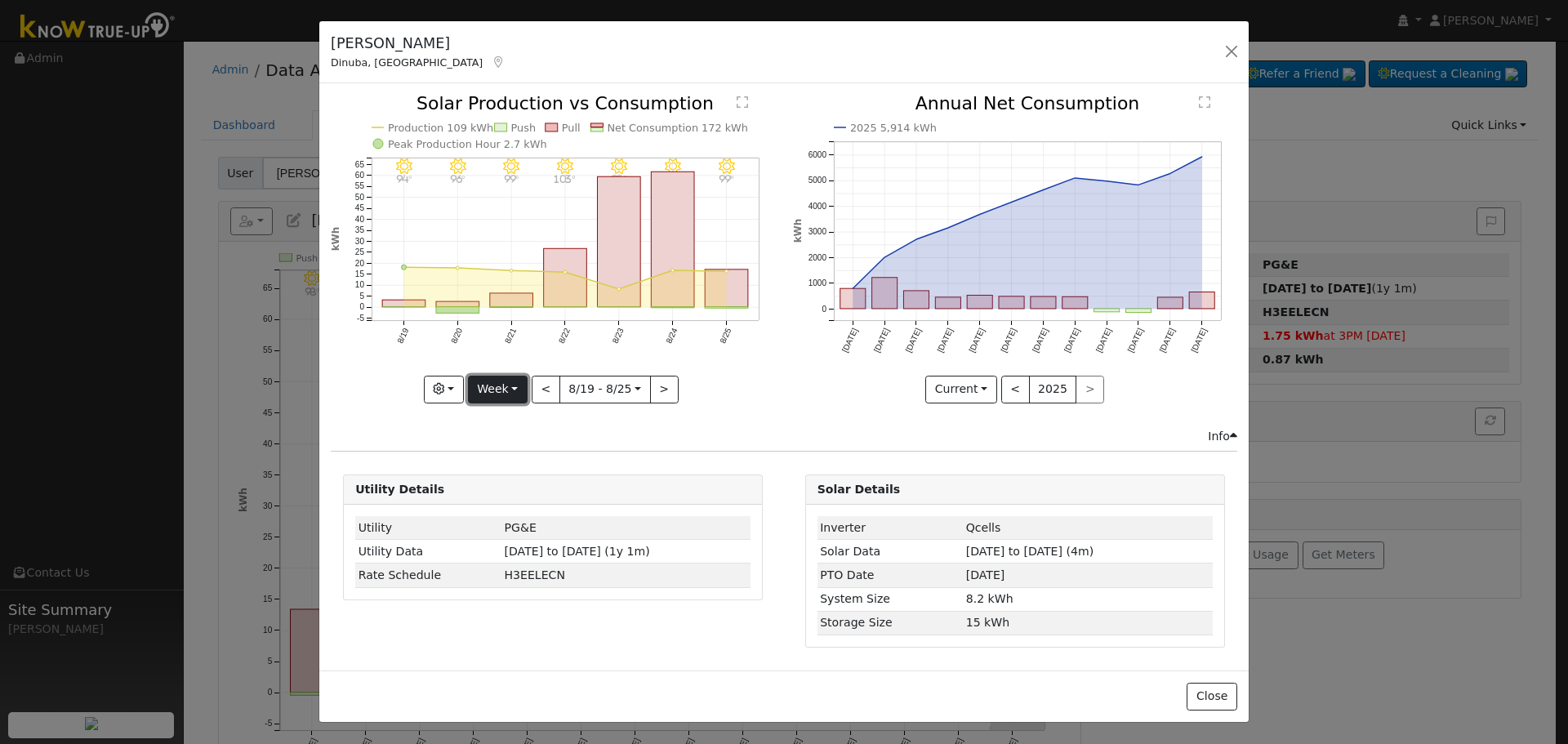
click at [516, 392] on button "Week" at bounding box center [498, 389] width 59 height 27
click at [529, 470] on link "Month" at bounding box center [525, 469] width 113 height 23
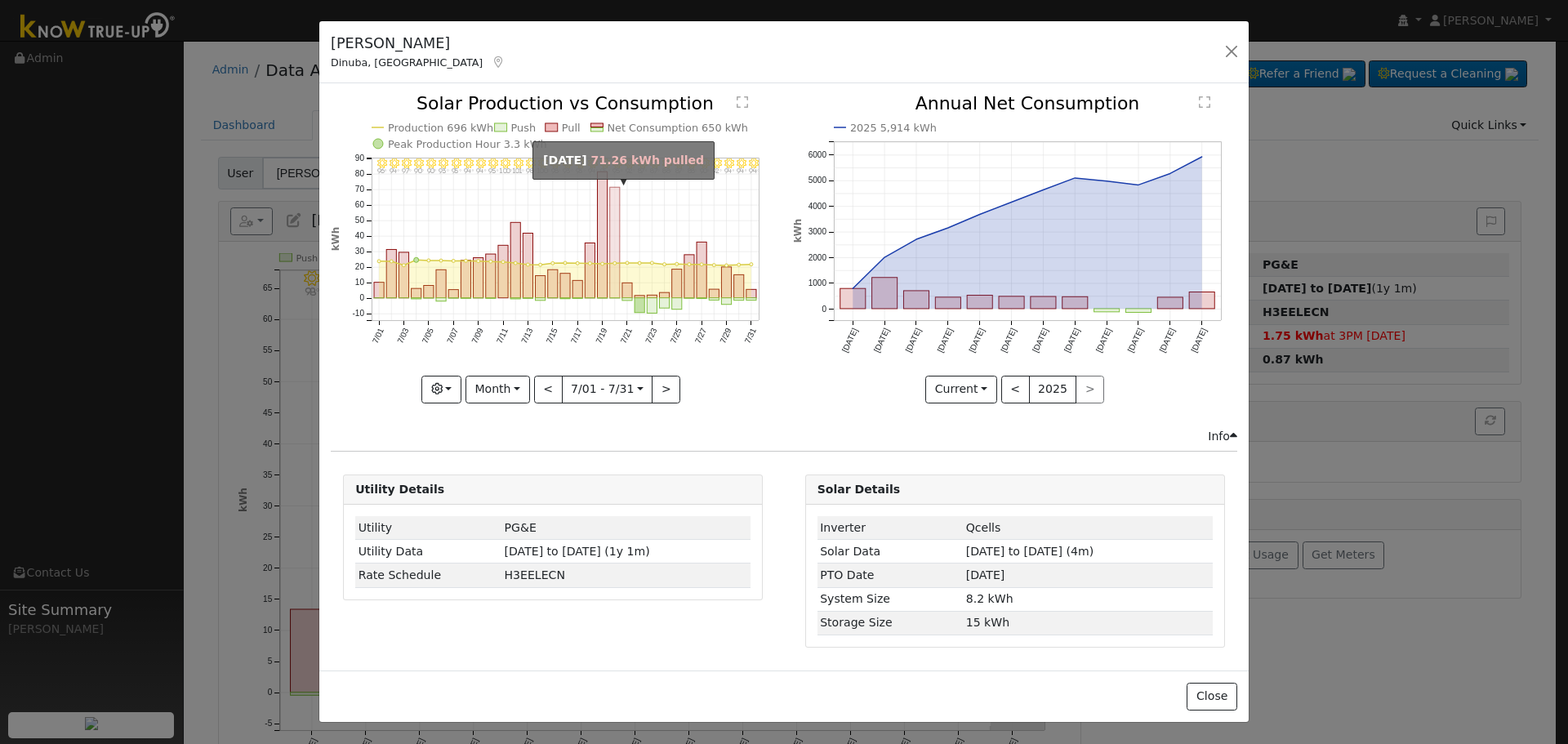
click at [611, 268] on rect "onclick=""" at bounding box center [614, 243] width 10 height 111
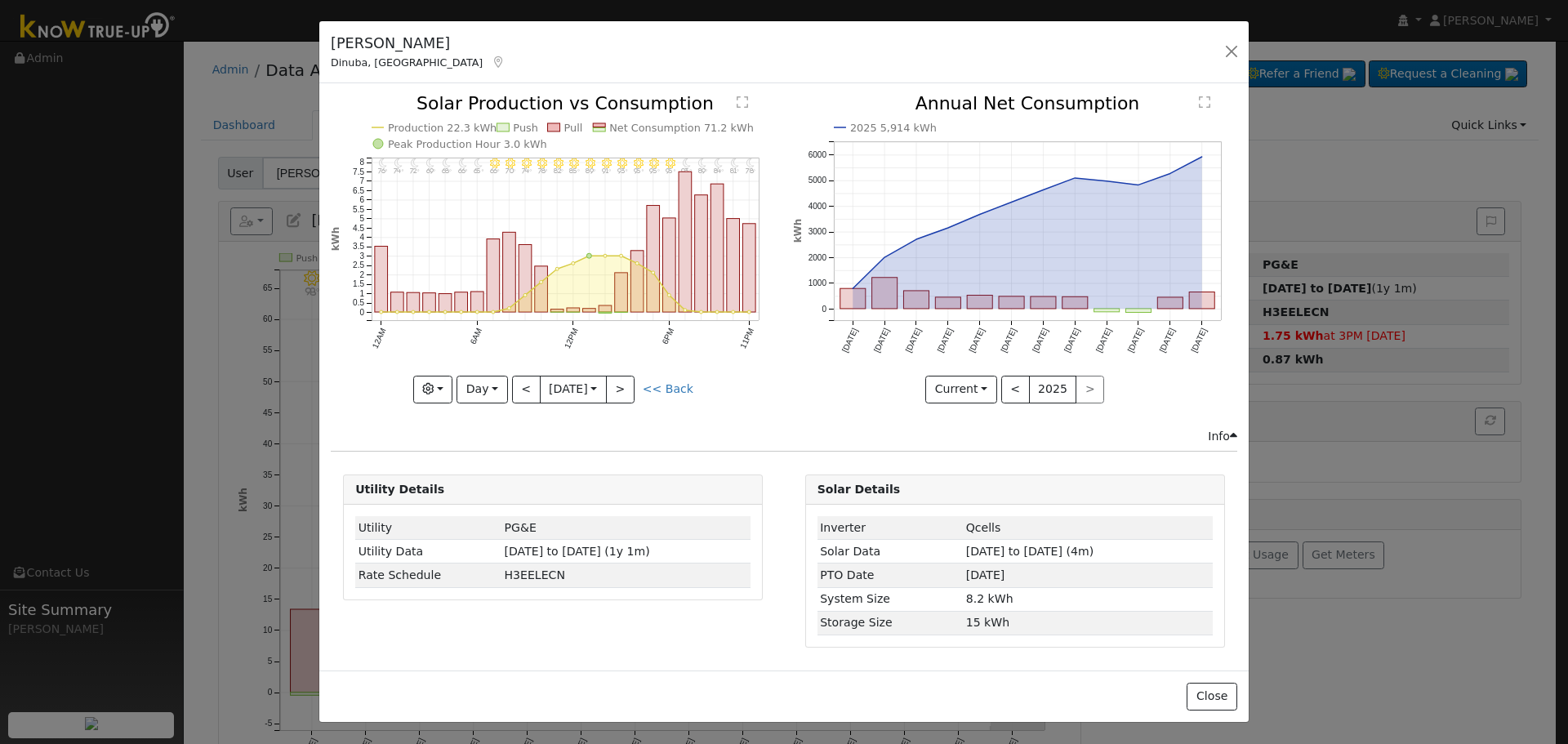
click at [664, 399] on icon "11PM - Clear 78° 10PM - Clear 81° 9PM - Clear 84° 8PM - Clear 89° 7PM - Clear 9…" at bounding box center [553, 248] width 444 height 306
click at [664, 389] on link "<< Back" at bounding box center [668, 389] width 50 height 13
type input "[DATE]"
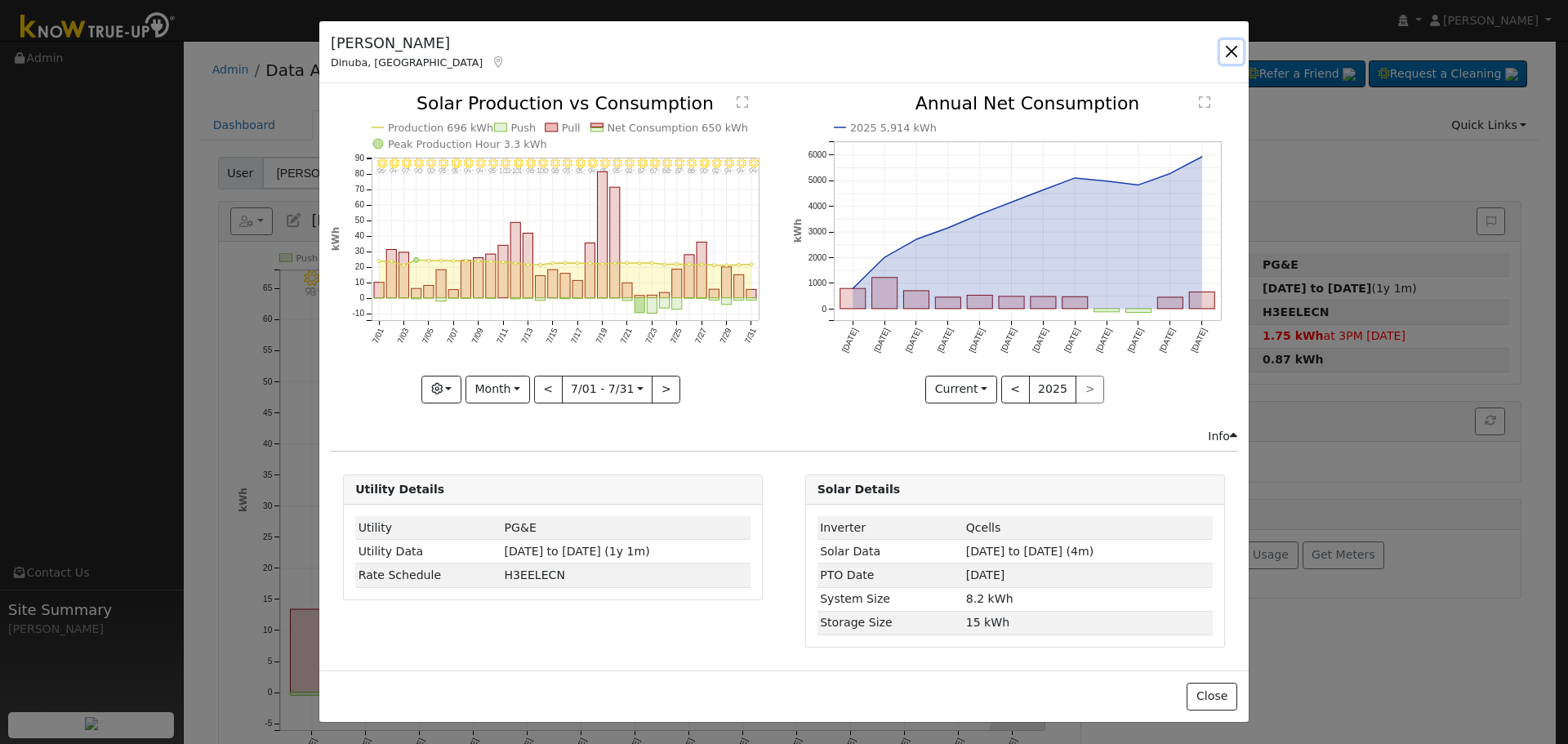
click at [1236, 50] on button "button" at bounding box center [1232, 51] width 23 height 23
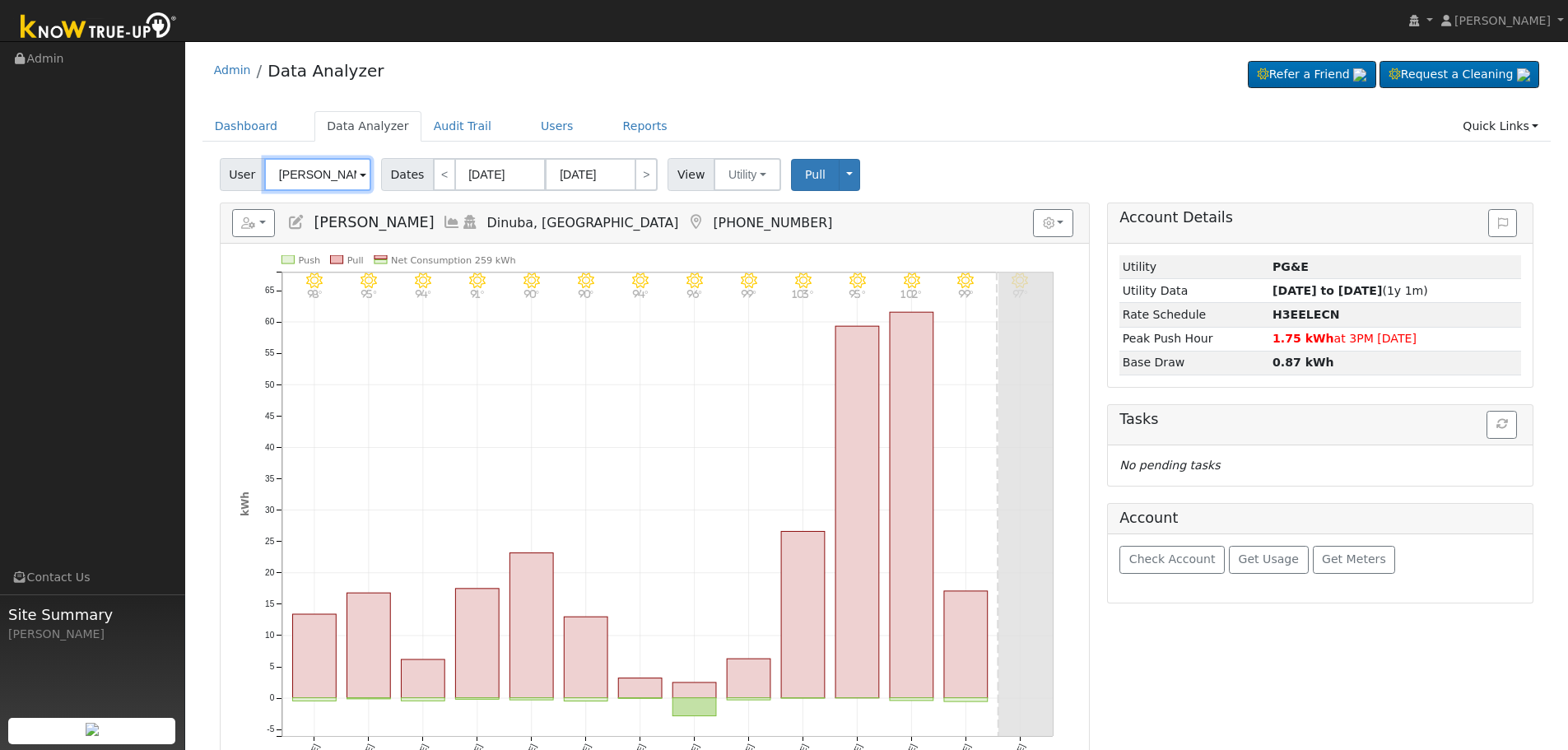
click at [326, 164] on input "[PERSON_NAME]" at bounding box center [318, 174] width 107 height 33
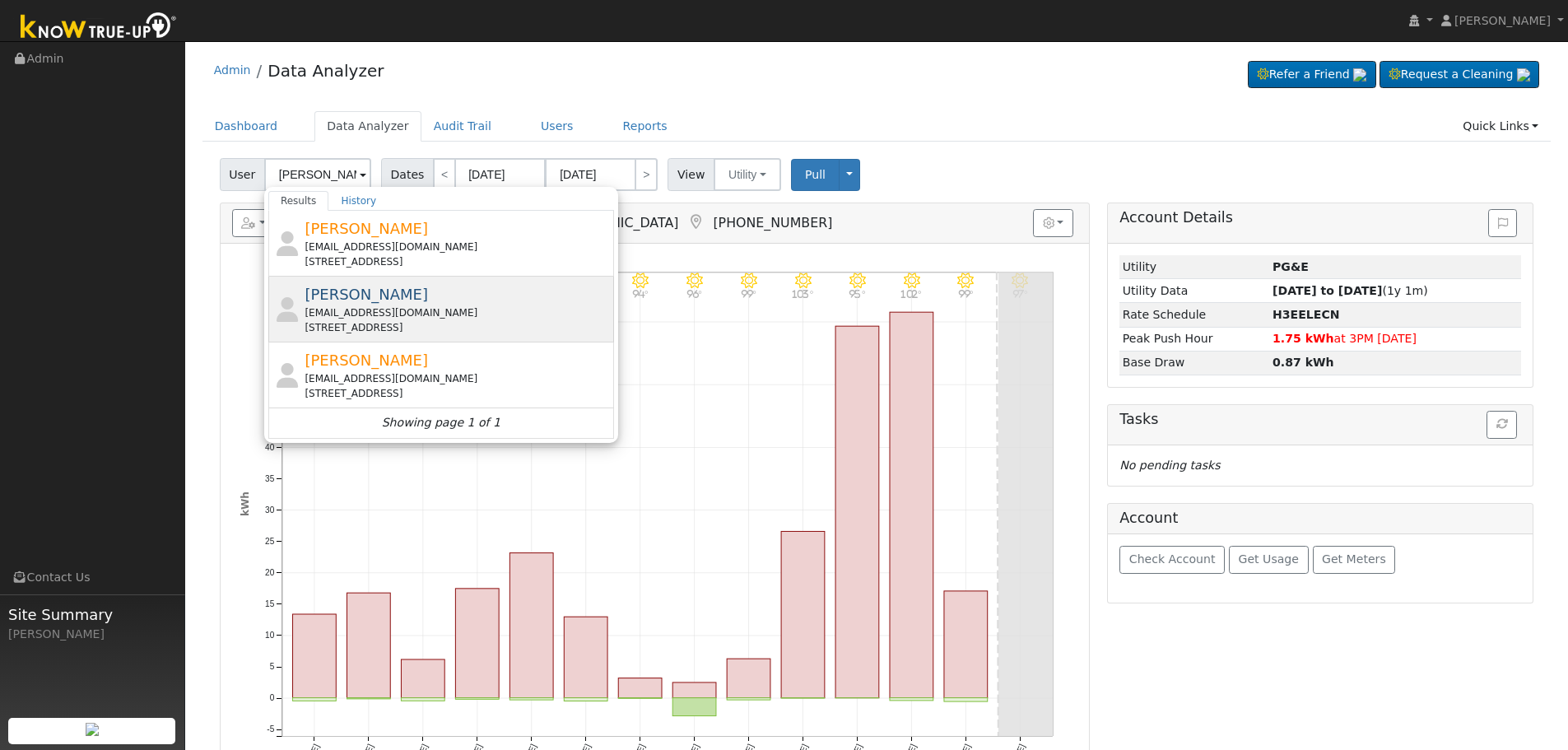
click at [371, 308] on div "[EMAIL_ADDRESS][DOMAIN_NAME]" at bounding box center [457, 312] width 305 height 15
type input "[PERSON_NAME]"
